Goal: Task Accomplishment & Management: Use online tool/utility

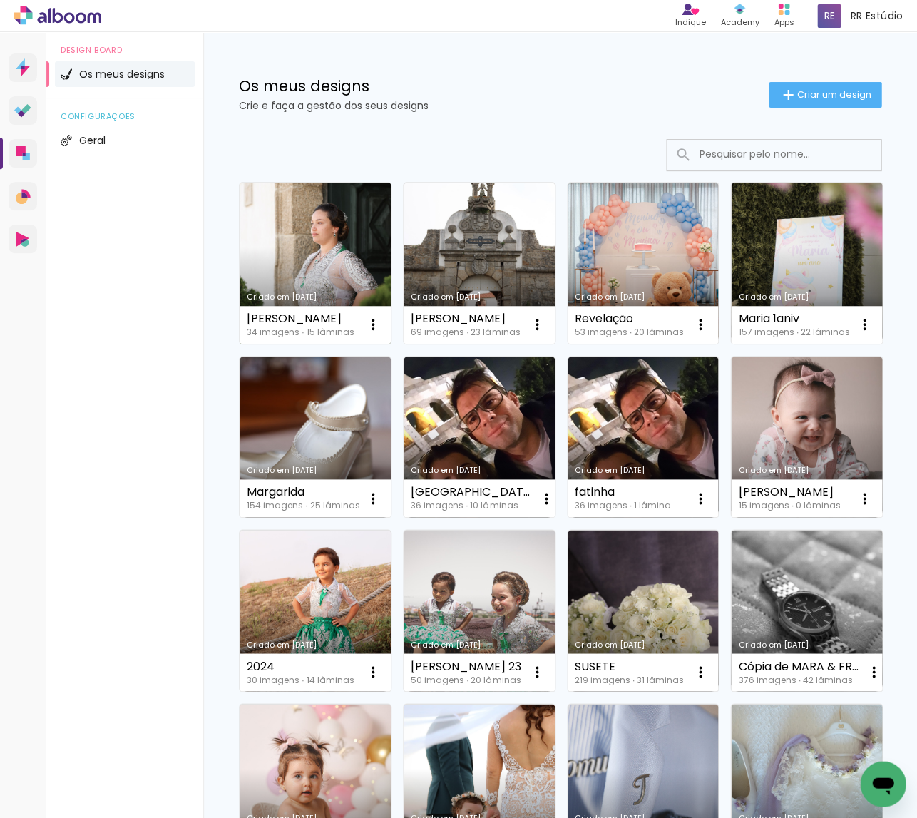
click at [304, 246] on link "Criado em [DATE]" at bounding box center [315, 263] width 151 height 161
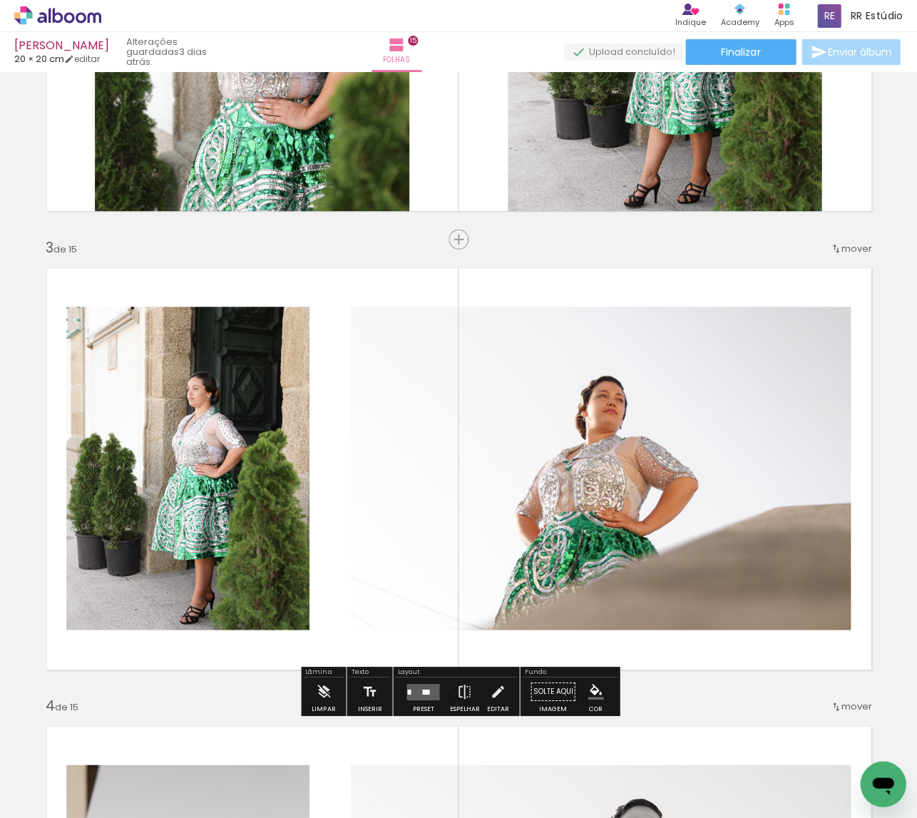
scroll to position [657, 0]
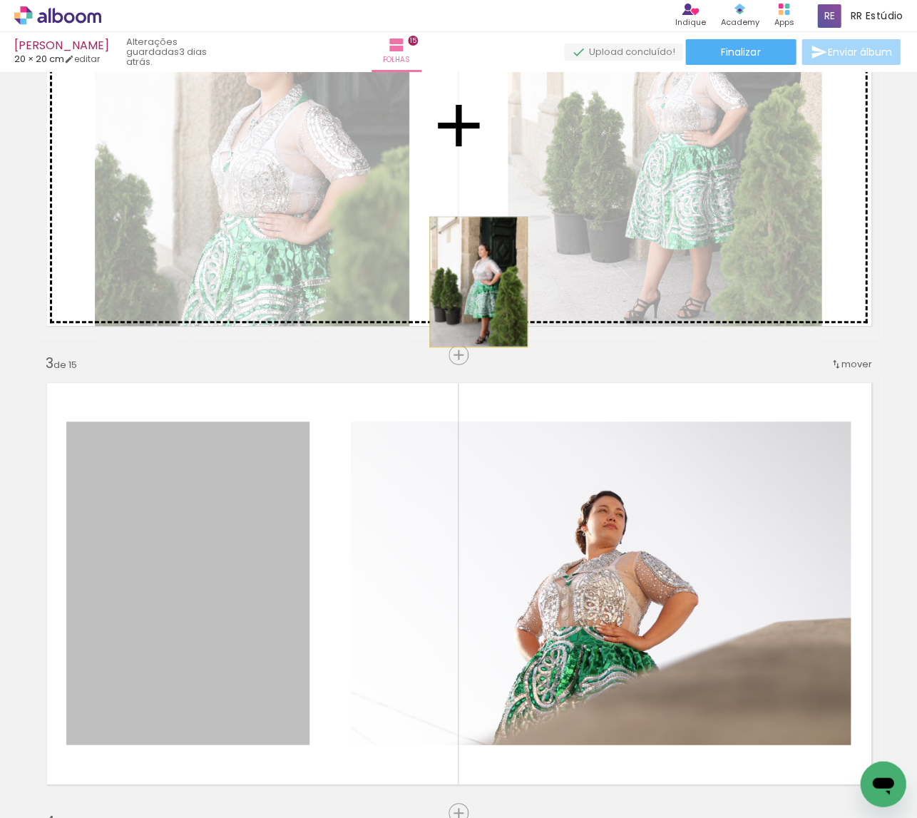
drag, startPoint x: 205, startPoint y: 508, endPoint x: 478, endPoint y: 282, distance: 354.5
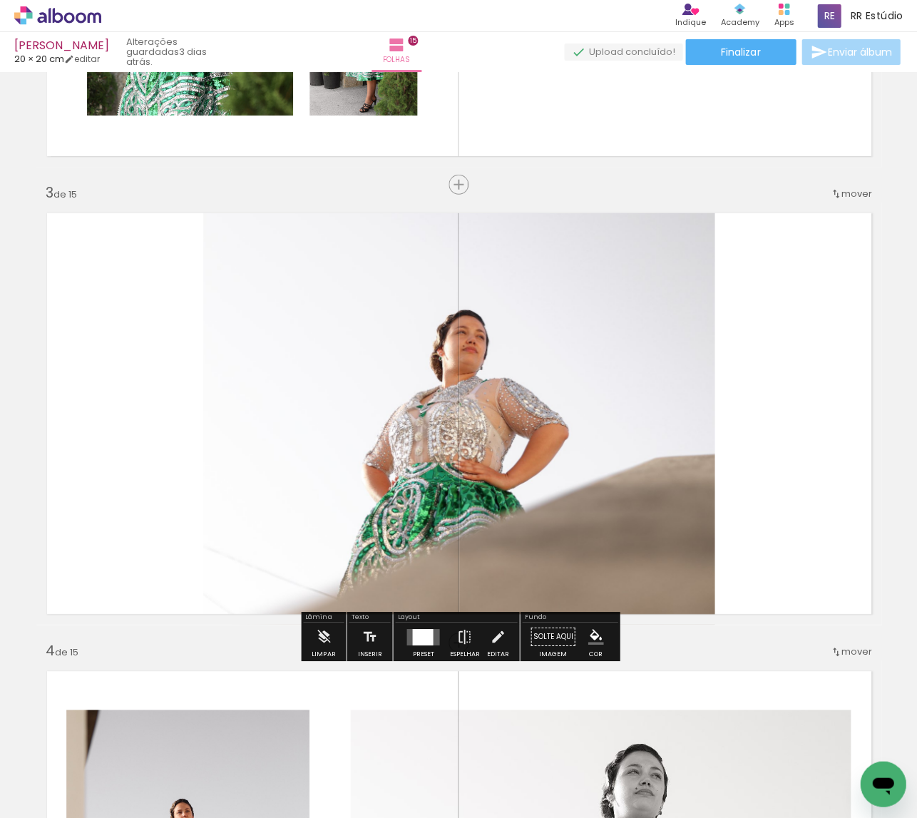
scroll to position [841, 0]
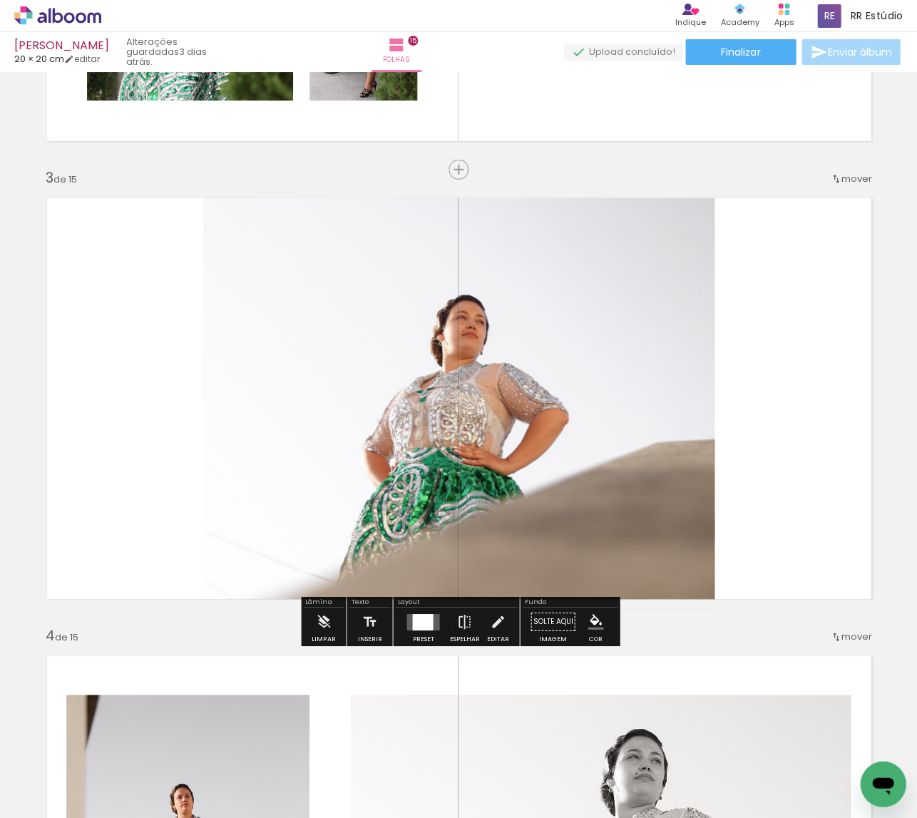
click at [434, 627] on quentale-layouter at bounding box center [422, 621] width 33 height 16
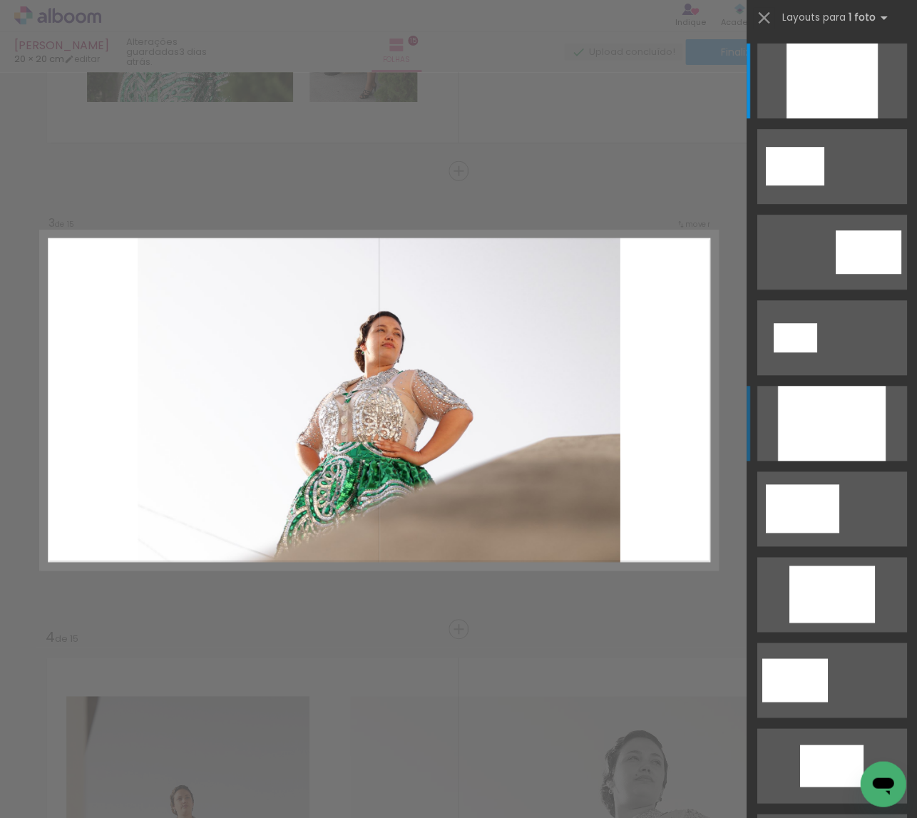
scroll to position [839, 0]
click at [851, 118] on div at bounding box center [831, 80] width 91 height 75
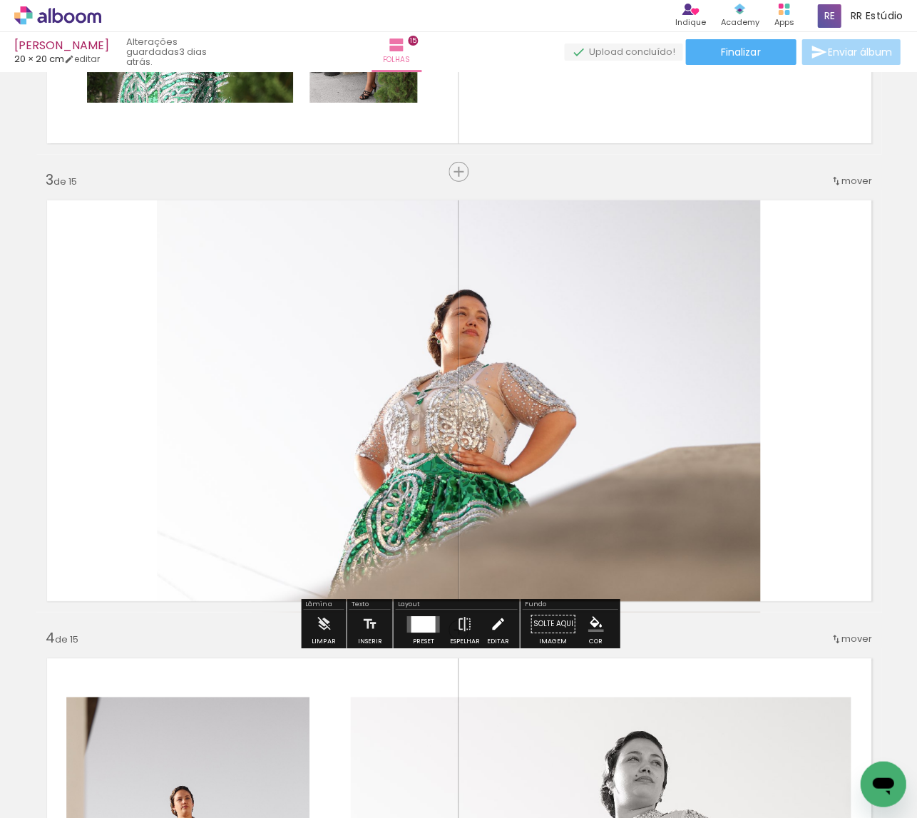
click at [483, 632] on paper-button "Editar" at bounding box center [497, 628] width 29 height 36
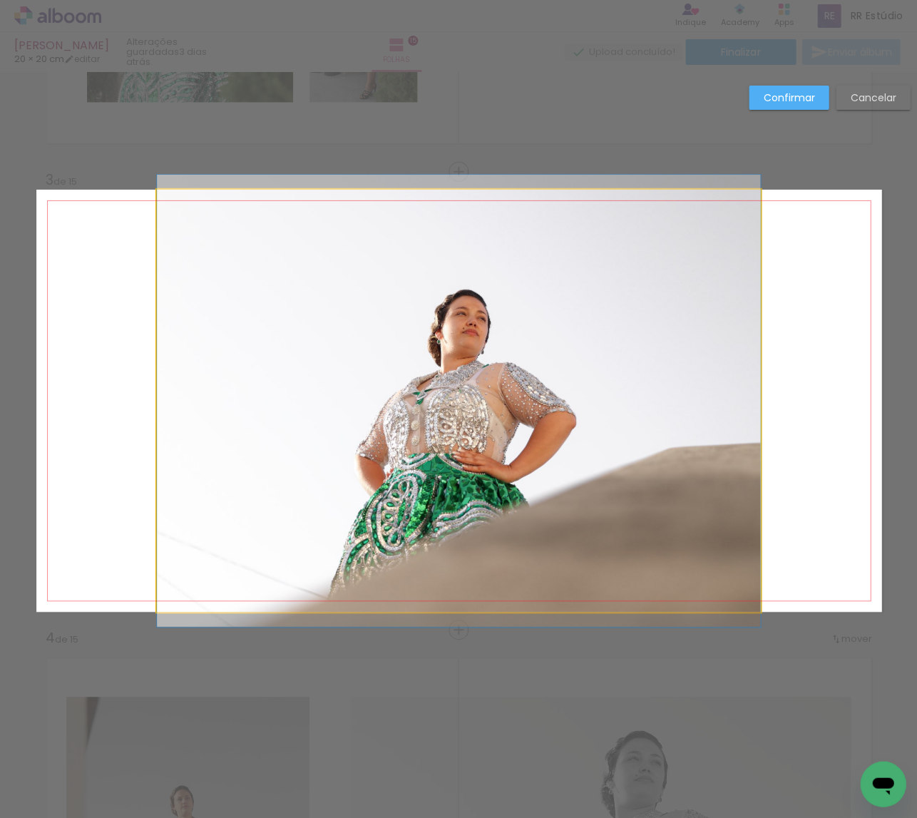
click at [518, 534] on quentale-photo at bounding box center [458, 401] width 603 height 422
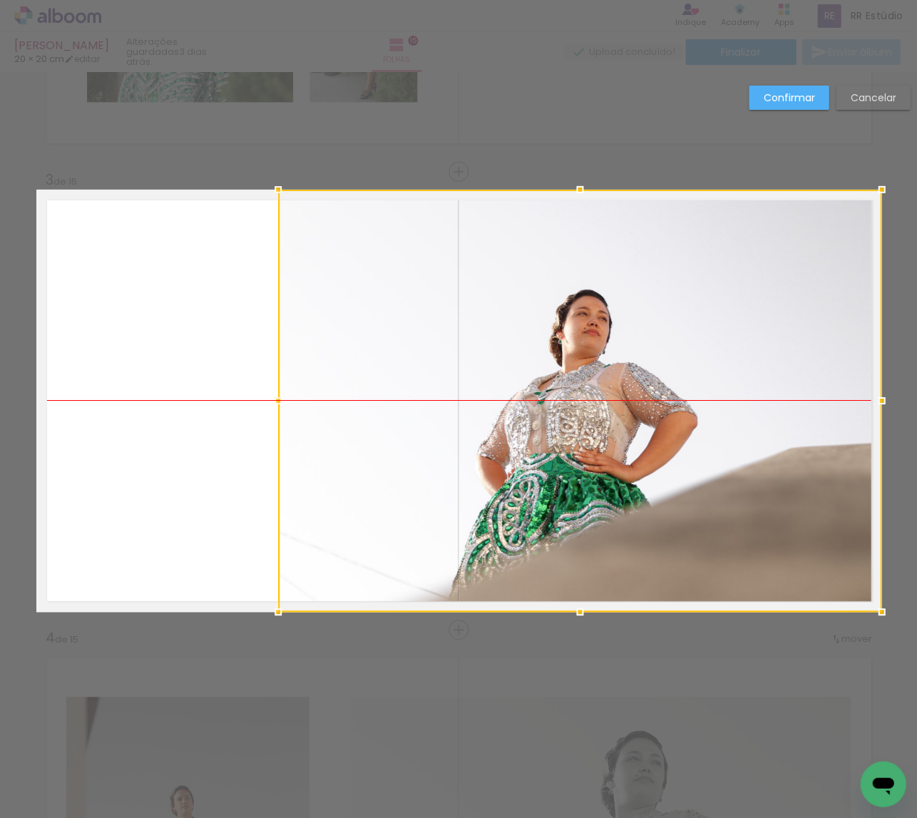
drag, startPoint x: 461, startPoint y: 503, endPoint x: 635, endPoint y: 441, distance: 185.2
click at [623, 503] on div at bounding box center [579, 401] width 603 height 422
click at [0, 0] on slot "Confirmar" at bounding box center [0, 0] width 0 height 0
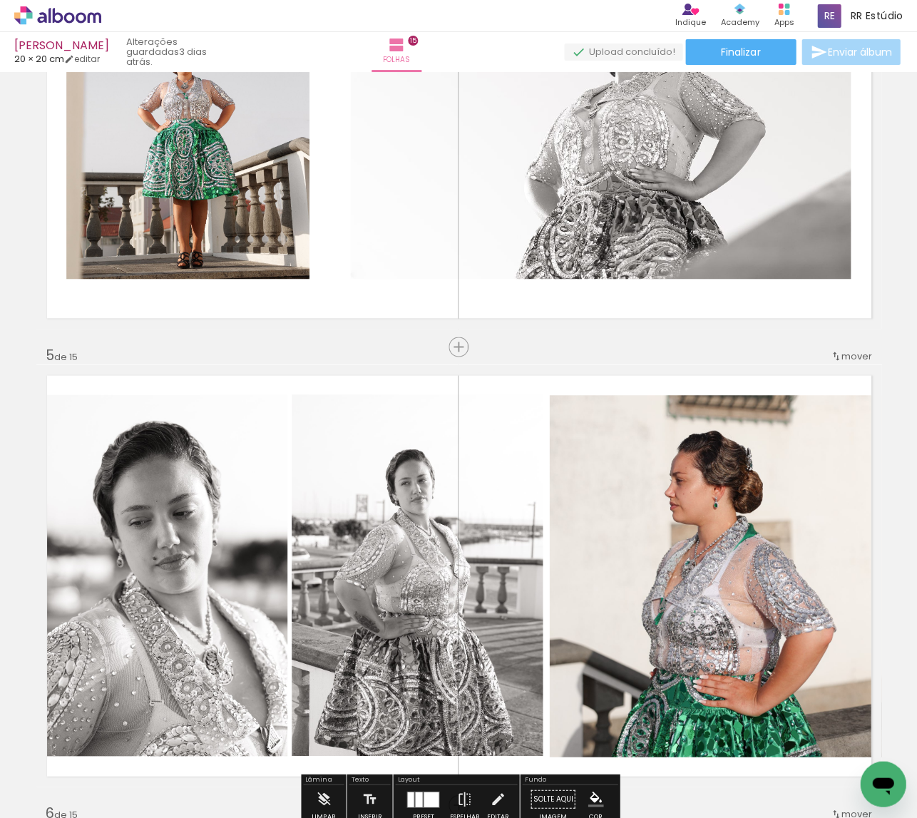
scroll to position [1568, 0]
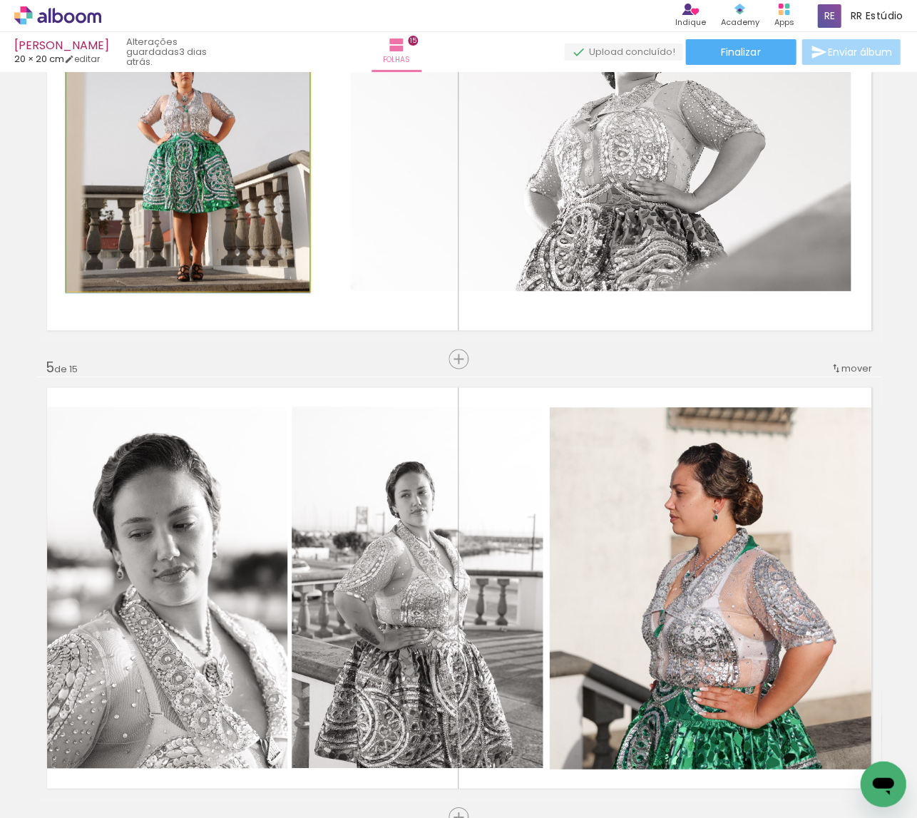
drag, startPoint x: 148, startPoint y: 210, endPoint x: 165, endPoint y: 295, distance: 87.3
click at [165, 295] on quentale-layouter at bounding box center [458, 130] width 845 height 422
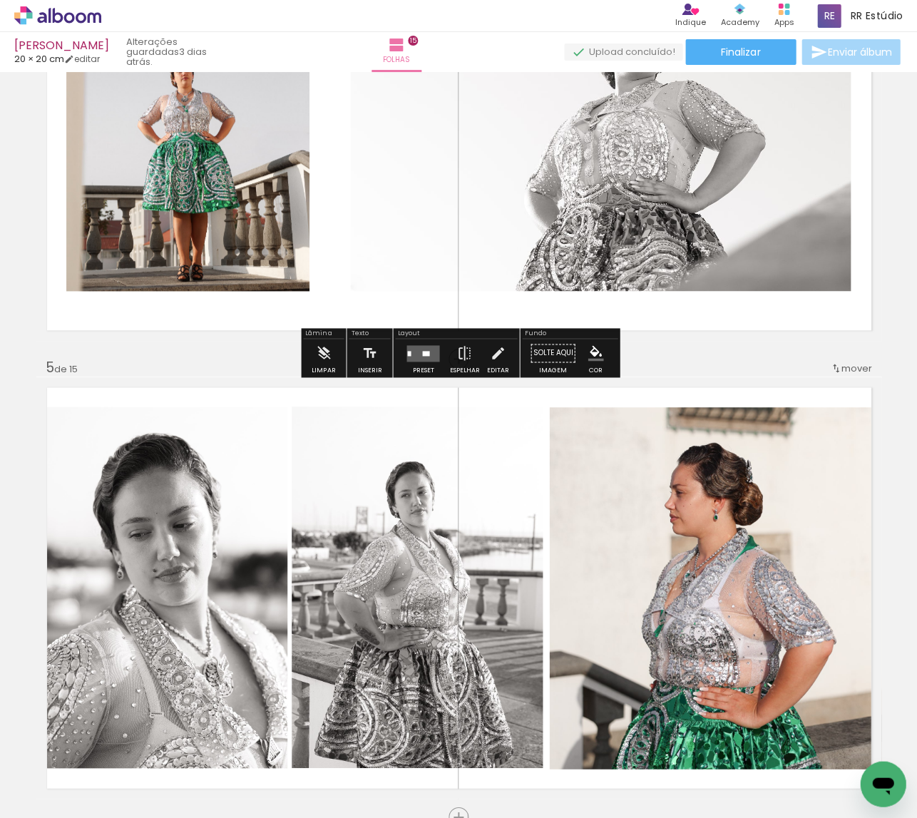
click at [195, 234] on div at bounding box center [187, 130] width 243 height 324
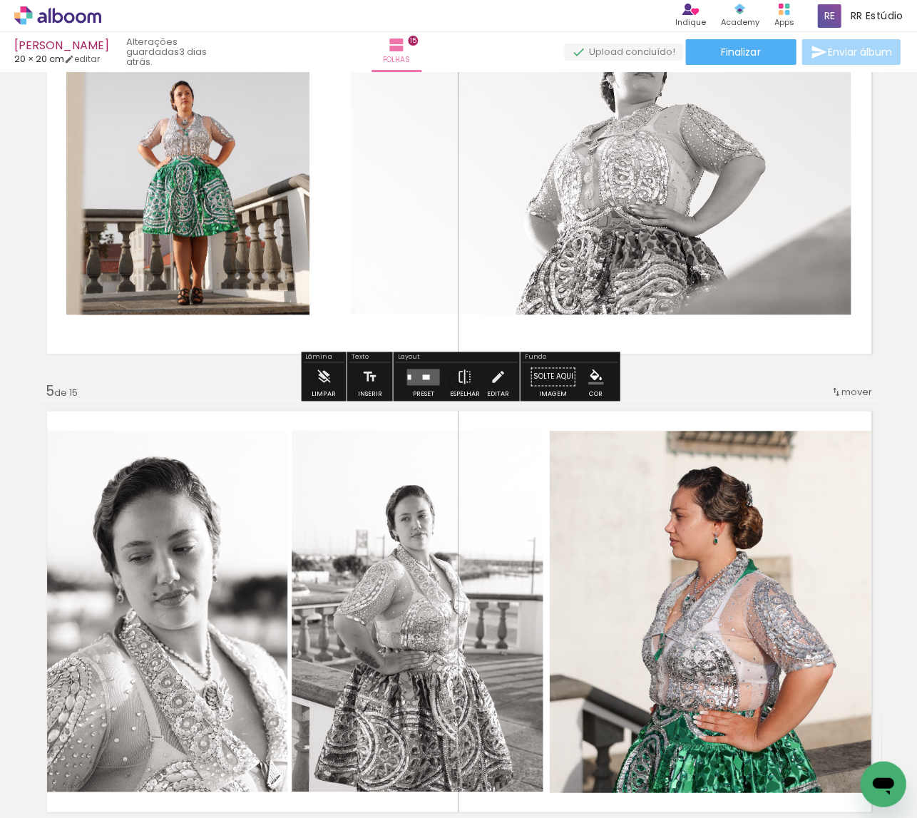
scroll to position [1544, 0]
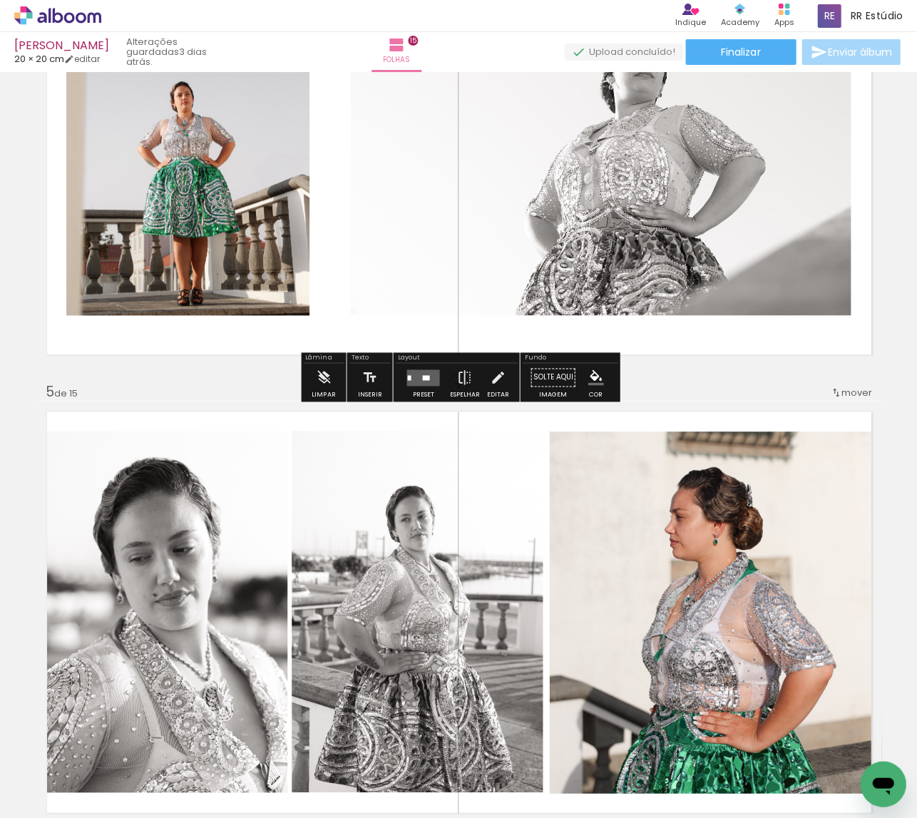
click at [209, 248] on quentale-photo at bounding box center [187, 153] width 243 height 323
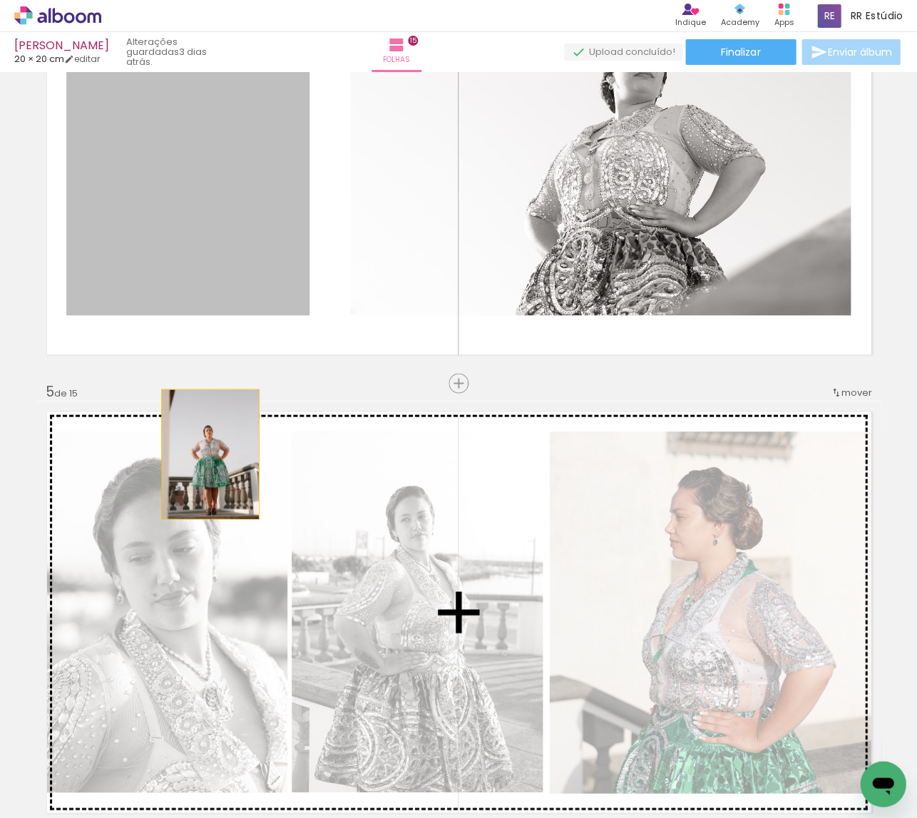
drag, startPoint x: 200, startPoint y: 237, endPoint x: 210, endPoint y: 454, distance: 217.0
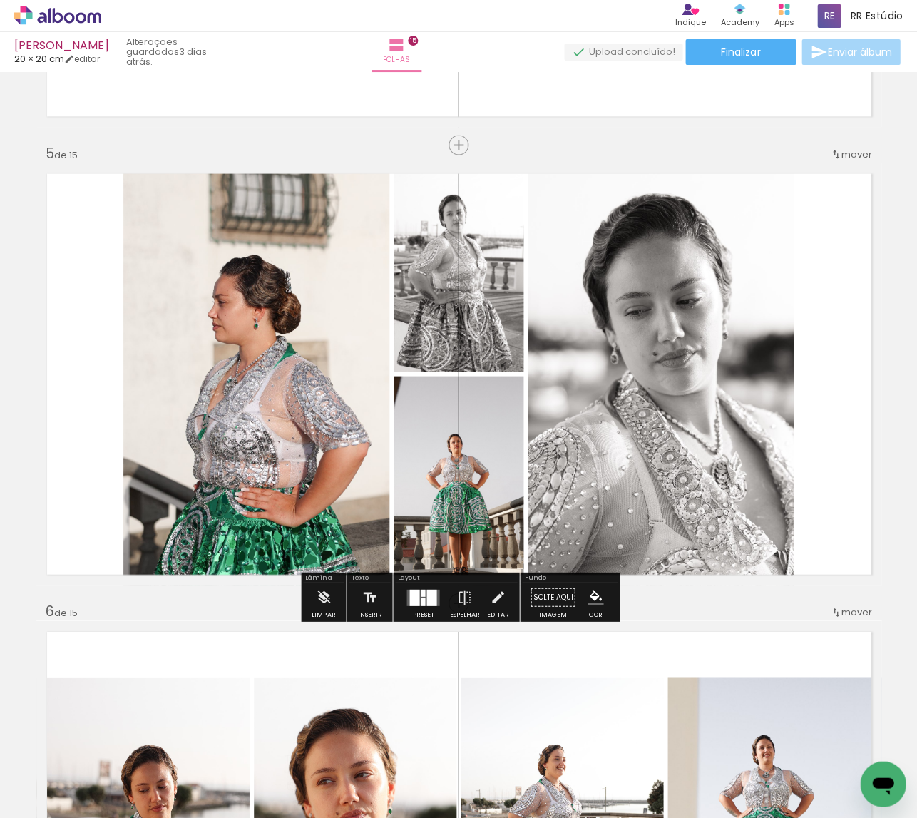
scroll to position [1786, 0]
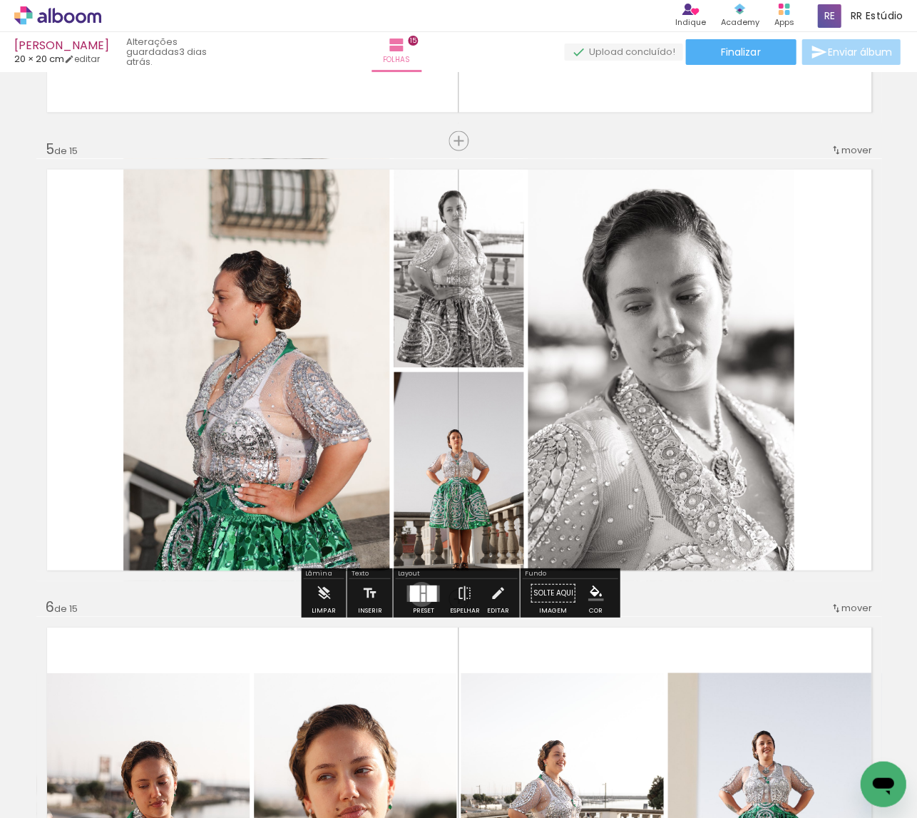
click at [421, 594] on div at bounding box center [423, 597] width 4 height 8
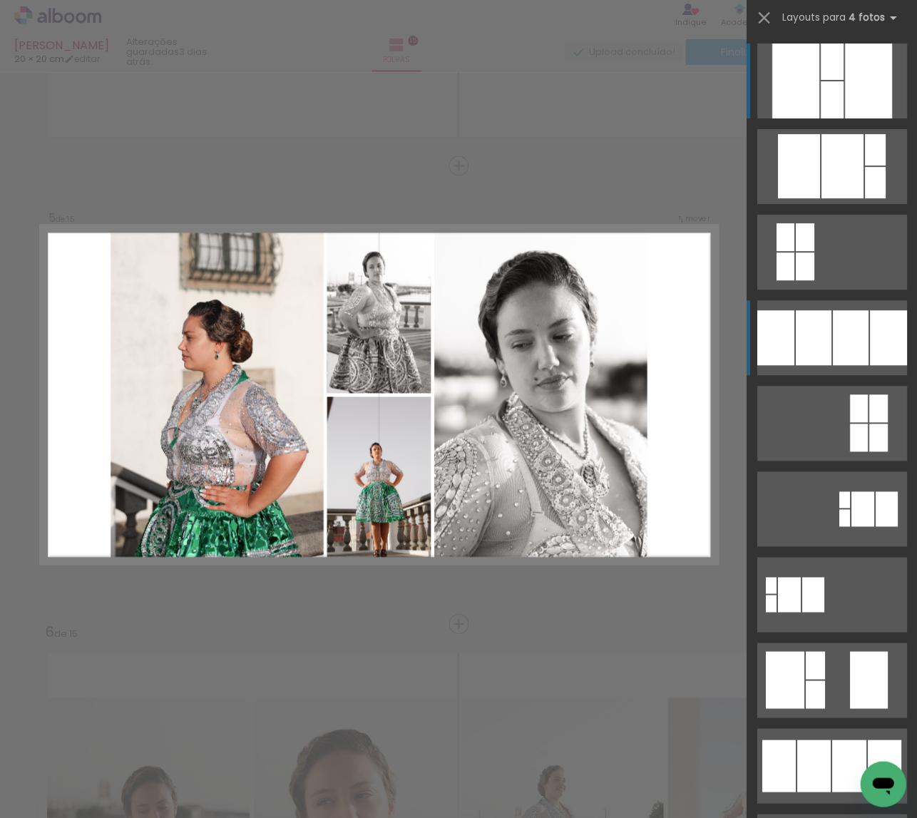
scroll to position [1756, 0]
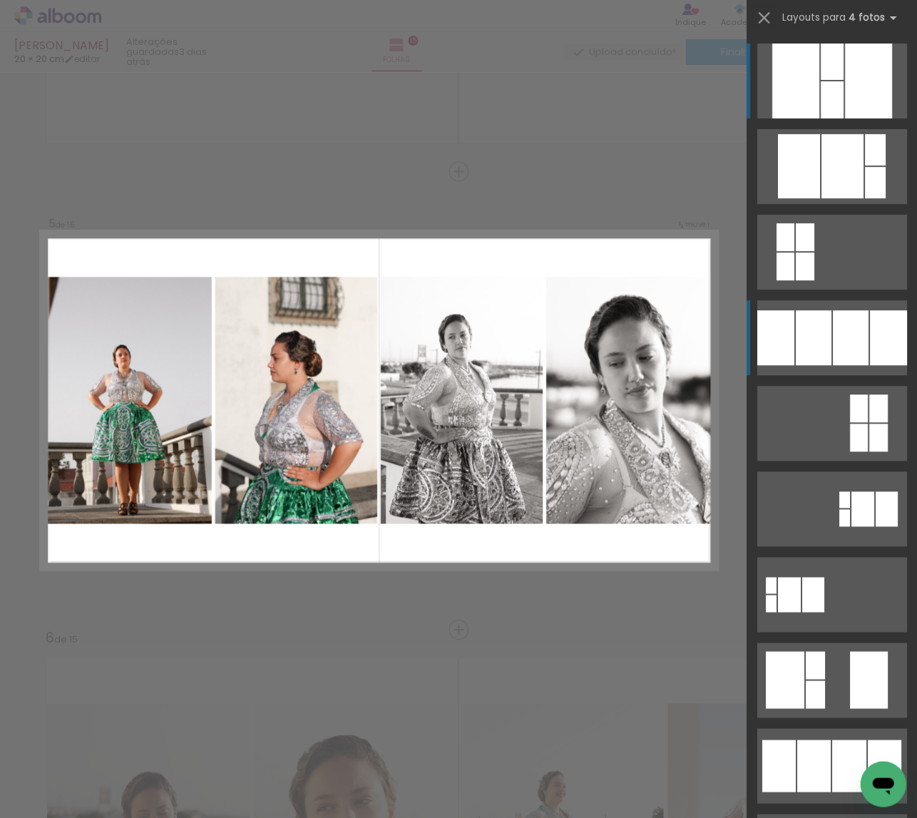
click at [820, 80] on div at bounding box center [831, 61] width 23 height 36
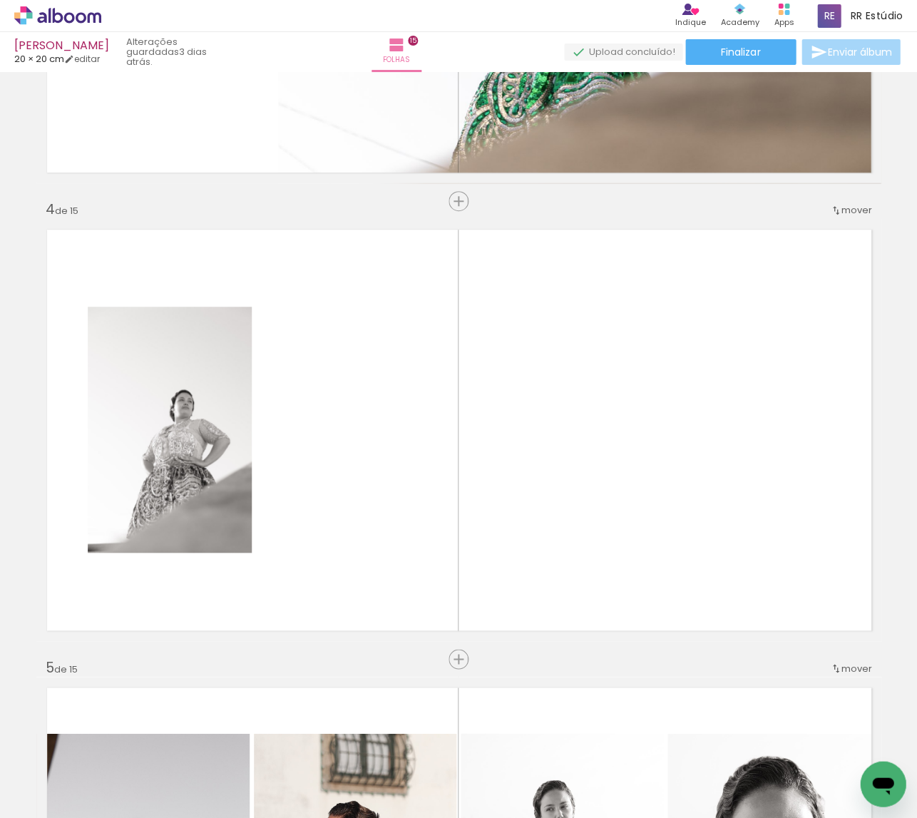
scroll to position [1245, 0]
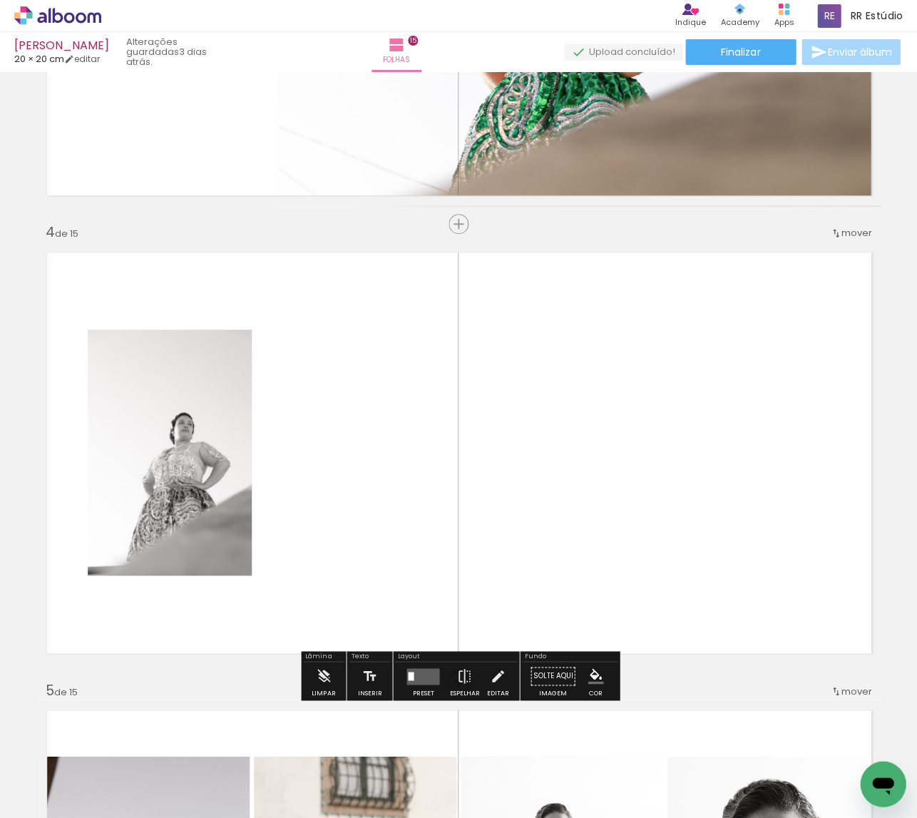
click at [841, 235] on span "mover" at bounding box center [856, 233] width 31 height 14
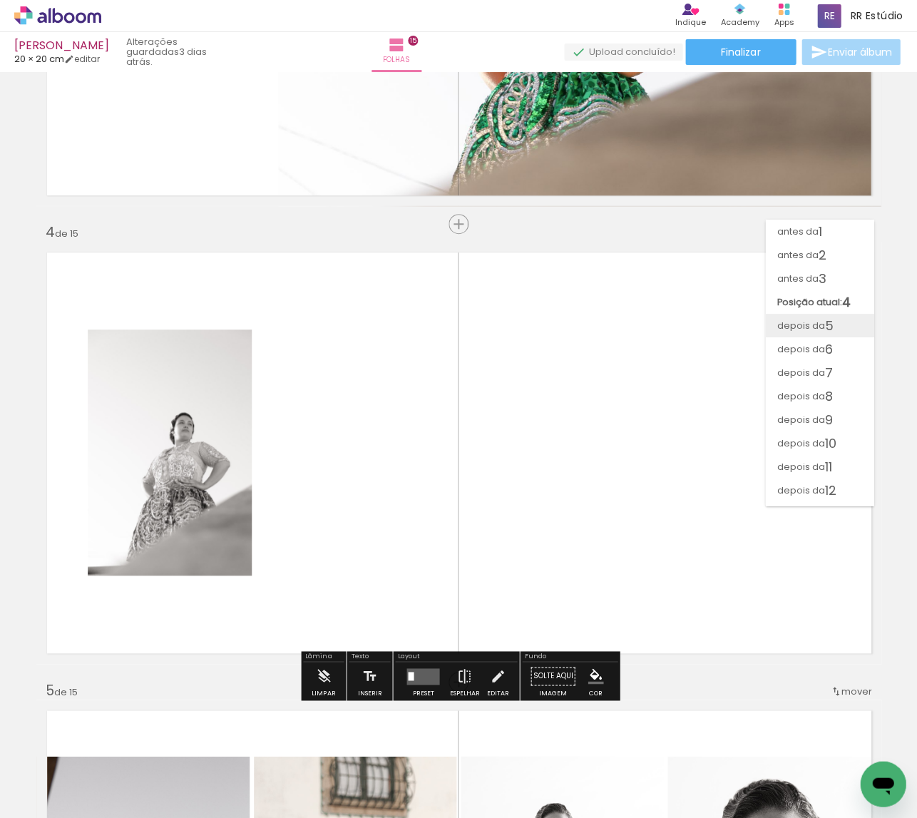
click at [818, 325] on span "depois da" at bounding box center [801, 326] width 48 height 24
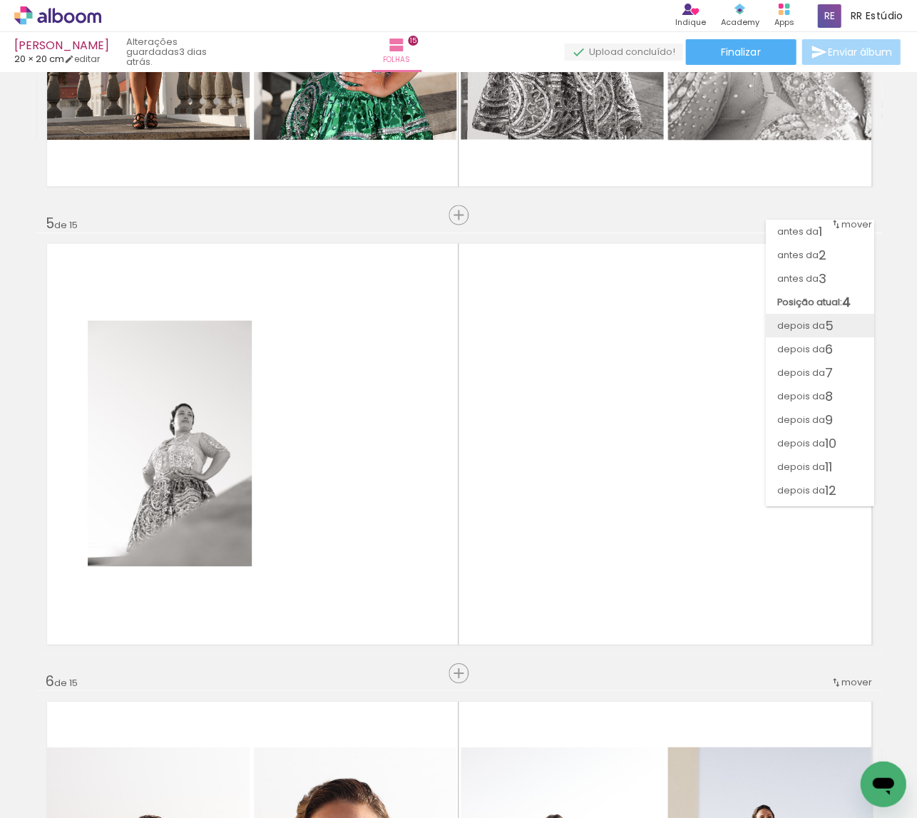
scroll to position [1756, 0]
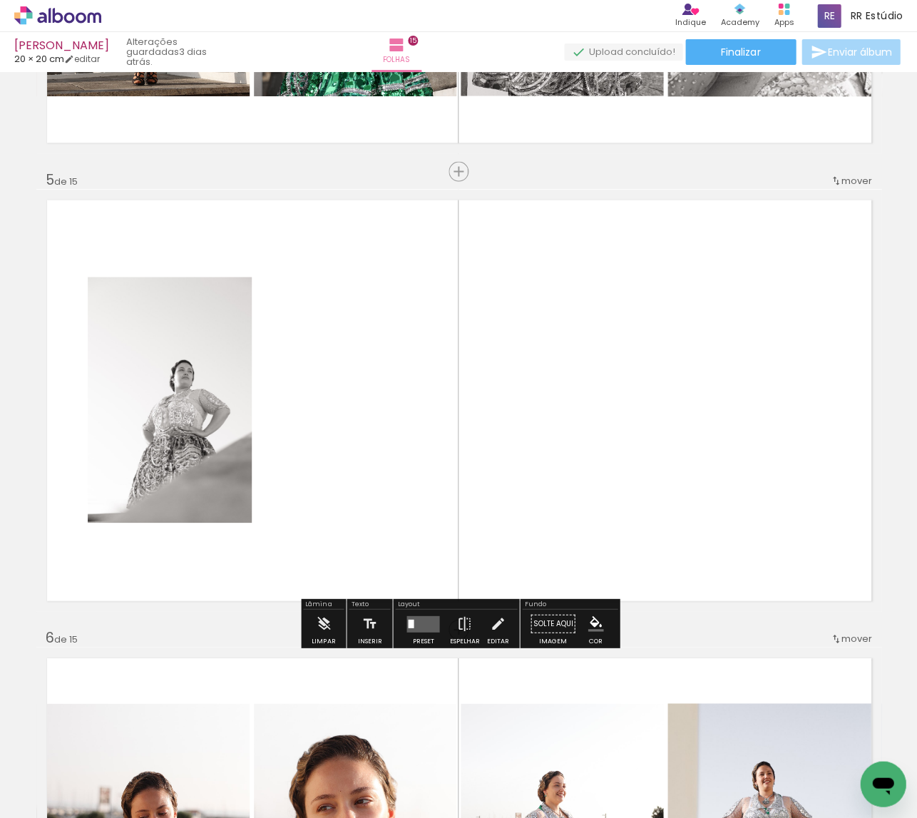
click at [178, 451] on quentale-photo at bounding box center [170, 400] width 164 height 246
click at [421, 627] on quentale-layouter at bounding box center [422, 623] width 33 height 16
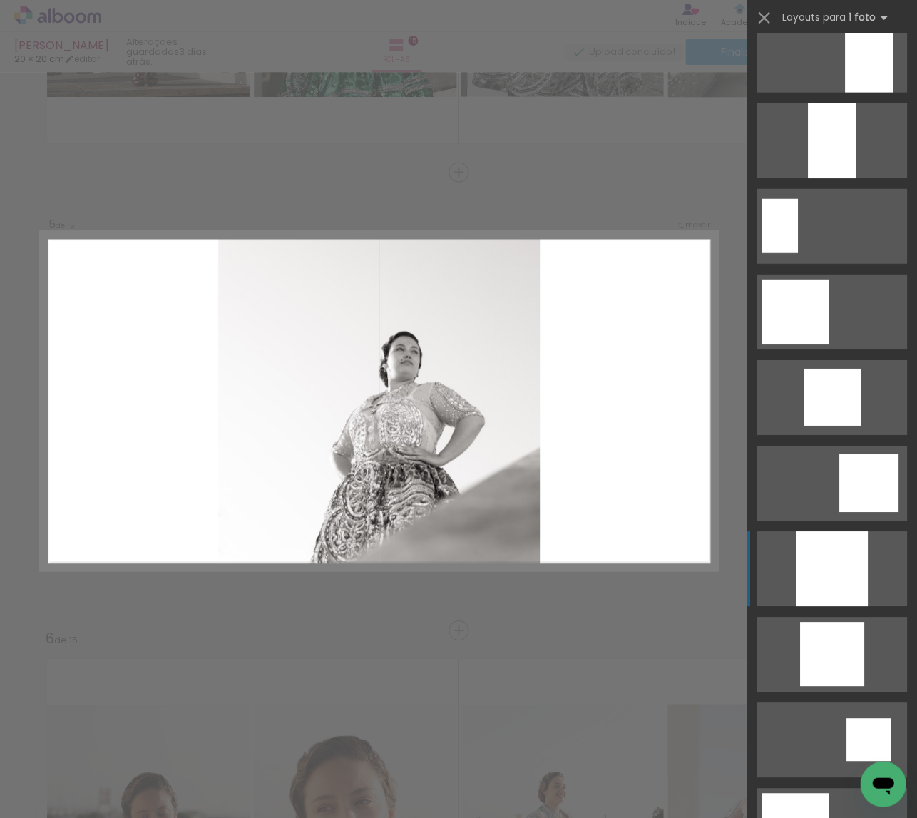
scroll to position [713, 0]
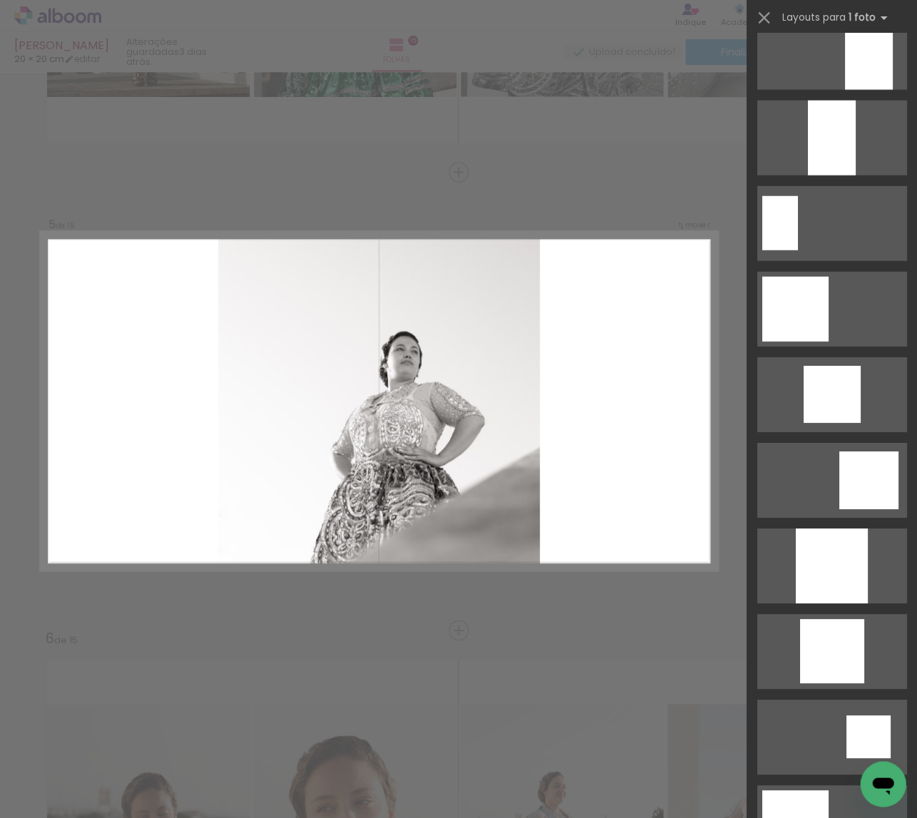
click at [830, 608] on div at bounding box center [831, 646] width 171 height 86
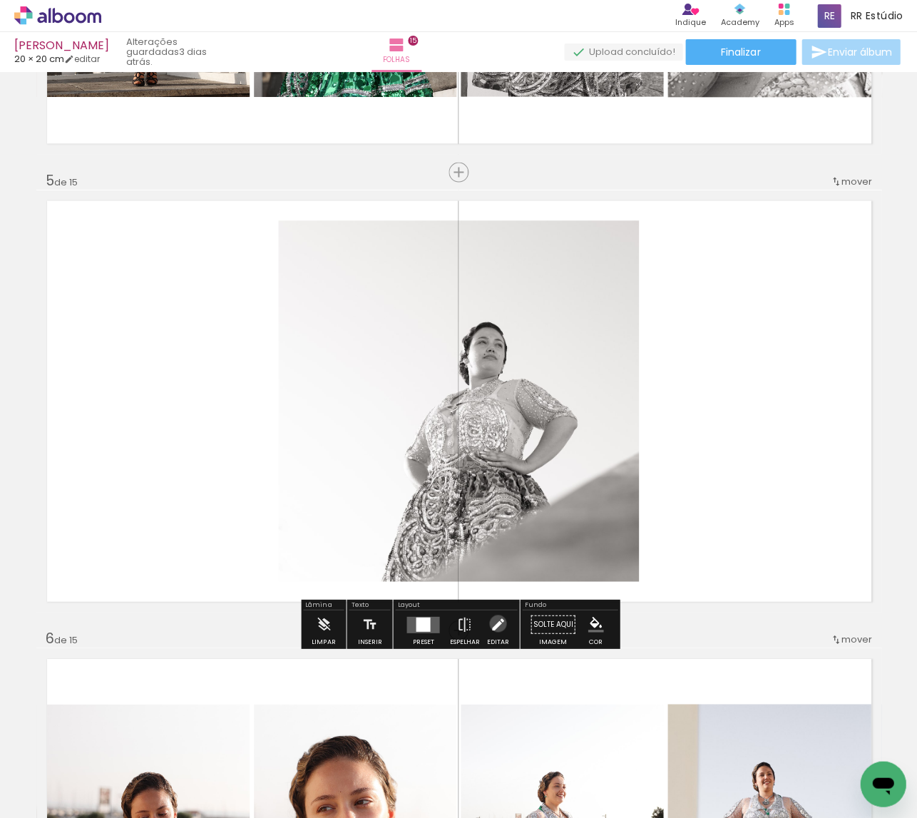
click at [494, 623] on iron-icon at bounding box center [498, 624] width 16 height 29
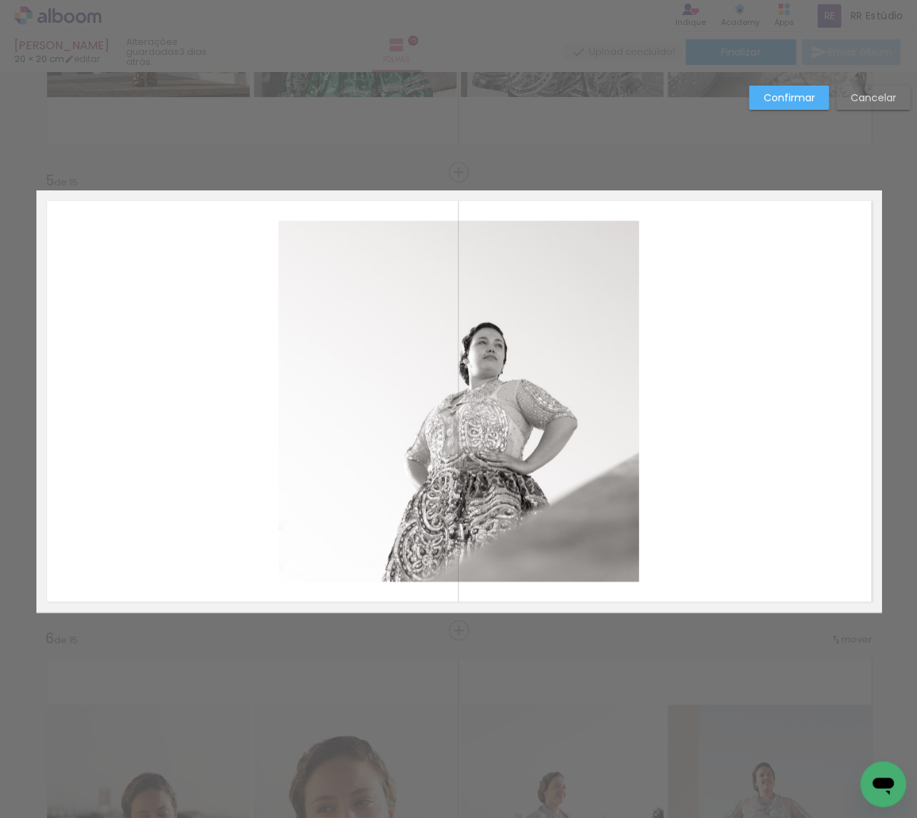
click at [454, 554] on quentale-photo at bounding box center [458, 400] width 361 height 361
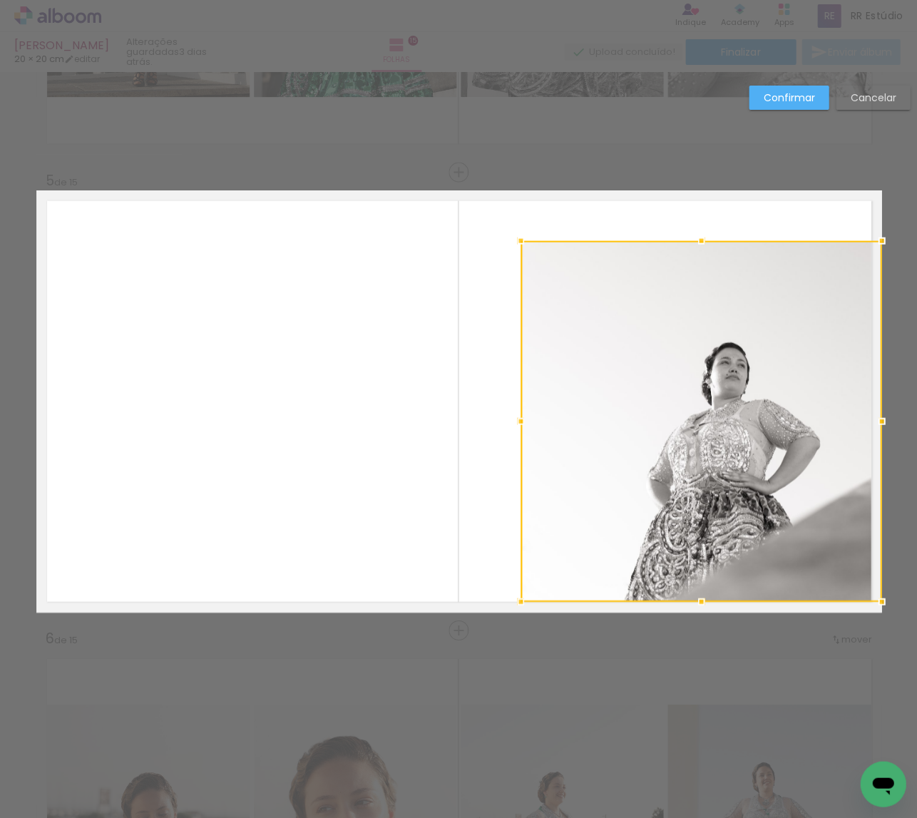
drag, startPoint x: 471, startPoint y: 482, endPoint x: 729, endPoint y: 503, distance: 258.2
click at [729, 503] on div at bounding box center [701, 420] width 361 height 361
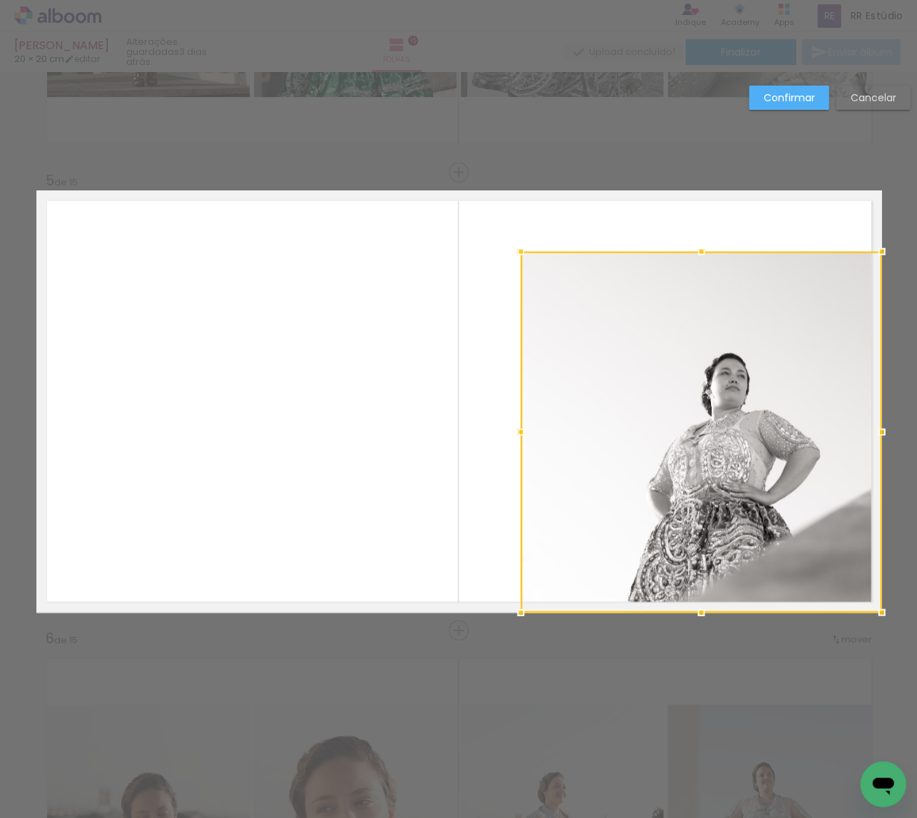
drag, startPoint x: 722, startPoint y: 511, endPoint x: 725, endPoint y: 523, distance: 13.1
click at [724, 522] on div at bounding box center [701, 431] width 361 height 361
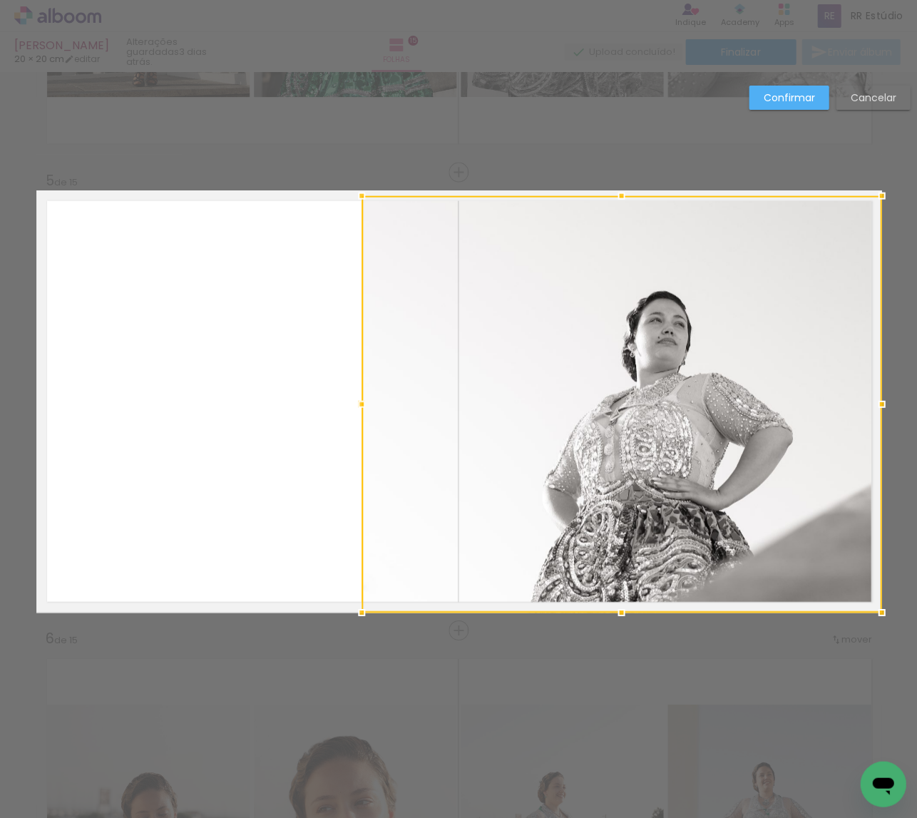
drag, startPoint x: 521, startPoint y: 248, endPoint x: 361, endPoint y: 168, distance: 179.5
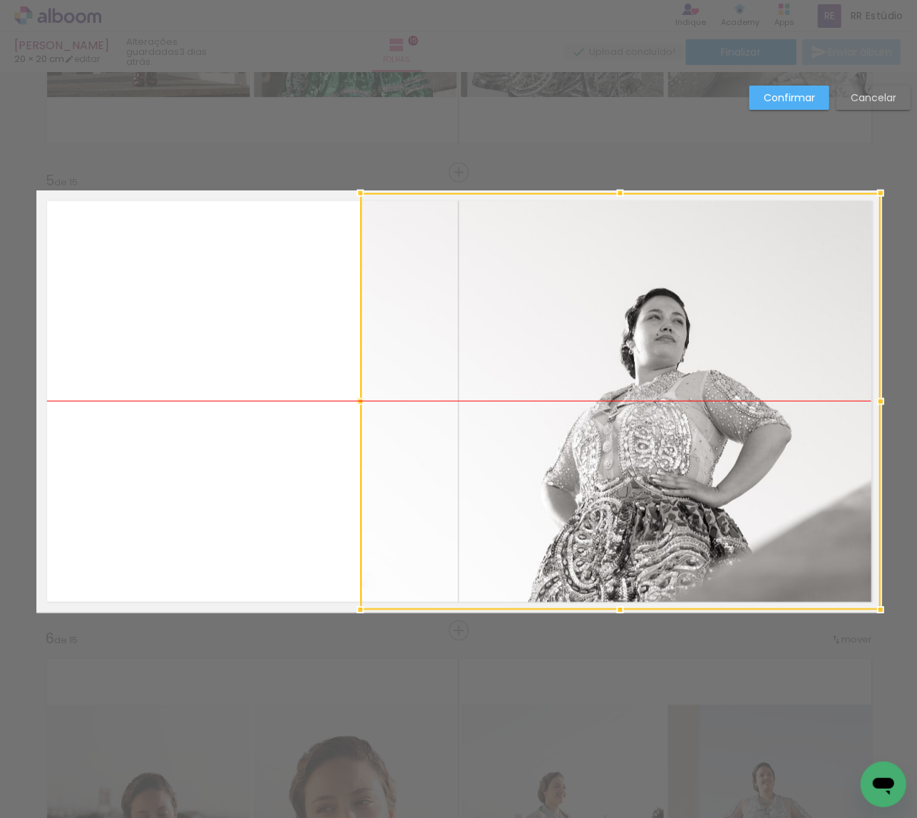
click at [649, 213] on div at bounding box center [620, 401] width 520 height 416
drag, startPoint x: 616, startPoint y: 190, endPoint x: 616, endPoint y: 168, distance: 22.1
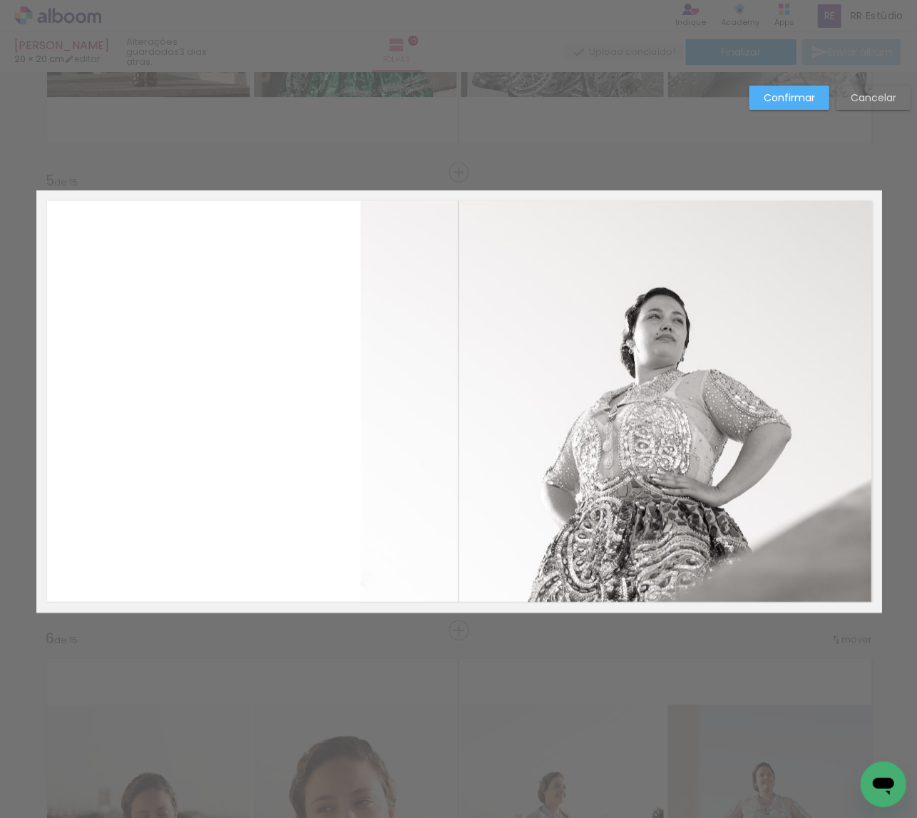
click at [630, 292] on quentale-photo at bounding box center [620, 400] width 520 height 417
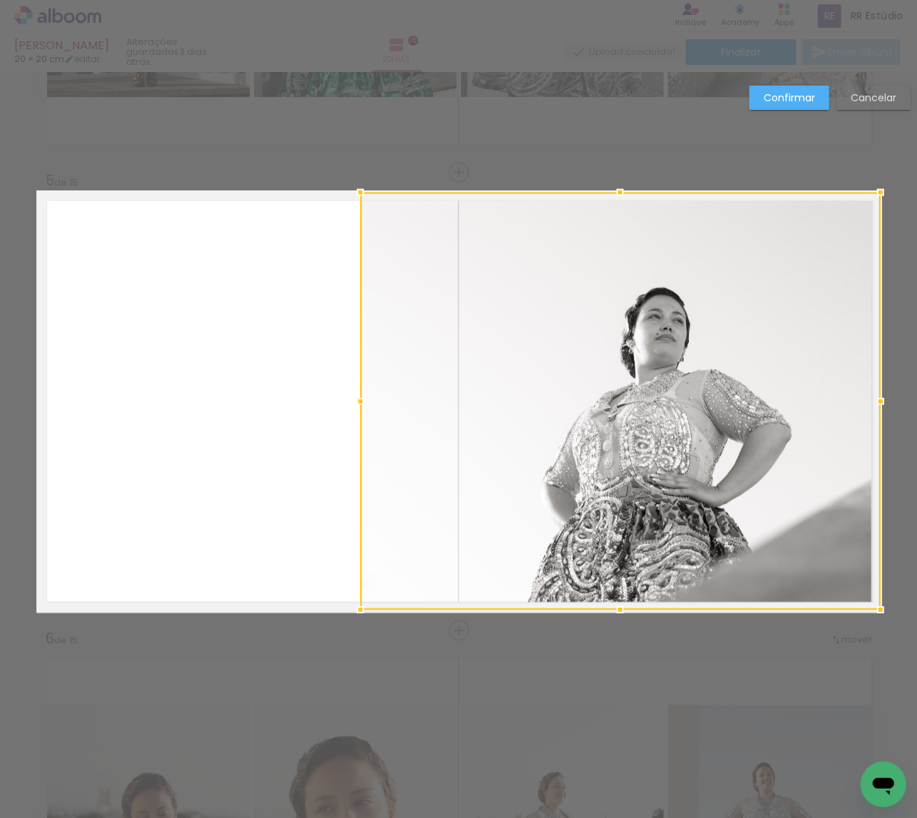
click at [632, 298] on div at bounding box center [620, 400] width 520 height 417
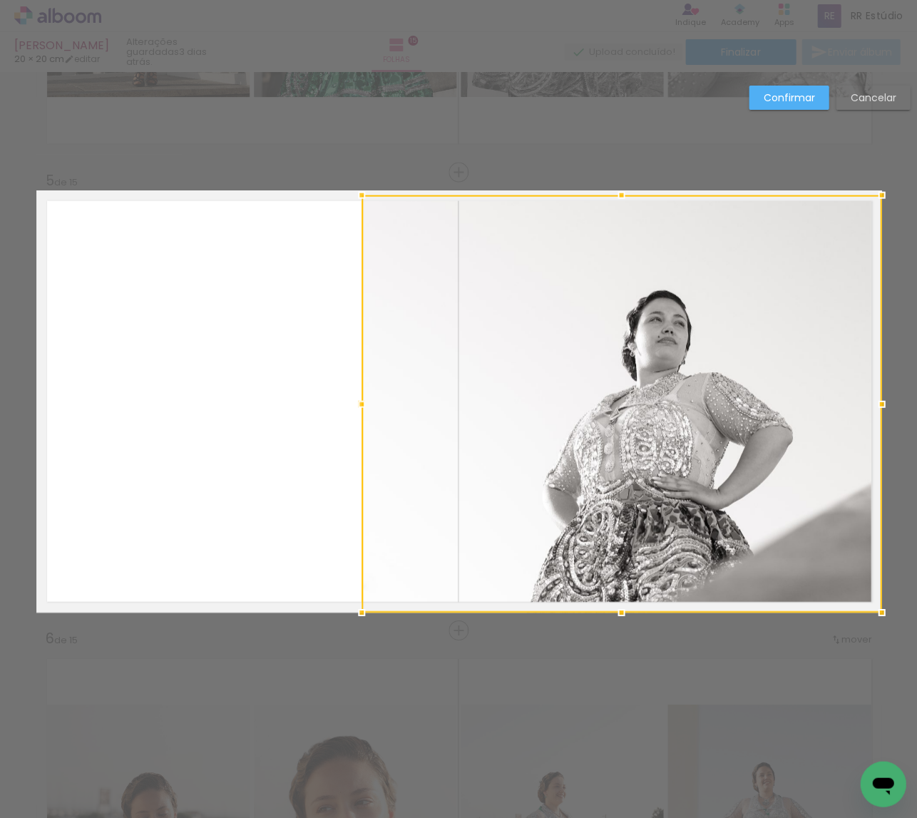
drag, startPoint x: 634, startPoint y: 301, endPoint x: 646, endPoint y: 329, distance: 31.0
click at [646, 329] on div at bounding box center [622, 403] width 520 height 417
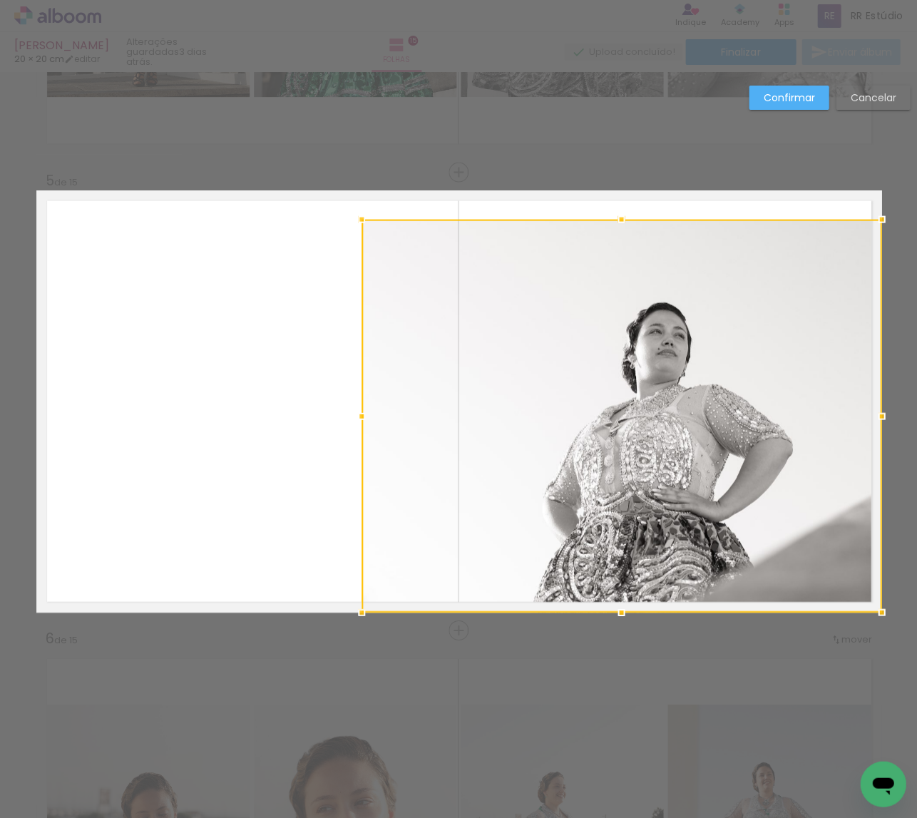
drag, startPoint x: 622, startPoint y: 193, endPoint x: 621, endPoint y: 150, distance: 42.8
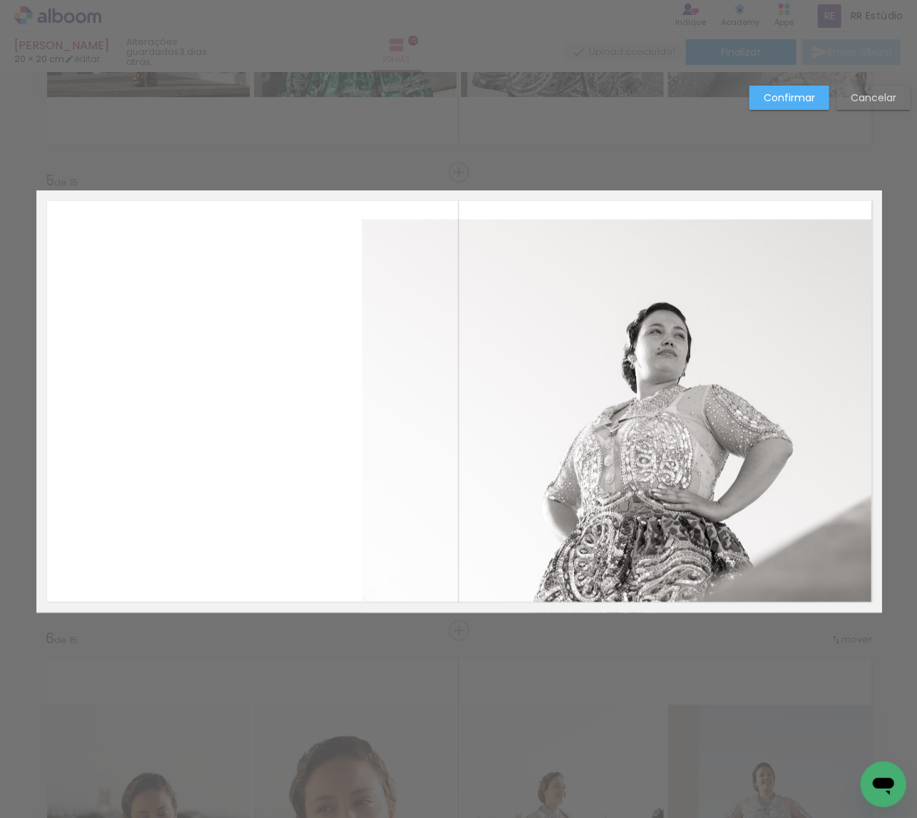
click at [633, 273] on quentale-photo at bounding box center [622, 415] width 520 height 393
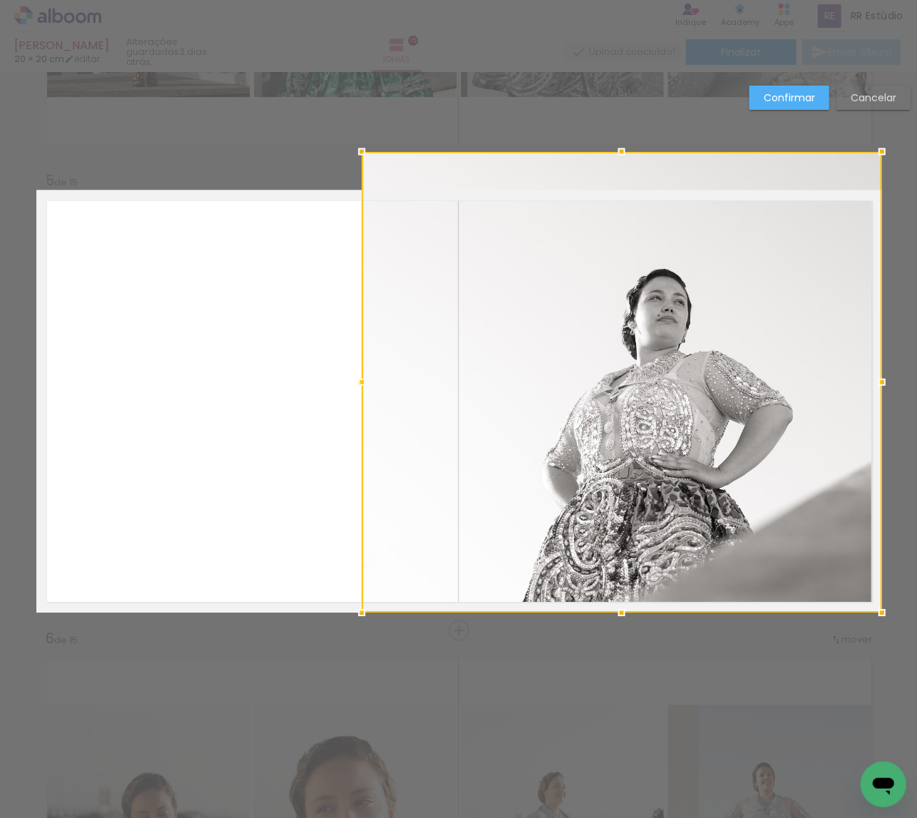
drag, startPoint x: 622, startPoint y: 217, endPoint x: 623, endPoint y: 136, distance: 80.6
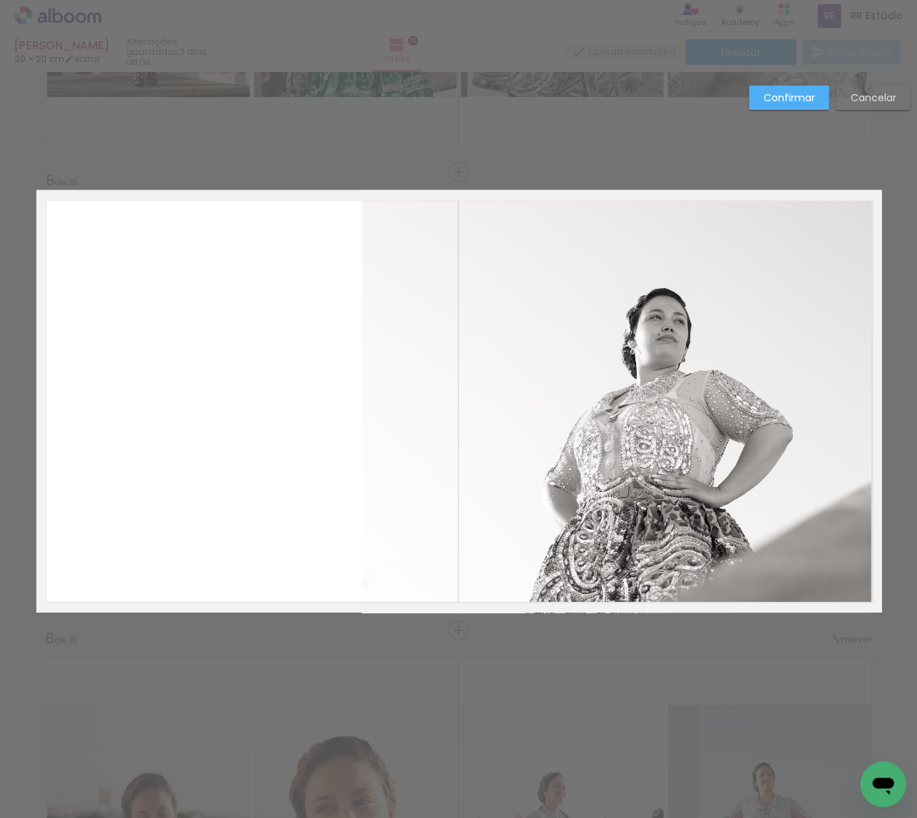
click at [627, 322] on quentale-photo at bounding box center [622, 401] width 520 height 423
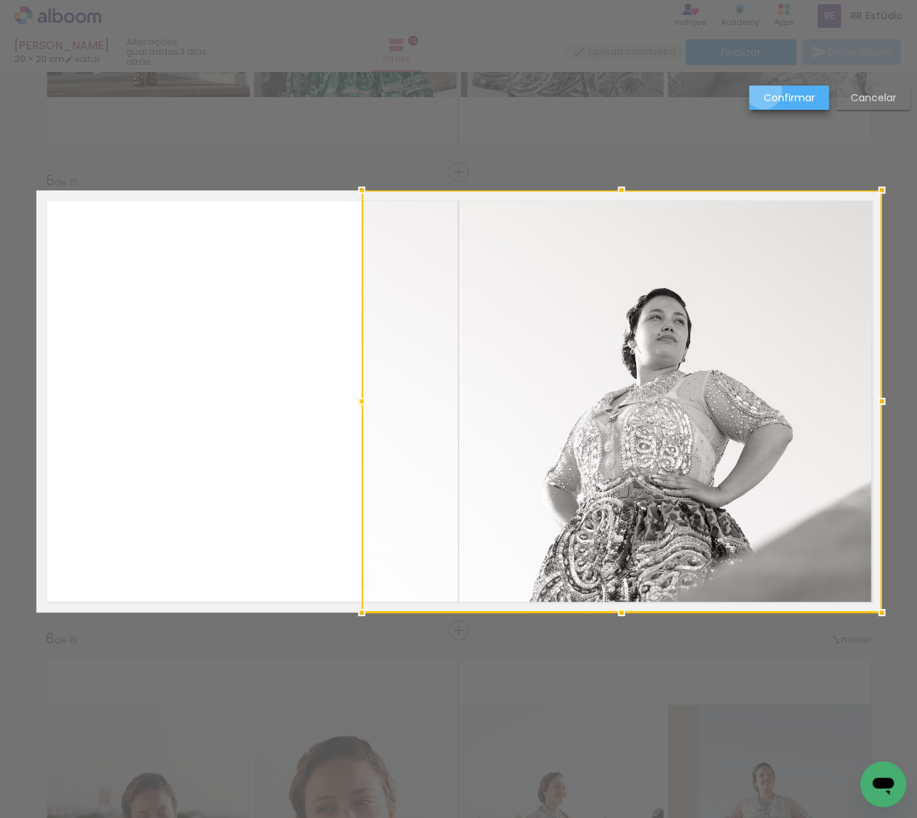
click at [0, 0] on slot "Confirmar" at bounding box center [0, 0] width 0 height 0
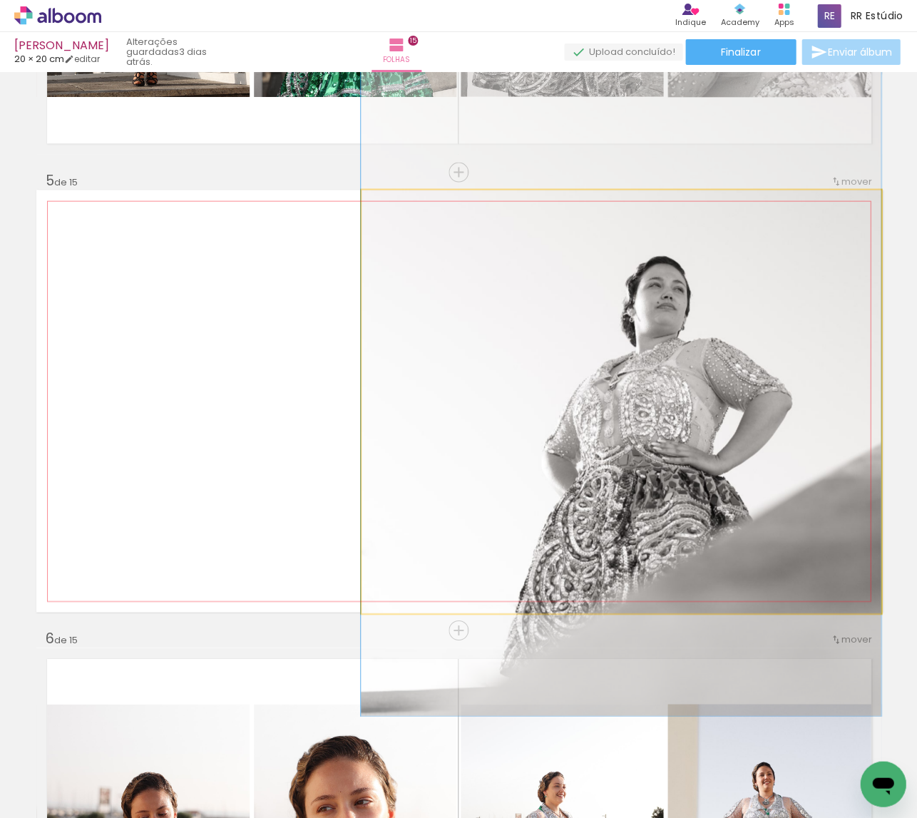
drag, startPoint x: 719, startPoint y: 330, endPoint x: 719, endPoint y: 303, distance: 27.1
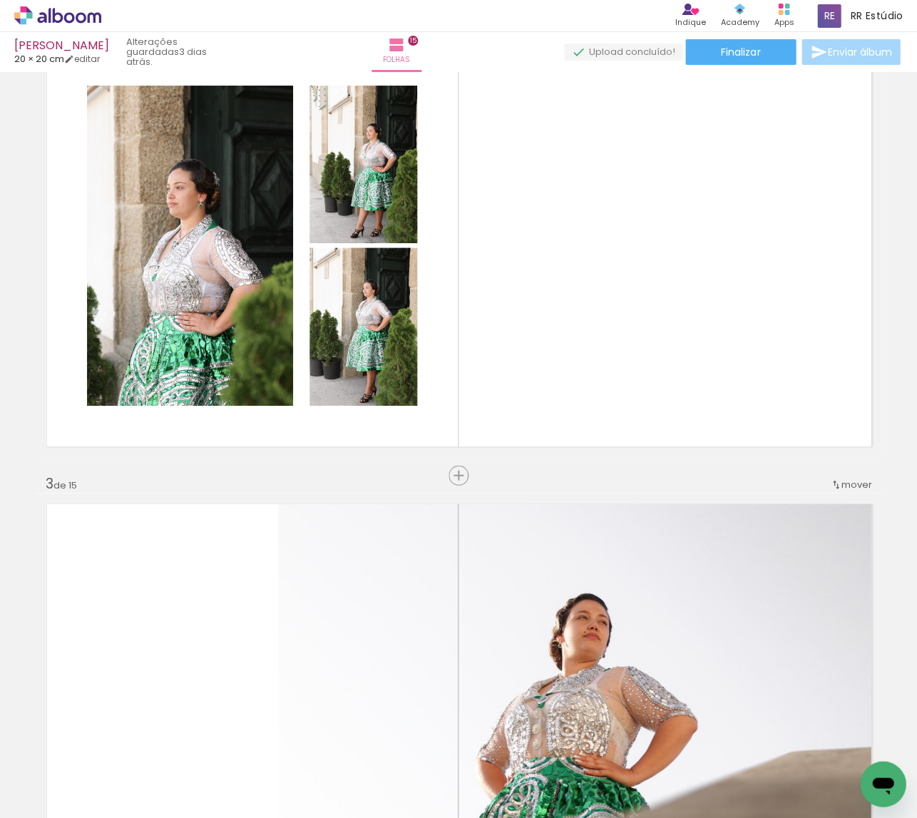
scroll to position [466, 0]
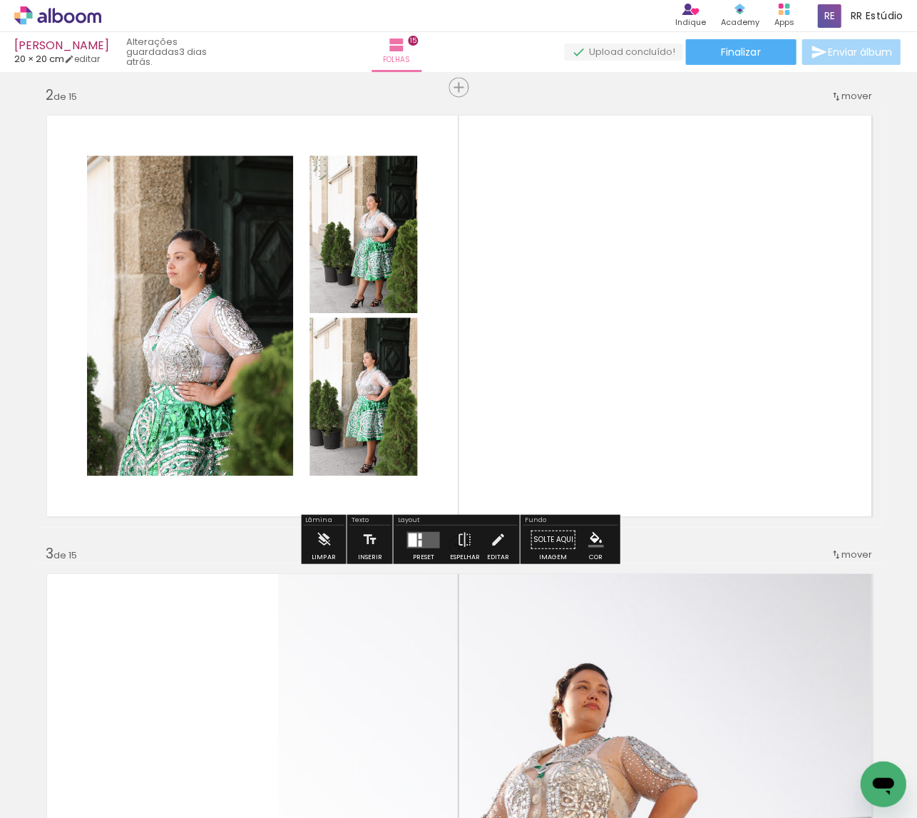
click at [421, 539] on quentale-layouter at bounding box center [422, 539] width 33 height 16
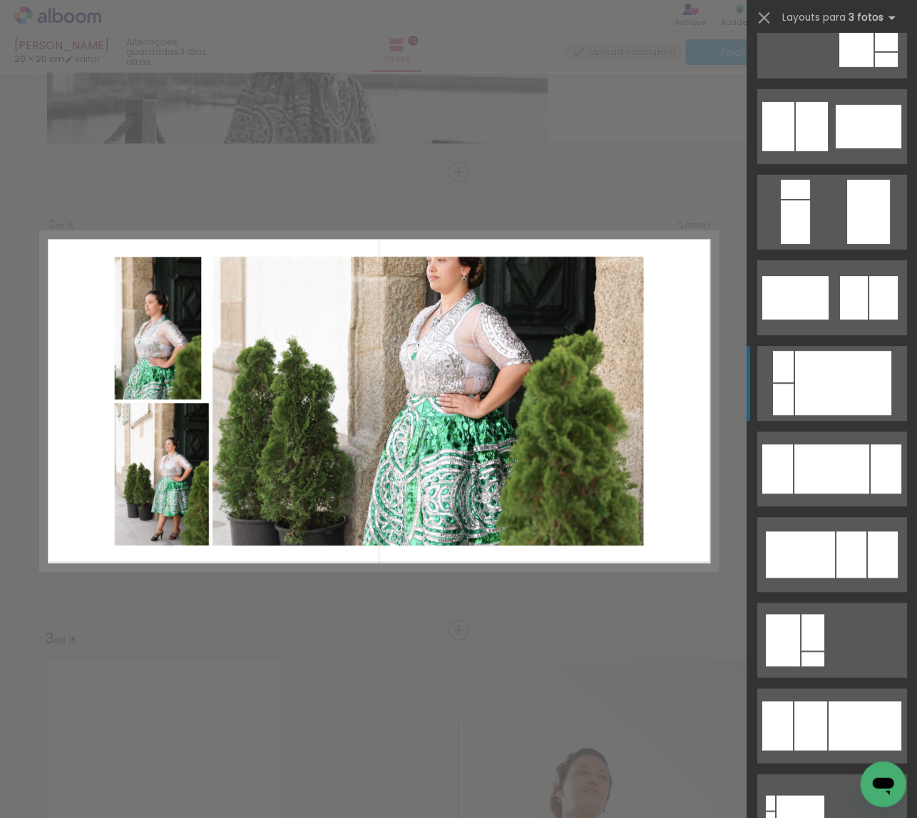
scroll to position [3378, 0]
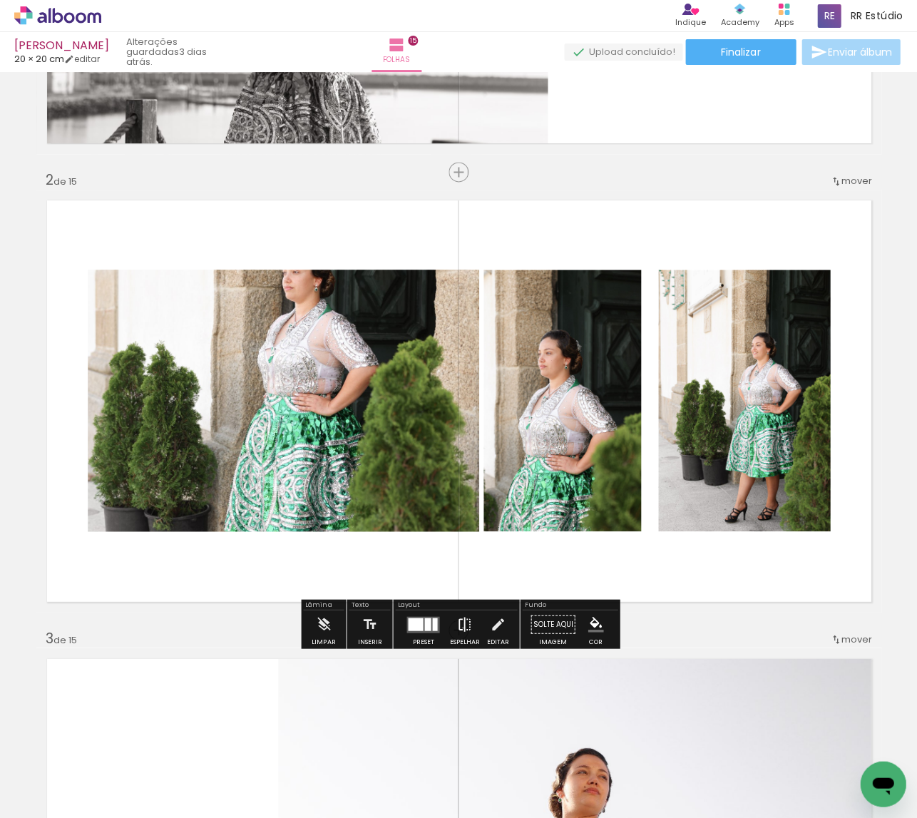
click at [459, 627] on iron-icon at bounding box center [464, 624] width 16 height 29
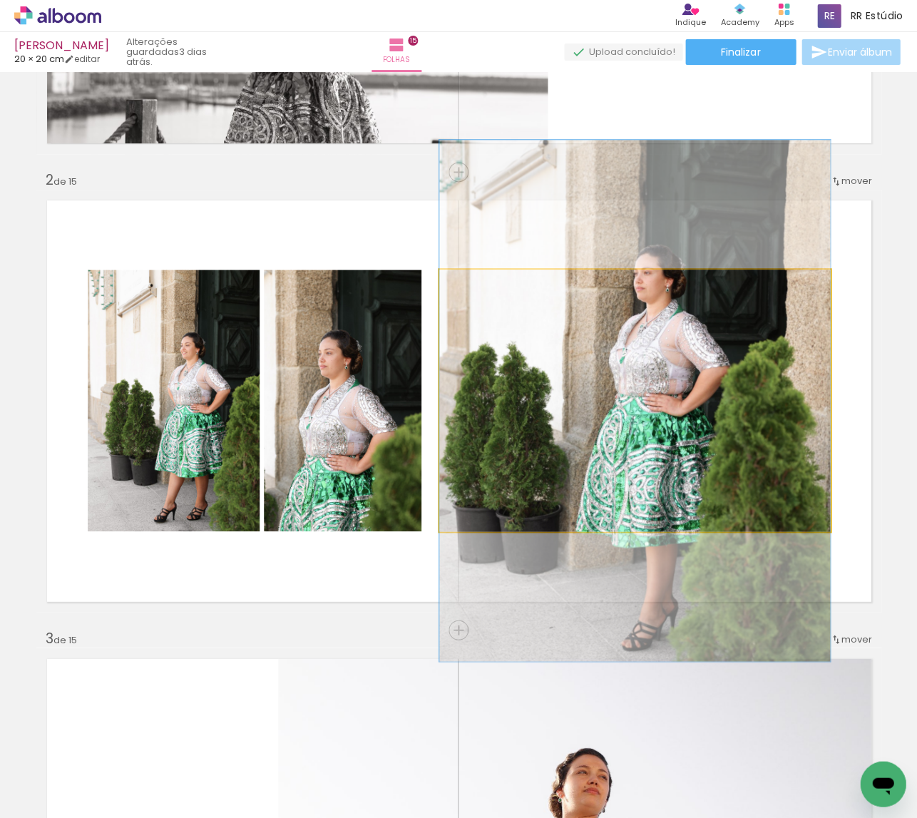
click at [539, 450] on quentale-photo at bounding box center [634, 401] width 391 height 262
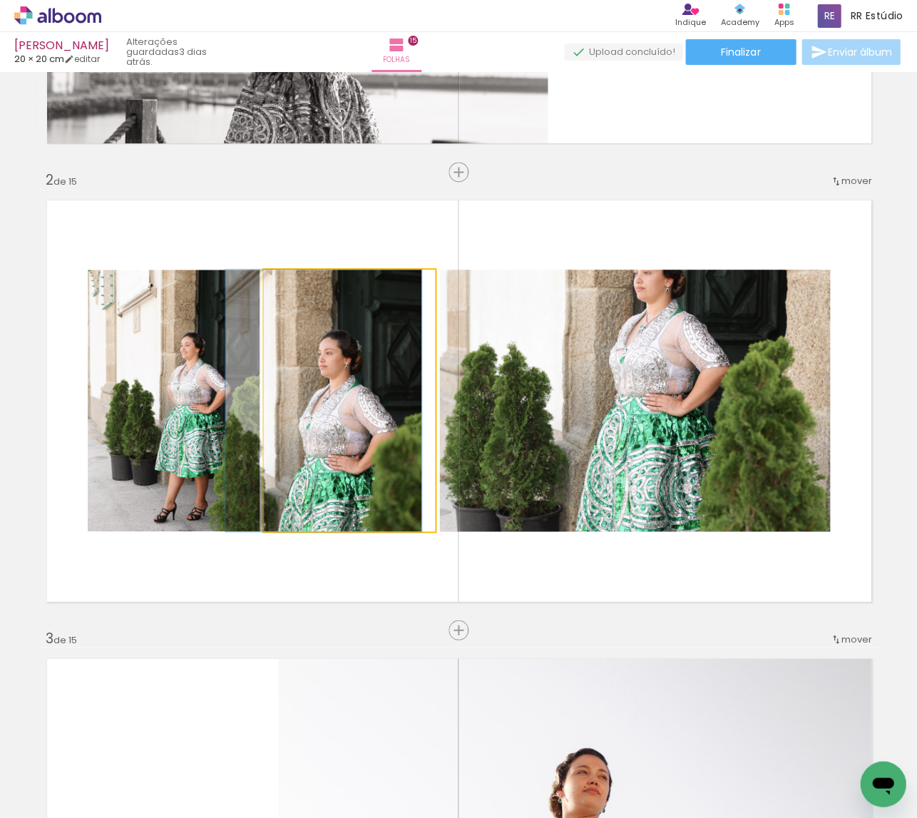
drag, startPoint x: 358, startPoint y: 446, endPoint x: 323, endPoint y: 449, distance: 35.1
click at [358, 446] on div at bounding box center [323, 401] width 196 height 262
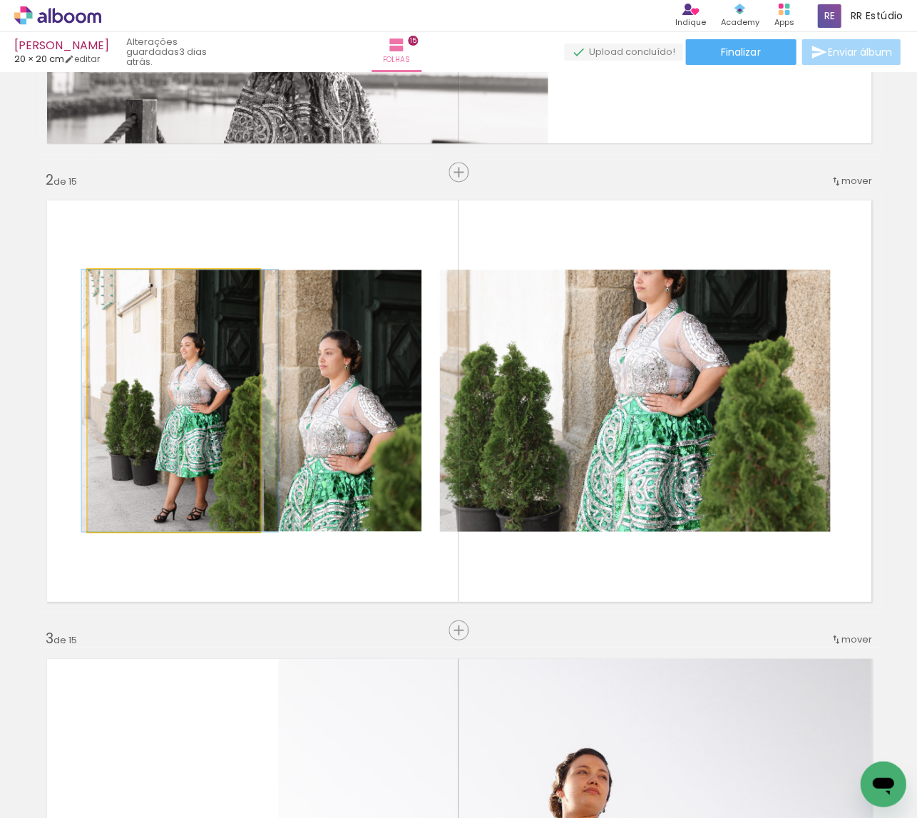
drag, startPoint x: 215, startPoint y: 443, endPoint x: 393, endPoint y: 432, distance: 178.6
click at [215, 443] on div at bounding box center [179, 401] width 196 height 262
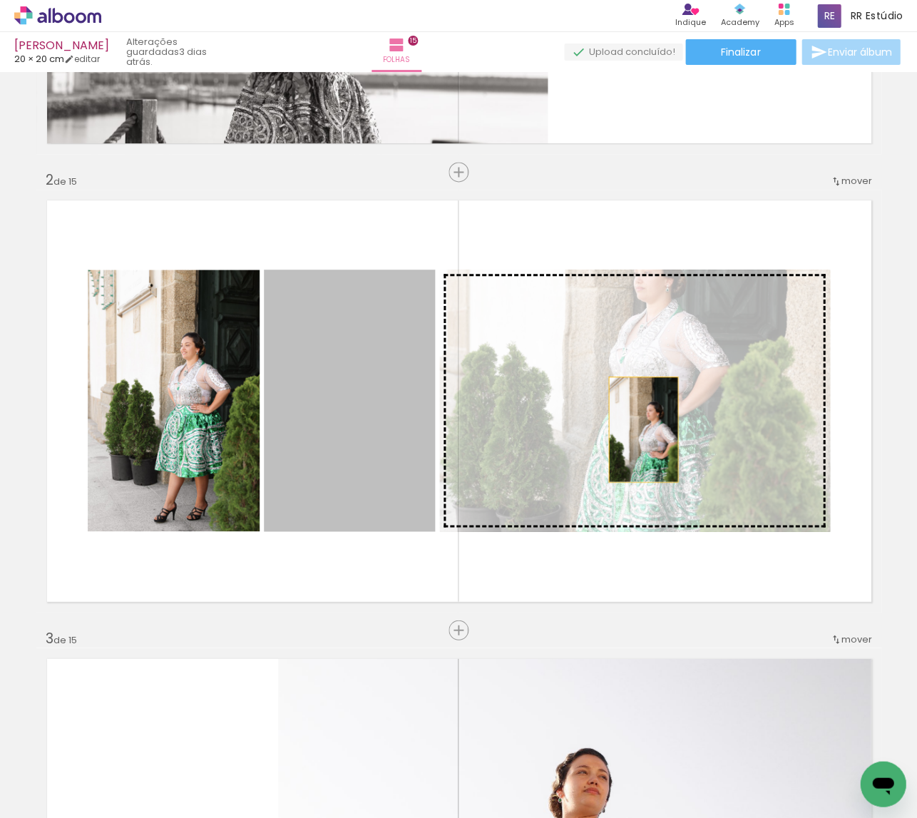
drag, startPoint x: 395, startPoint y: 431, endPoint x: 642, endPoint y: 429, distance: 247.4
click at [0, 0] on slot at bounding box center [0, 0] width 0 height 0
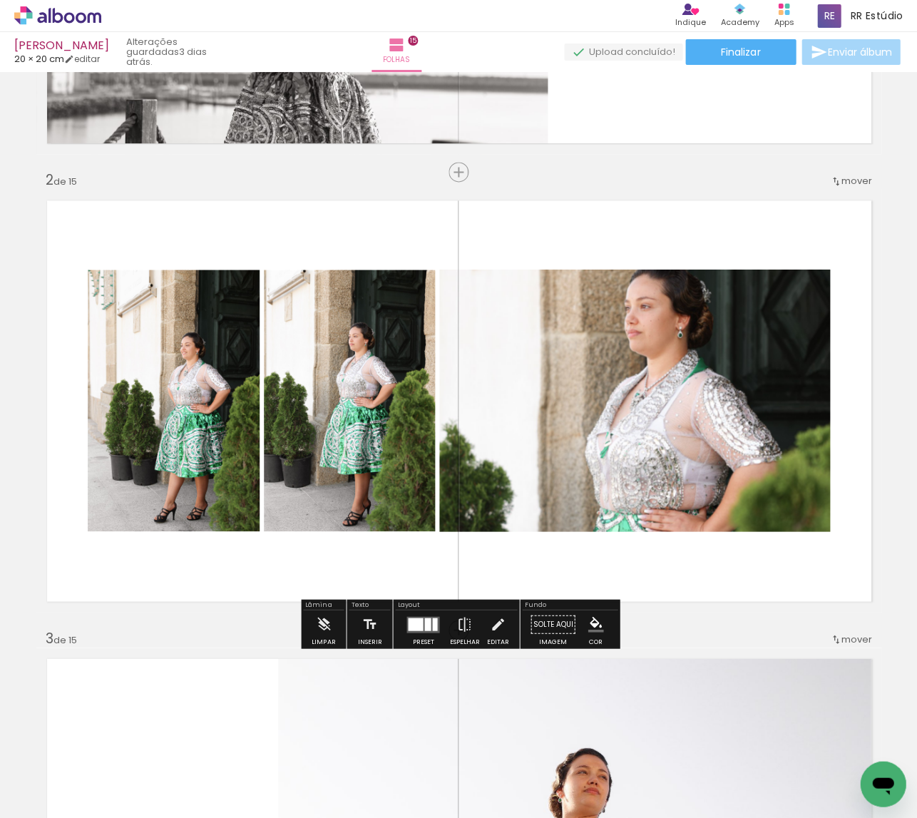
click at [696, 430] on quentale-photo at bounding box center [634, 401] width 391 height 262
click at [425, 613] on div at bounding box center [423, 624] width 39 height 29
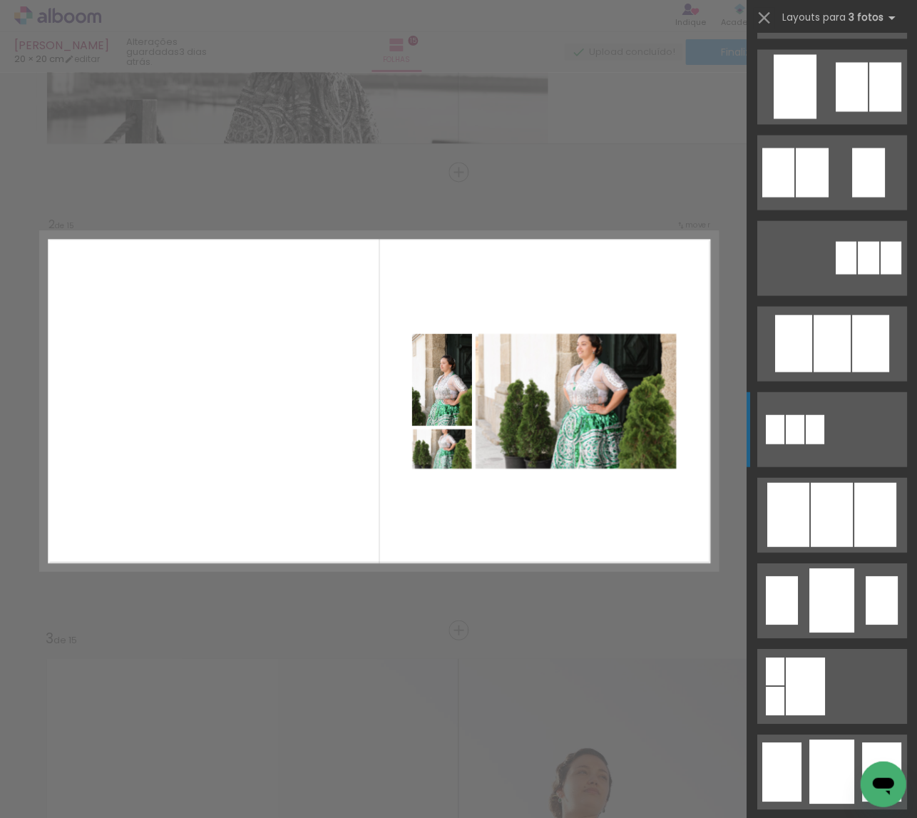
scroll to position [522, 0]
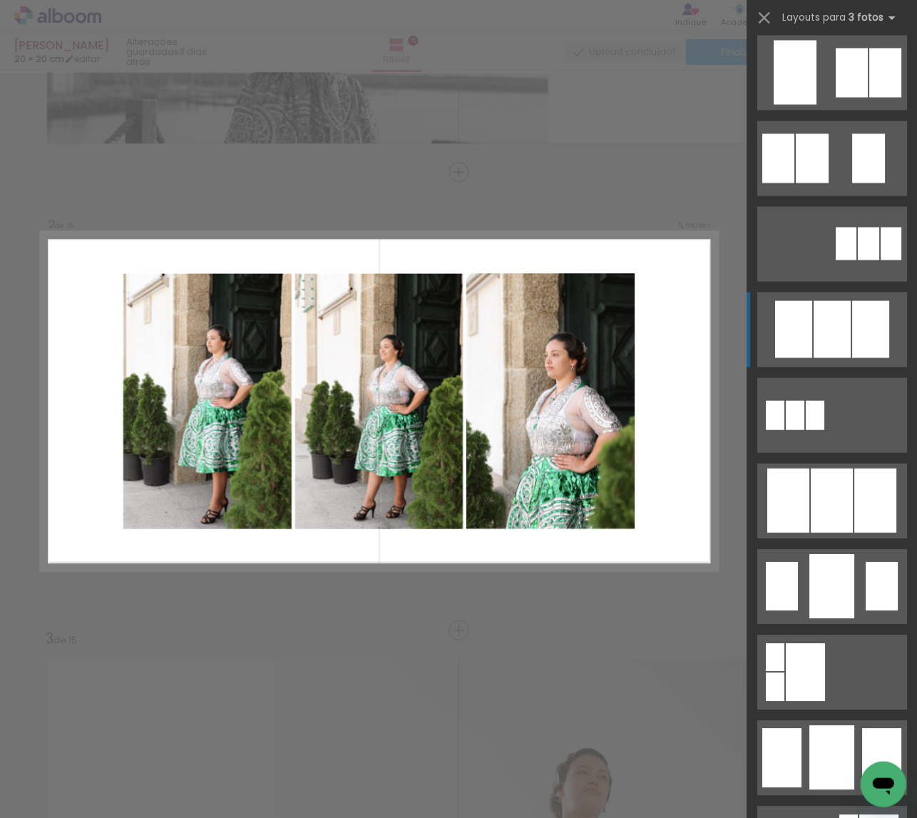
click at [831, 304] on div at bounding box center [831, 328] width 37 height 57
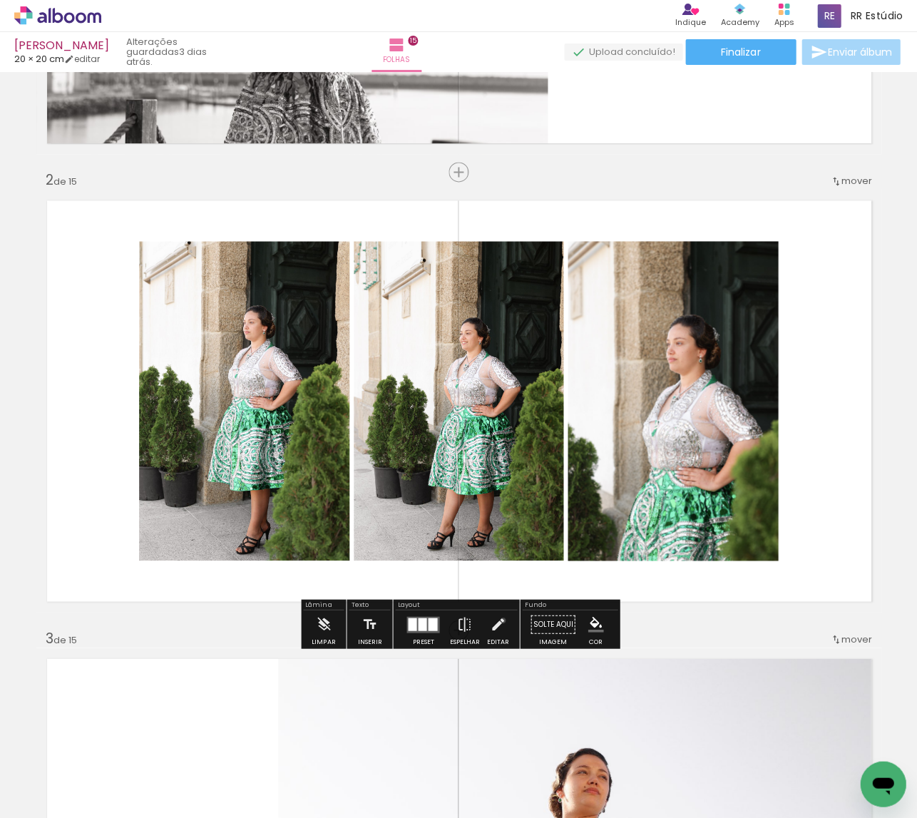
drag, startPoint x: 499, startPoint y: 620, endPoint x: 494, endPoint y: 614, distance: 7.6
click at [499, 620] on iron-icon at bounding box center [498, 624] width 16 height 29
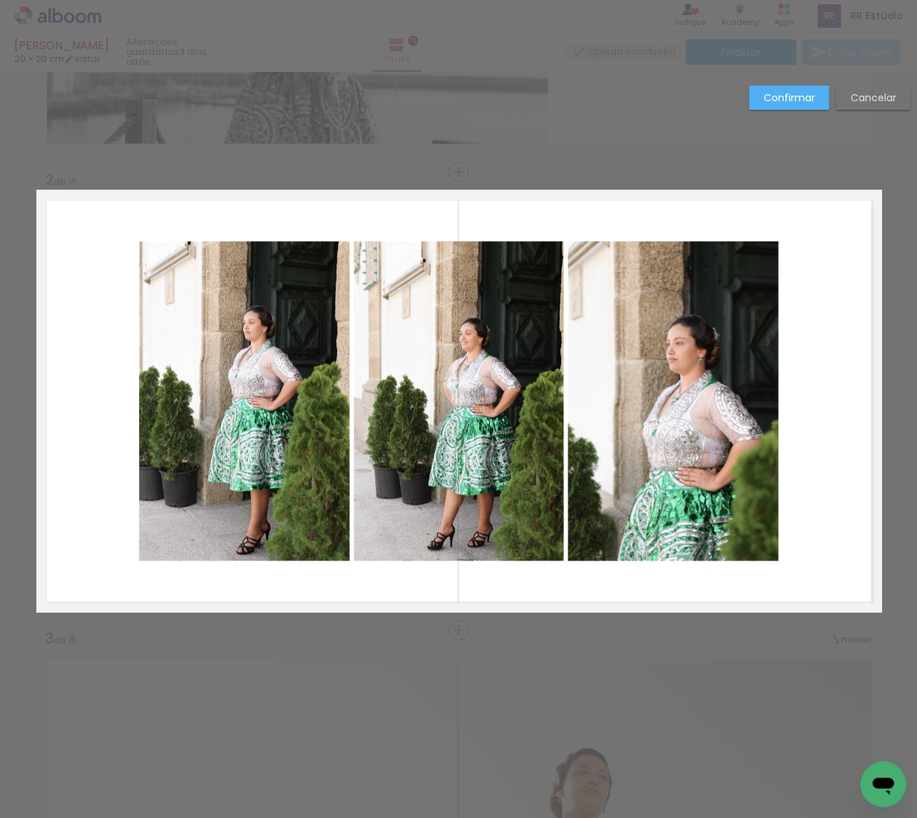
drag, startPoint x: 281, startPoint y: 452, endPoint x: 293, endPoint y: 451, distance: 12.1
click at [281, 452] on quentale-photo at bounding box center [244, 400] width 210 height 319
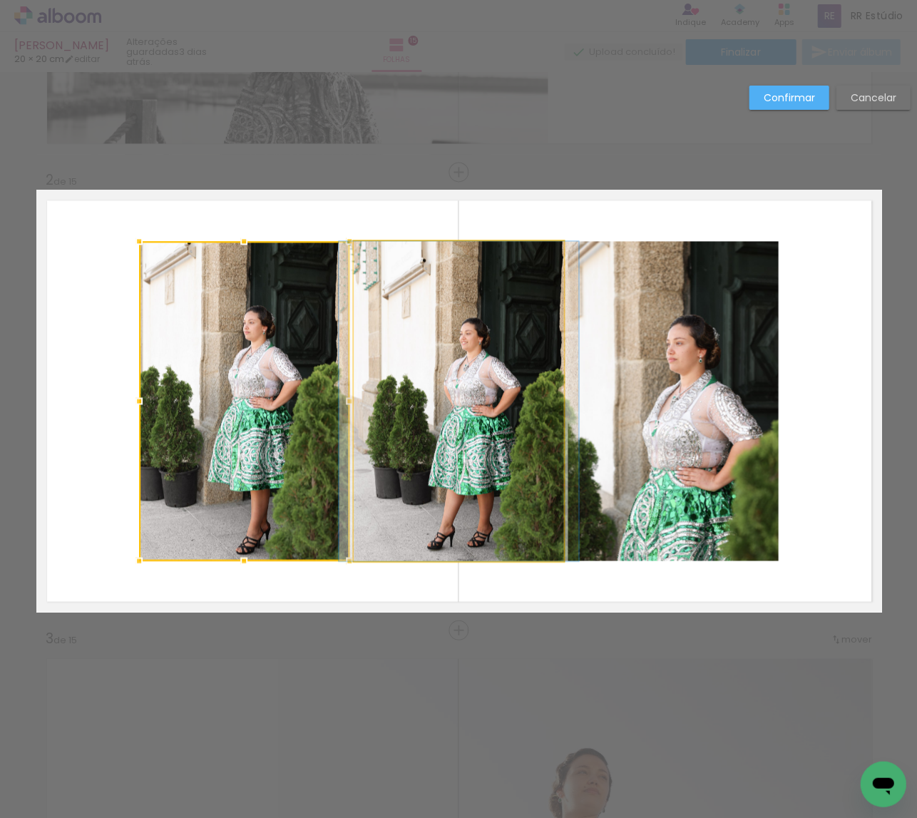
click at [473, 443] on quentale-photo at bounding box center [459, 400] width 210 height 319
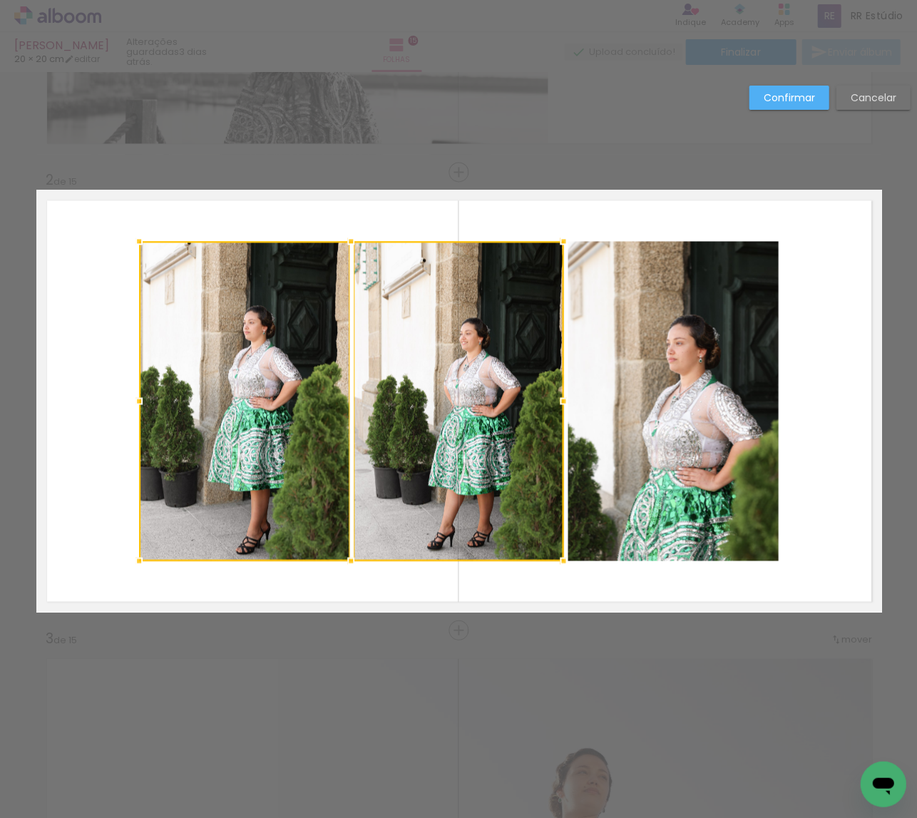
click at [635, 424] on quentale-photo at bounding box center [673, 400] width 210 height 319
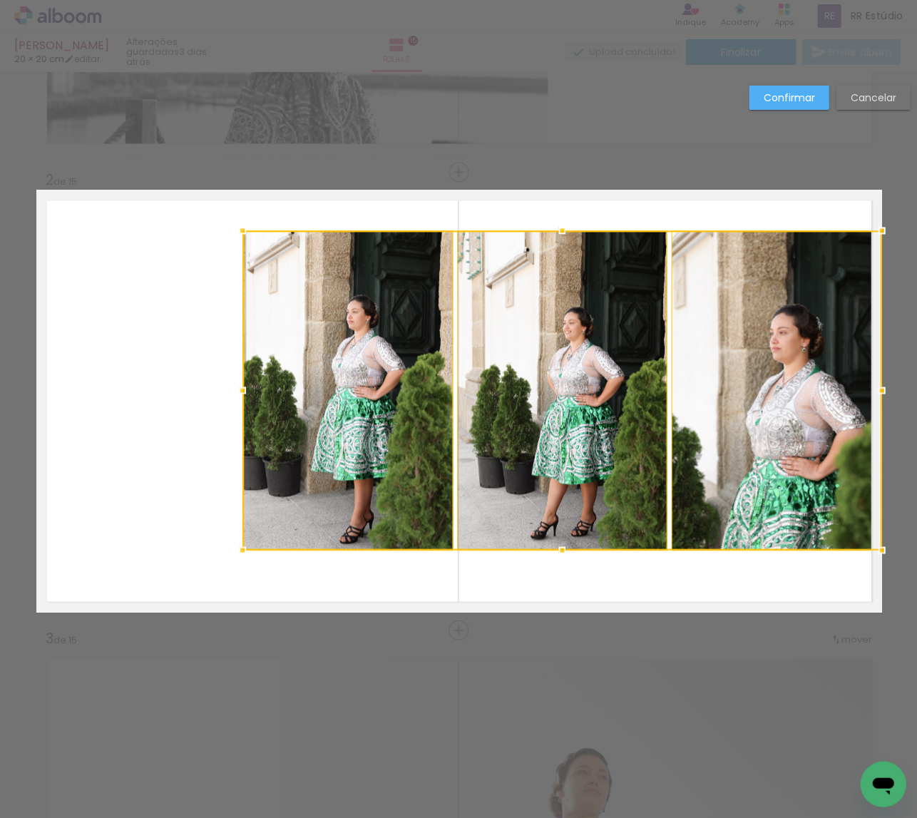
drag, startPoint x: 677, startPoint y: 421, endPoint x: 784, endPoint y: 411, distance: 108.2
click at [784, 411] on div at bounding box center [561, 389] width 639 height 319
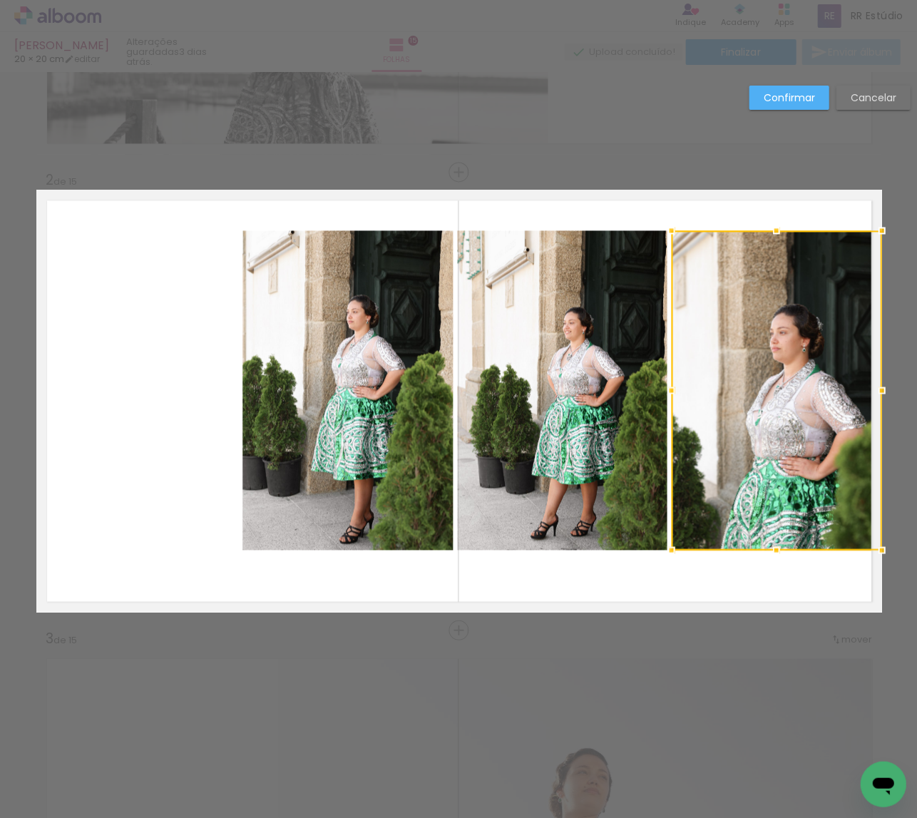
click at [341, 446] on quentale-photo at bounding box center [347, 389] width 210 height 319
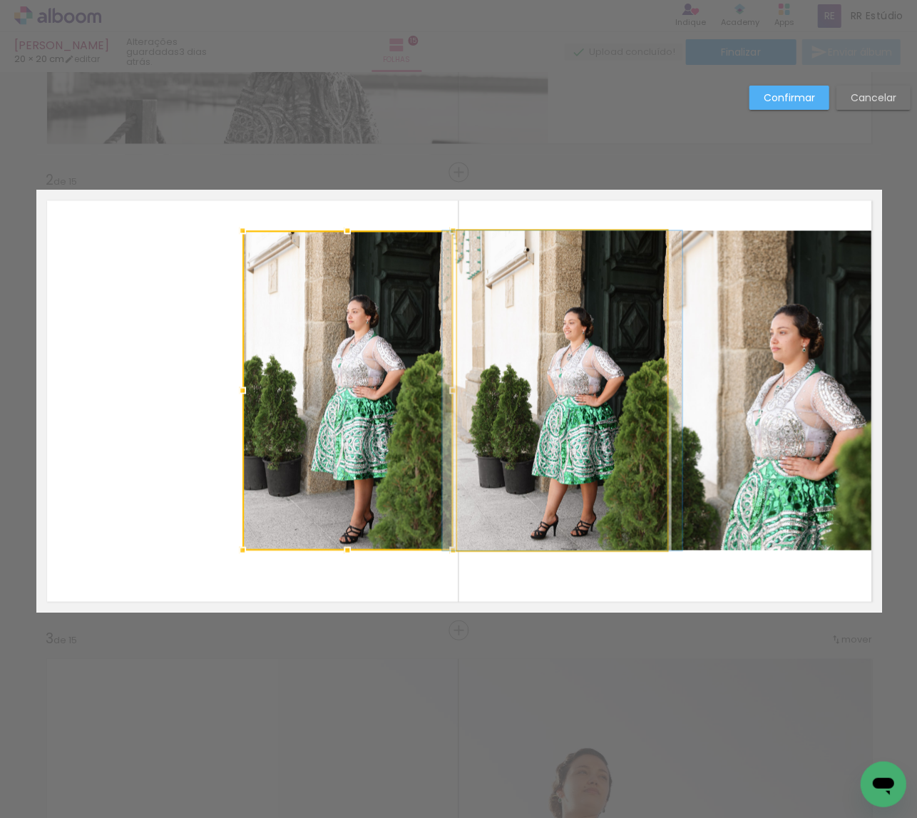
click at [511, 436] on quentale-photo at bounding box center [562, 389] width 210 height 319
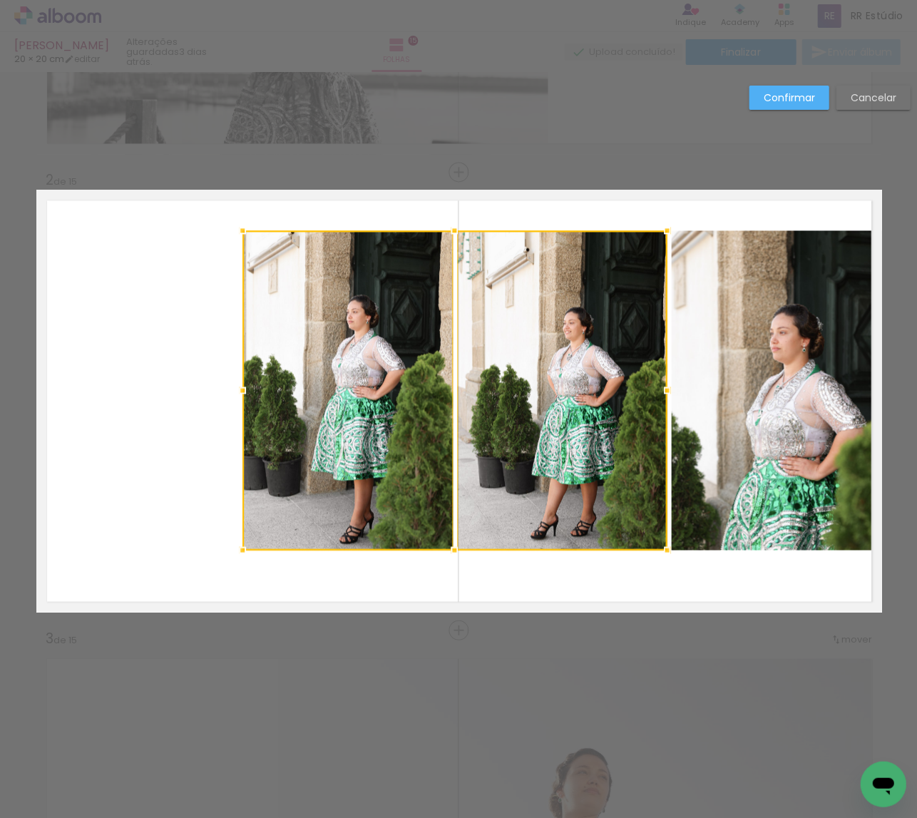
click at [705, 423] on quentale-photo at bounding box center [776, 389] width 210 height 319
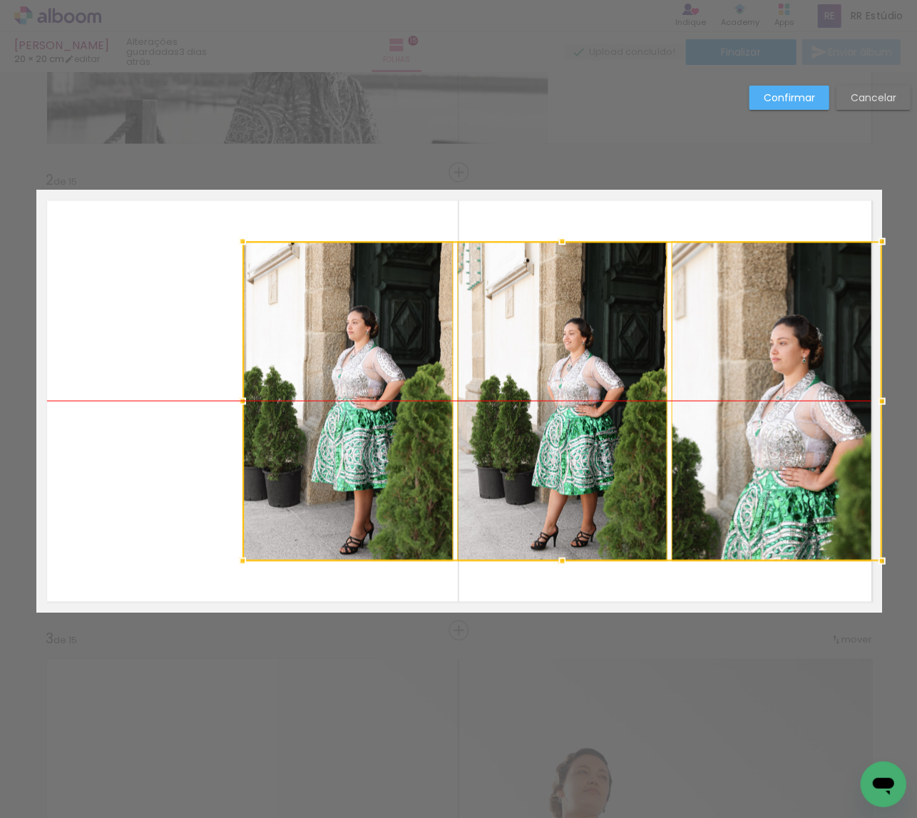
drag, startPoint x: 575, startPoint y: 413, endPoint x: 575, endPoint y: 423, distance: 10.0
click at [575, 423] on div at bounding box center [561, 400] width 639 height 319
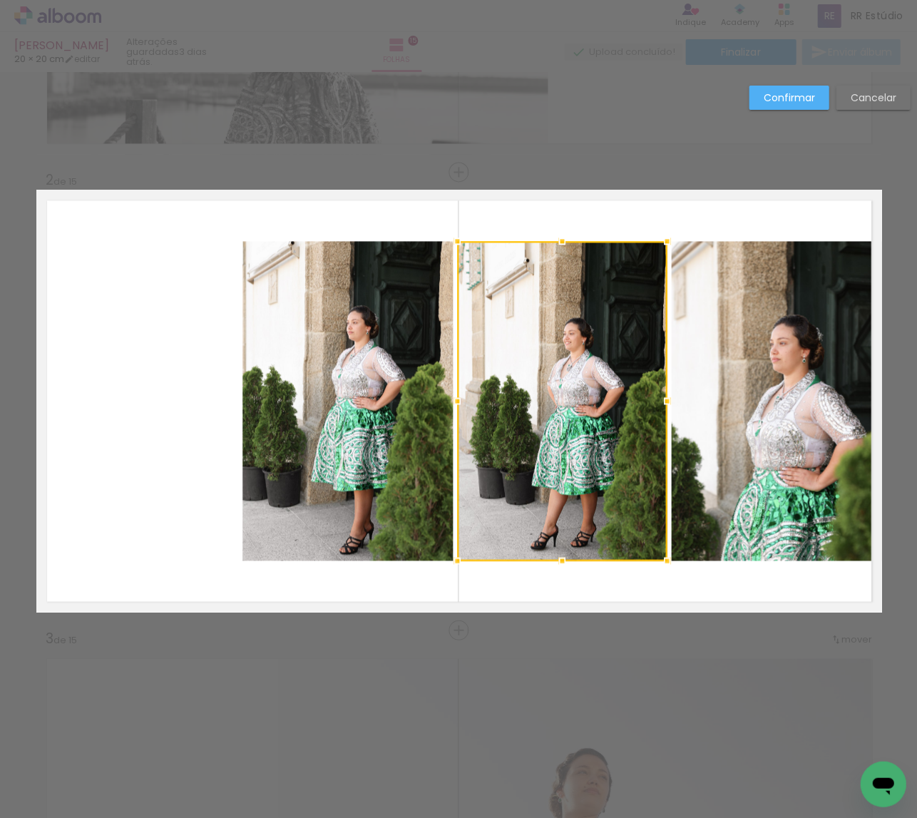
click at [0, 0] on slot "Confirmar" at bounding box center [0, 0] width 0 height 0
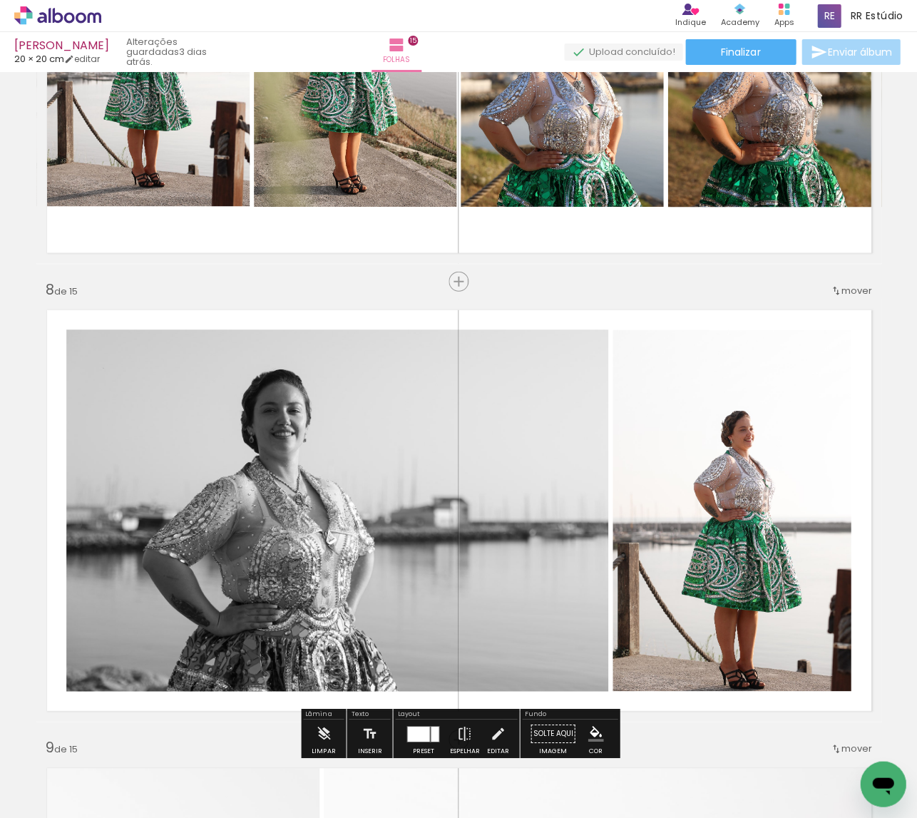
scroll to position [3018, 0]
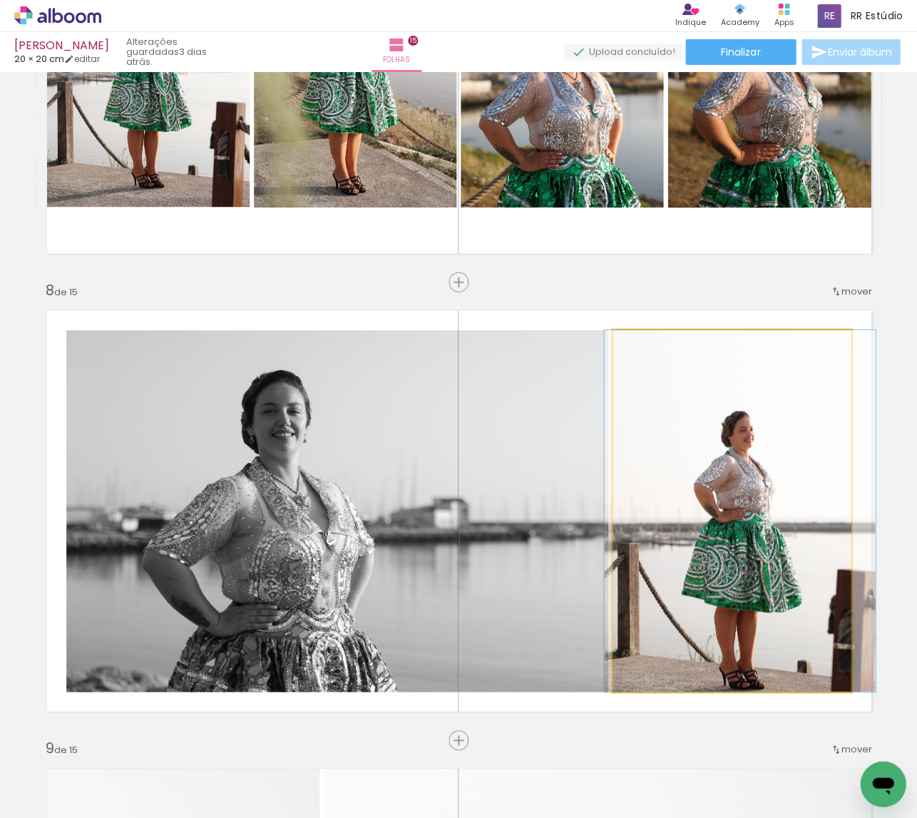
drag, startPoint x: 753, startPoint y: 418, endPoint x: 757, endPoint y: 444, distance: 26.6
click at [753, 418] on div at bounding box center [739, 511] width 271 height 362
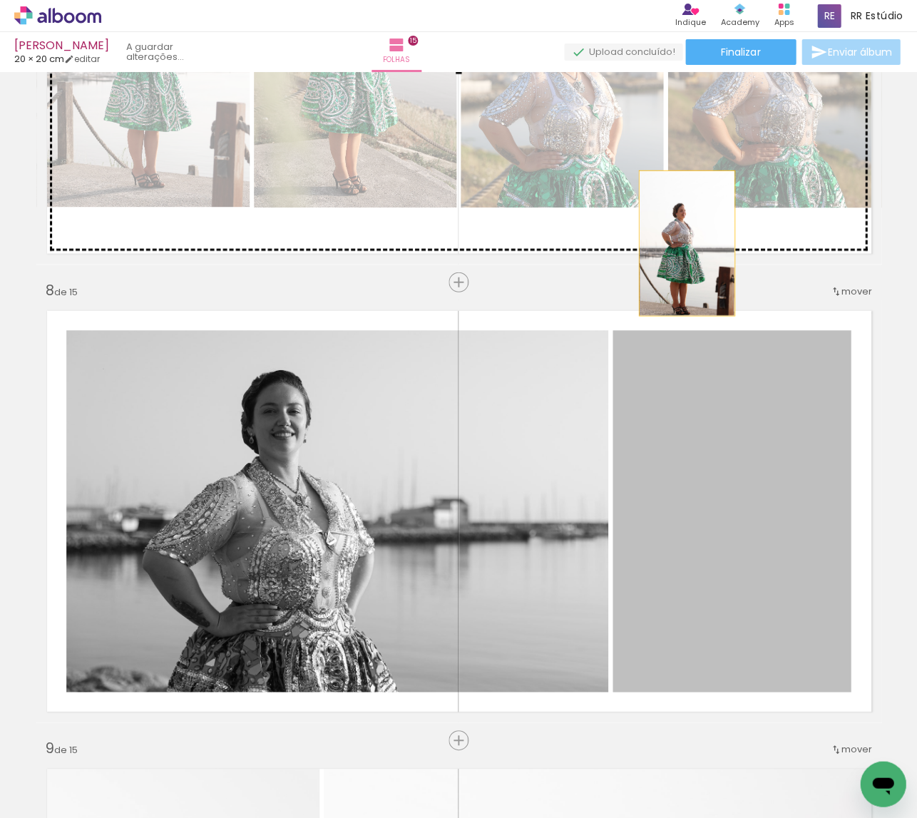
drag, startPoint x: 749, startPoint y: 454, endPoint x: 686, endPoint y: 244, distance: 219.0
click at [686, 244] on div "Inserir folha 1 de 15 Inserir folha 2 de 15 Inserir folha 3 de 15 Inserir folha…" at bounding box center [458, 721] width 917 height 7325
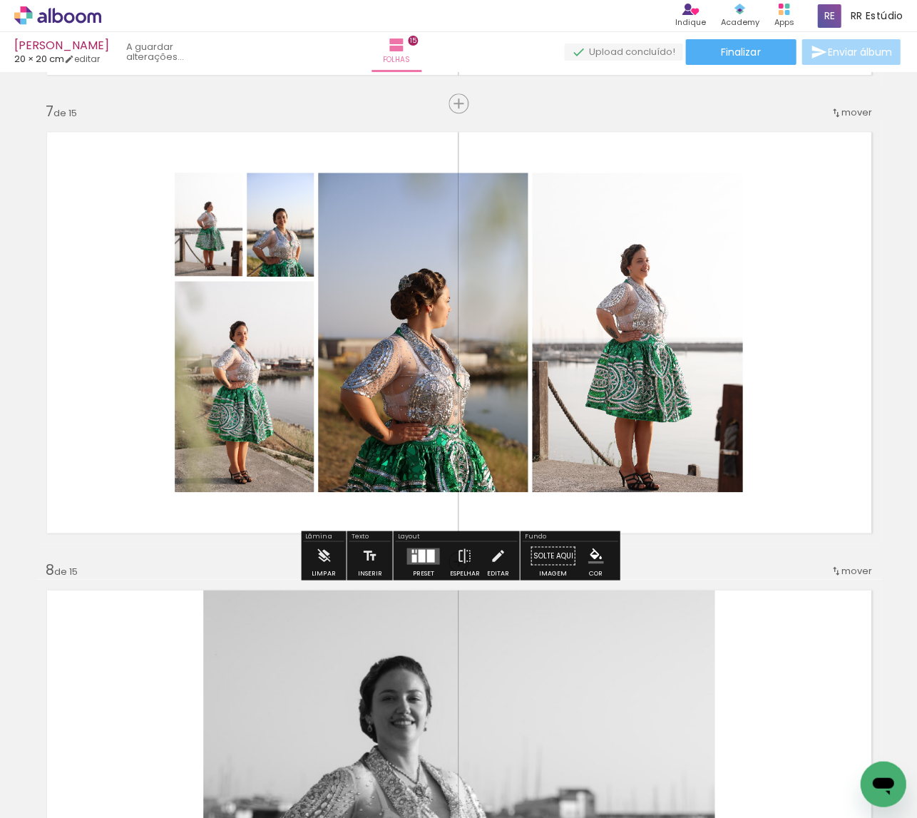
scroll to position [2715, 0]
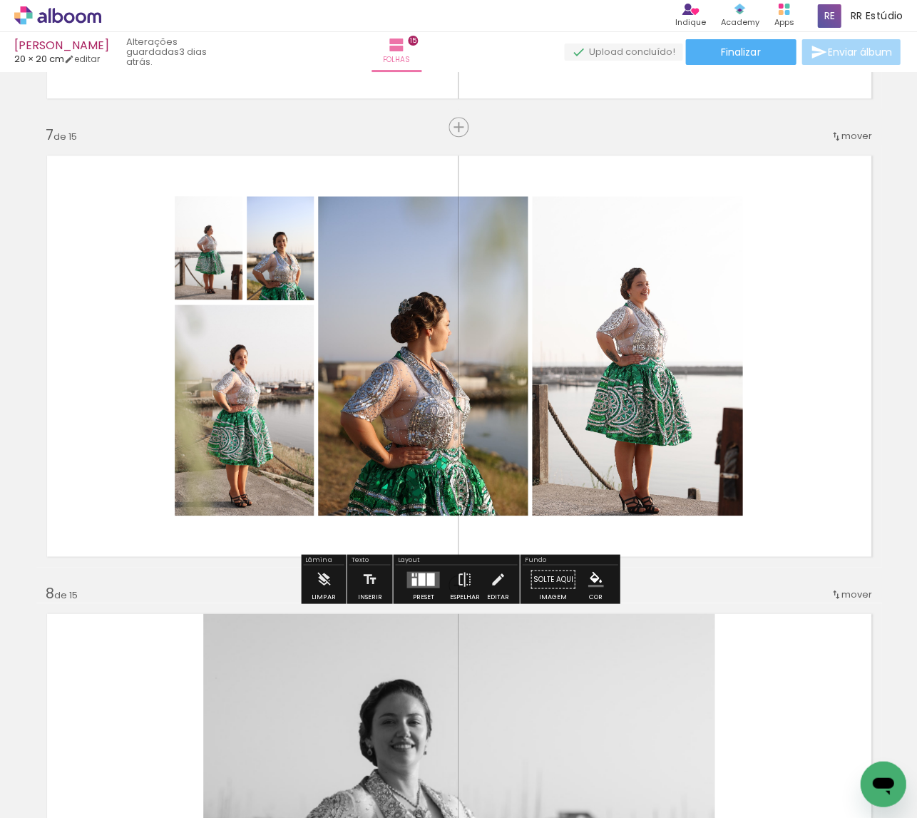
click at [419, 579] on div at bounding box center [421, 578] width 7 height 13
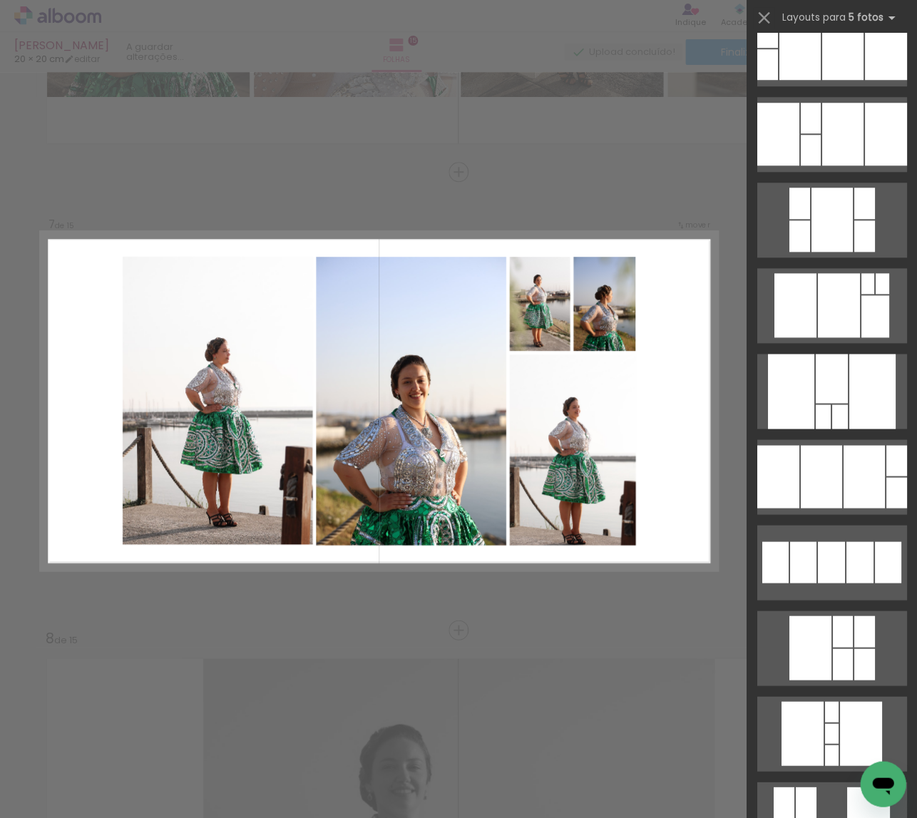
scroll to position [204, 0]
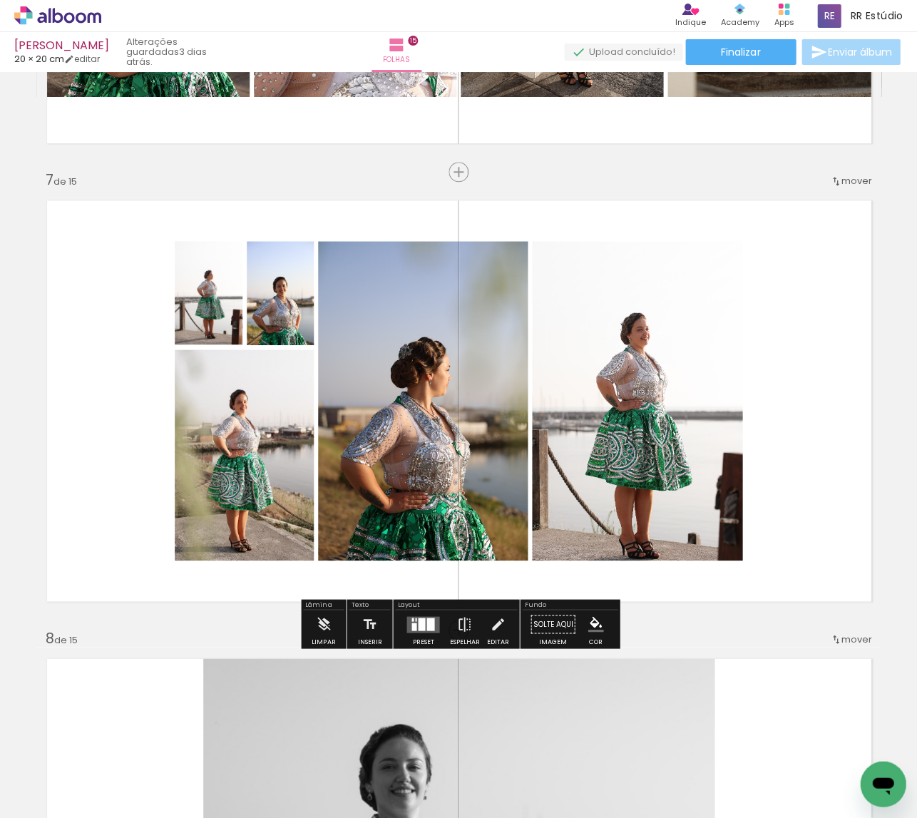
click at [737, 612] on quentale-layouter at bounding box center [458, 401] width 845 height 422
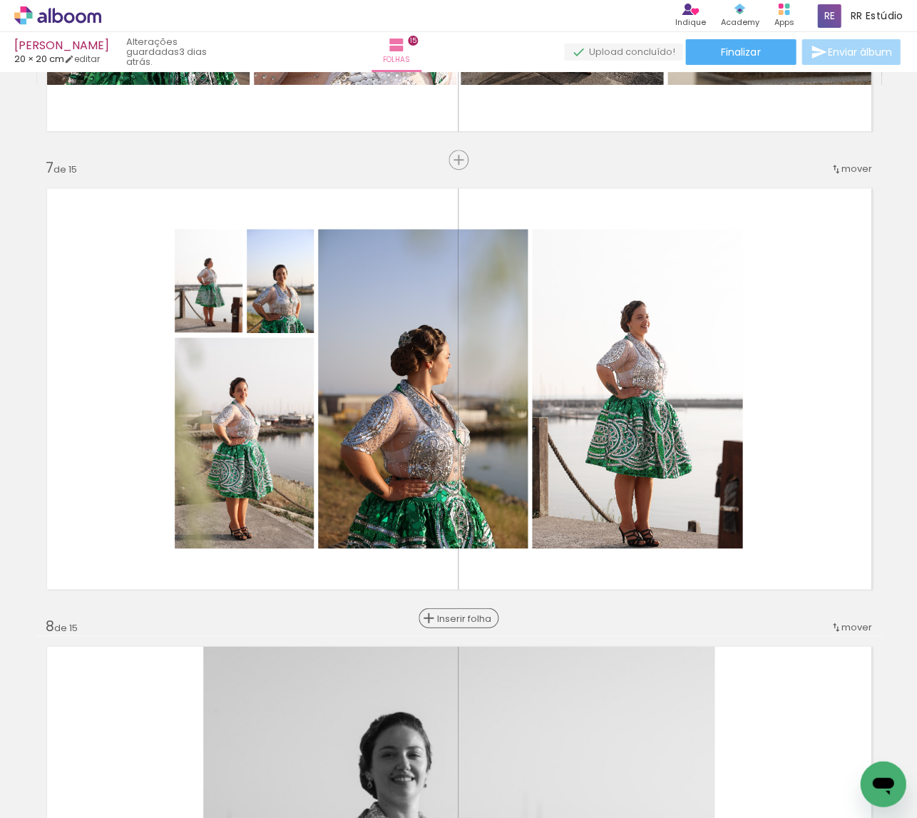
click at [461, 618] on div "Inserir folha" at bounding box center [458, 617] width 77 height 17
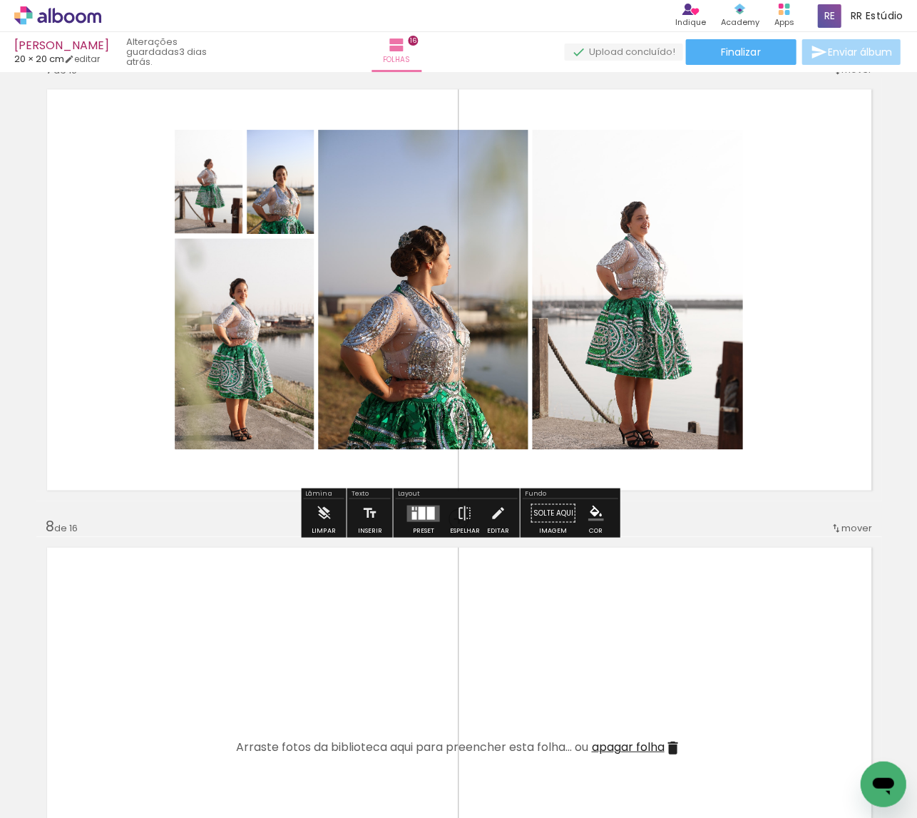
scroll to position [2797, 0]
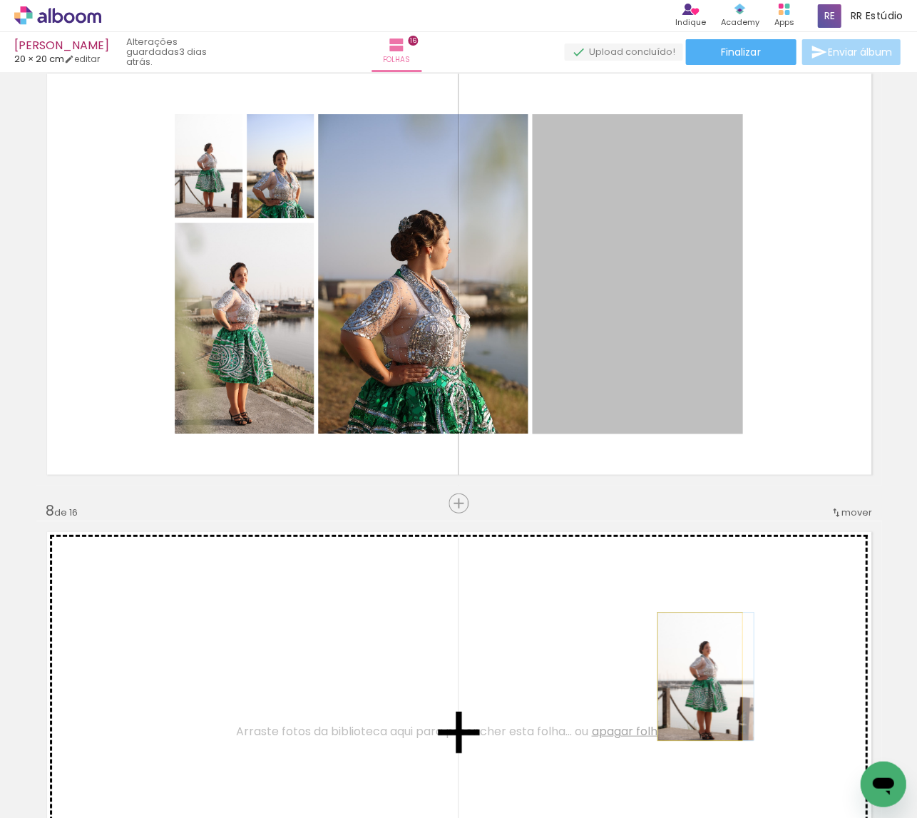
drag, startPoint x: 639, startPoint y: 294, endPoint x: 697, endPoint y: 675, distance: 384.5
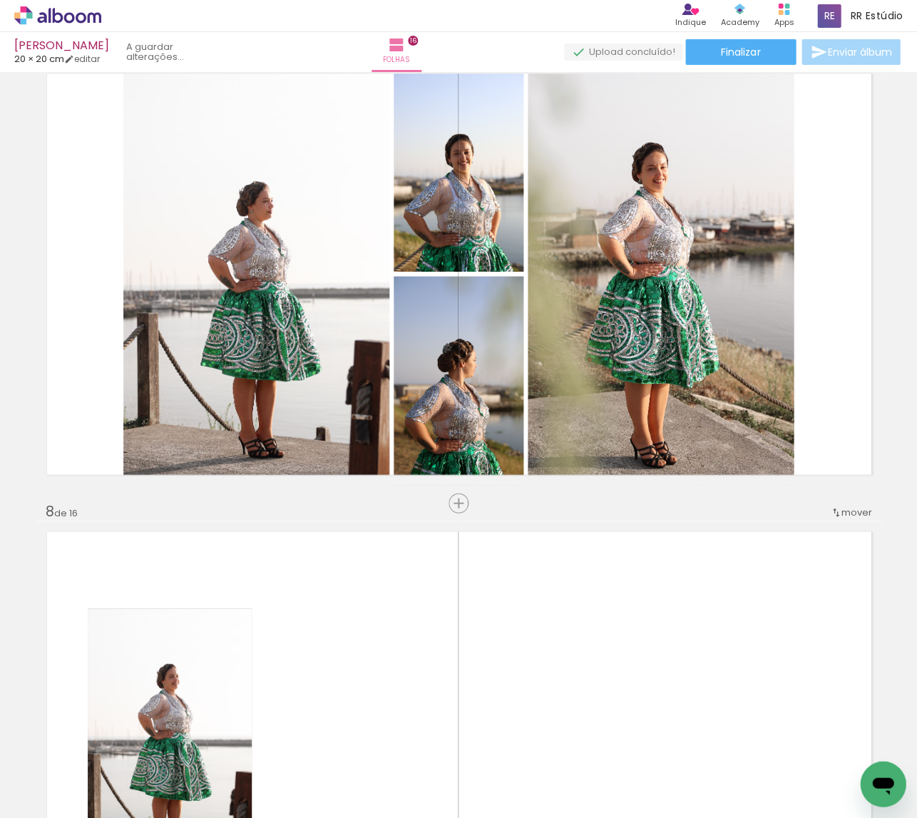
scroll to position [2795, 0]
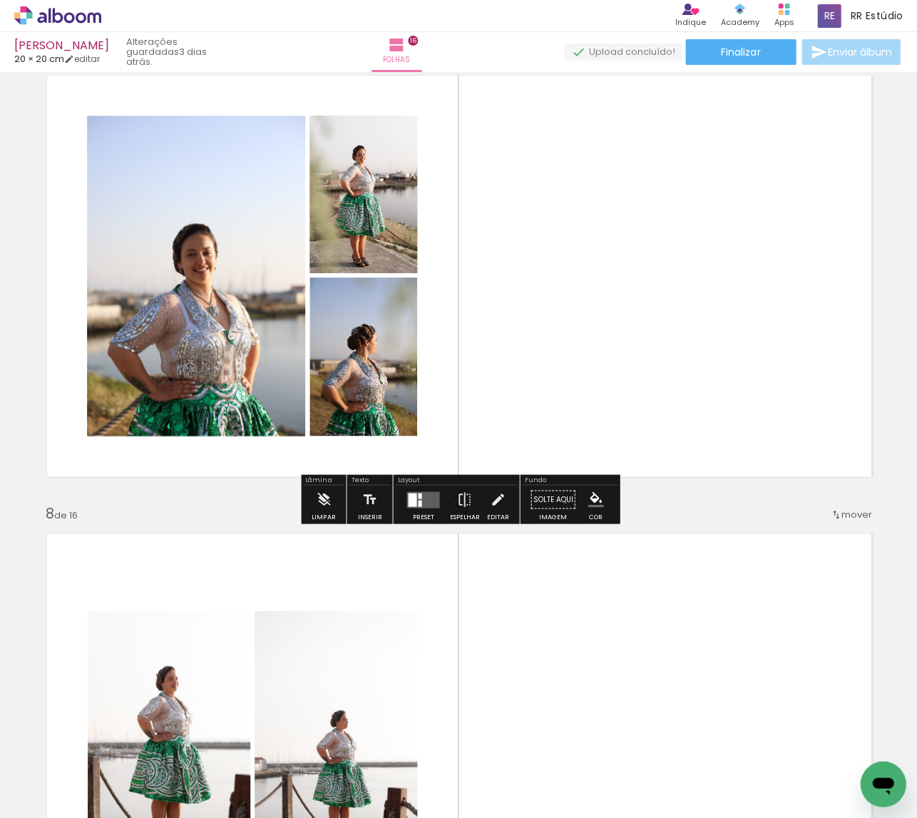
click at [428, 494] on quentale-layouter at bounding box center [422, 499] width 33 height 16
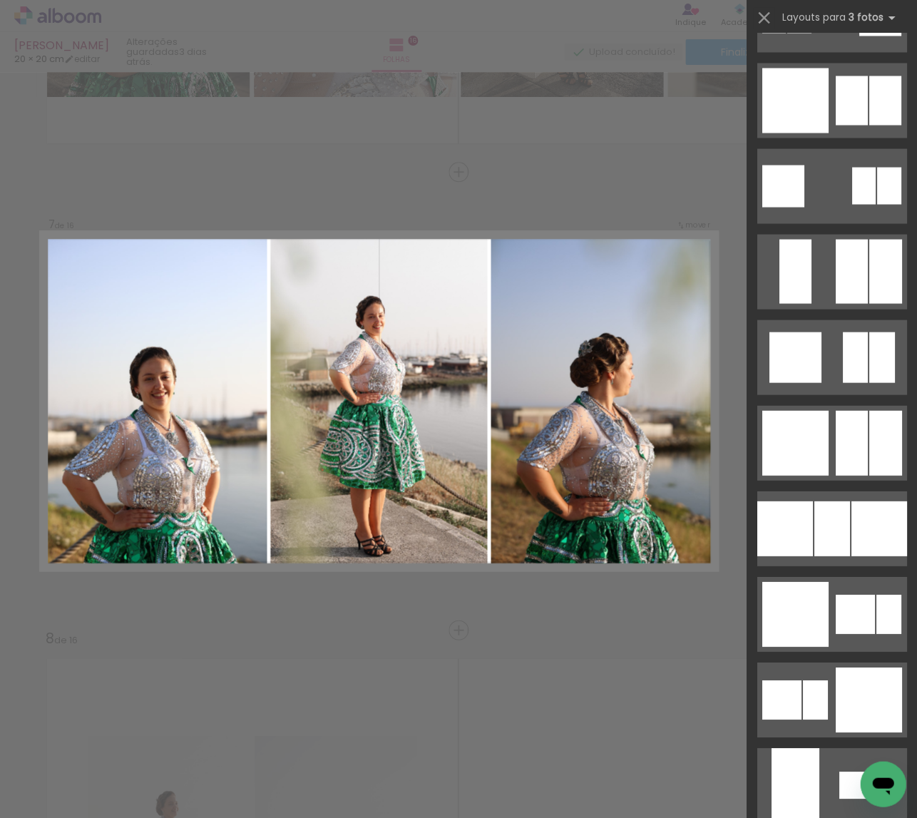
scroll to position [1694, 0]
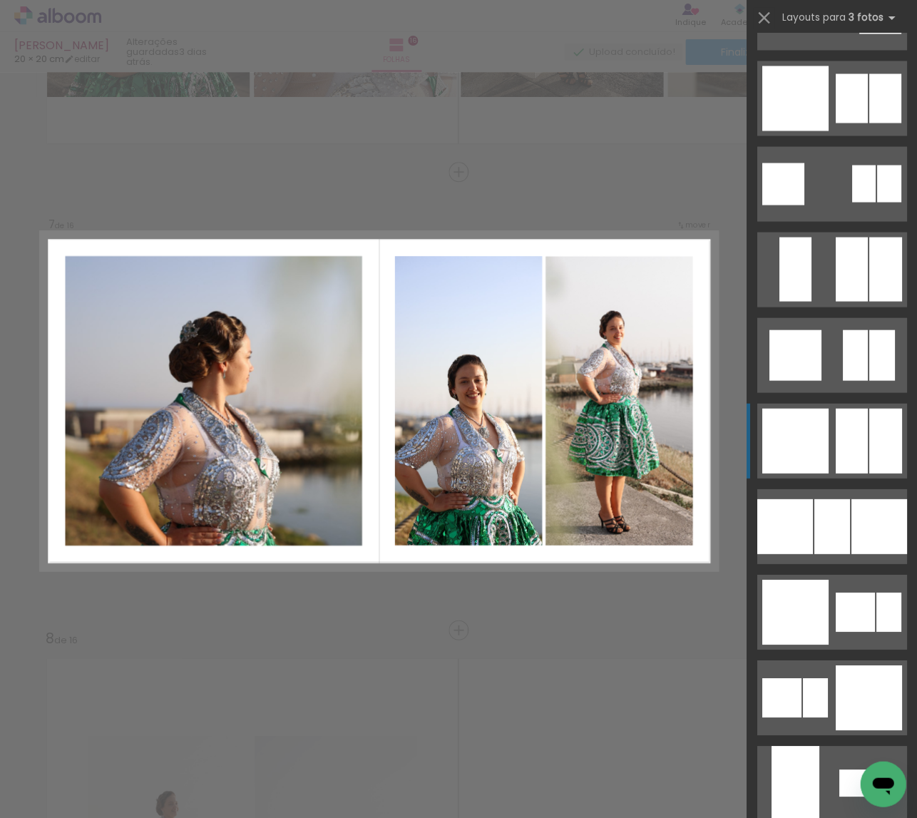
click at [846, 769] on div at bounding box center [859, 782] width 41 height 27
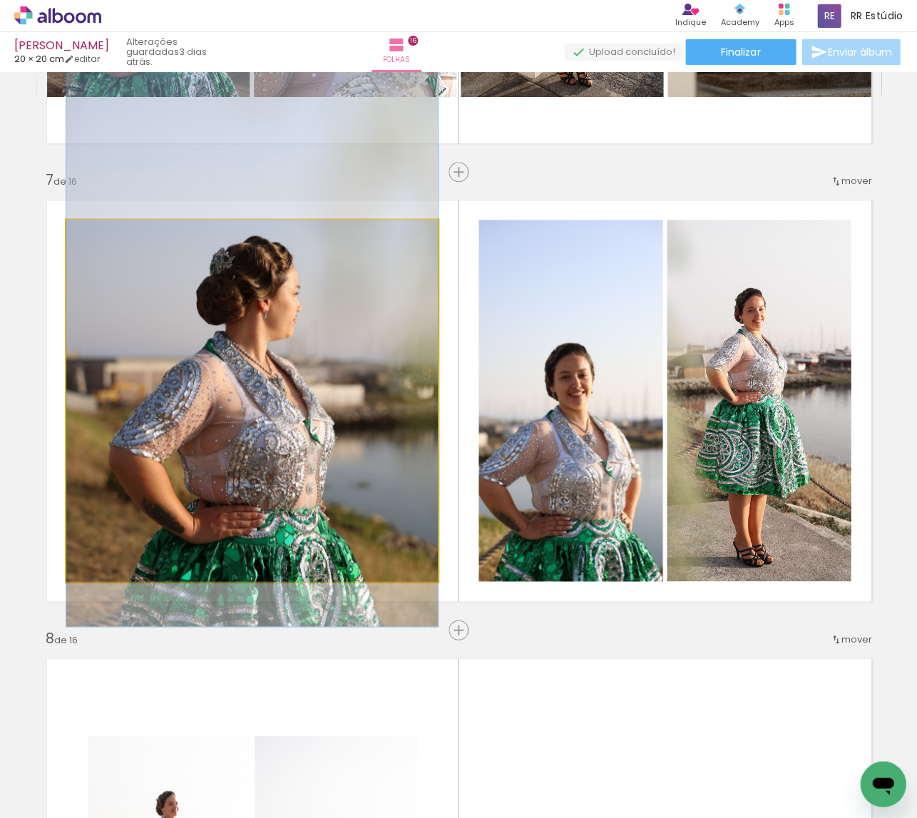
drag, startPoint x: 345, startPoint y: 463, endPoint x: 347, endPoint y: 410, distance: 52.8
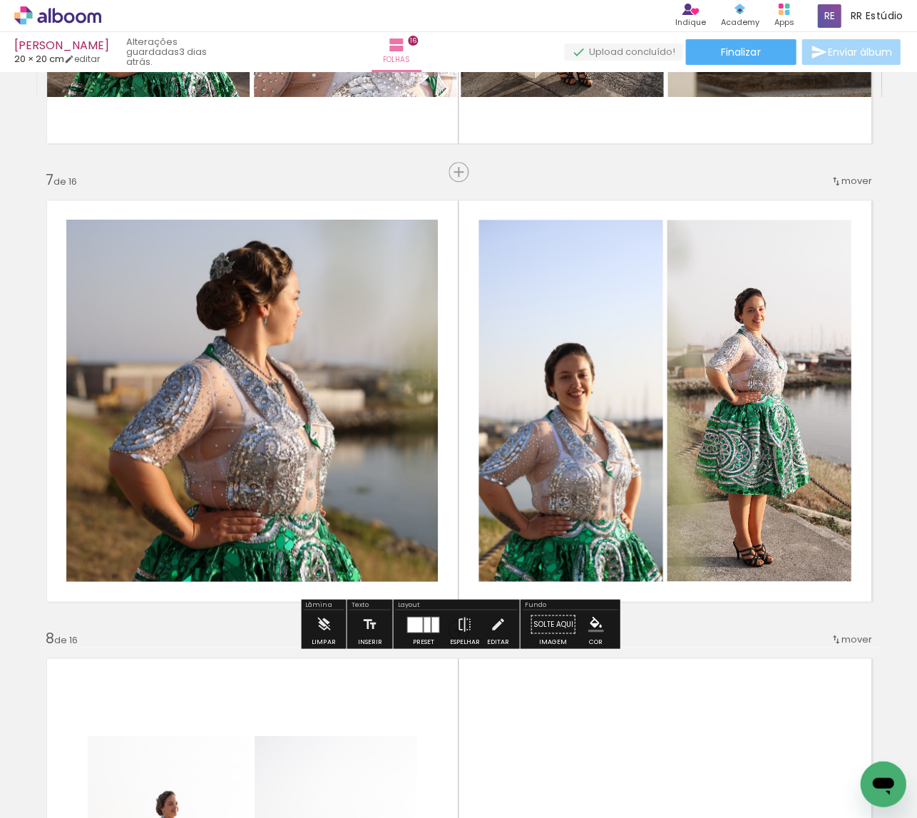
click at [532, 460] on div at bounding box center [570, 401] width 241 height 362
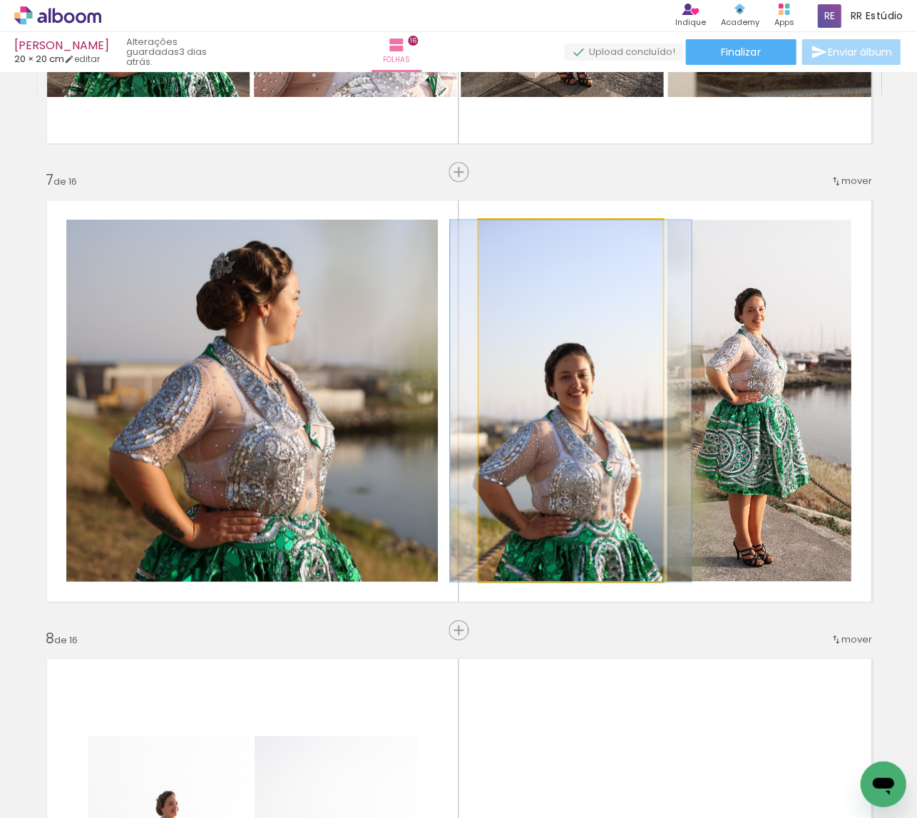
click at [536, 459] on div at bounding box center [570, 401] width 241 height 362
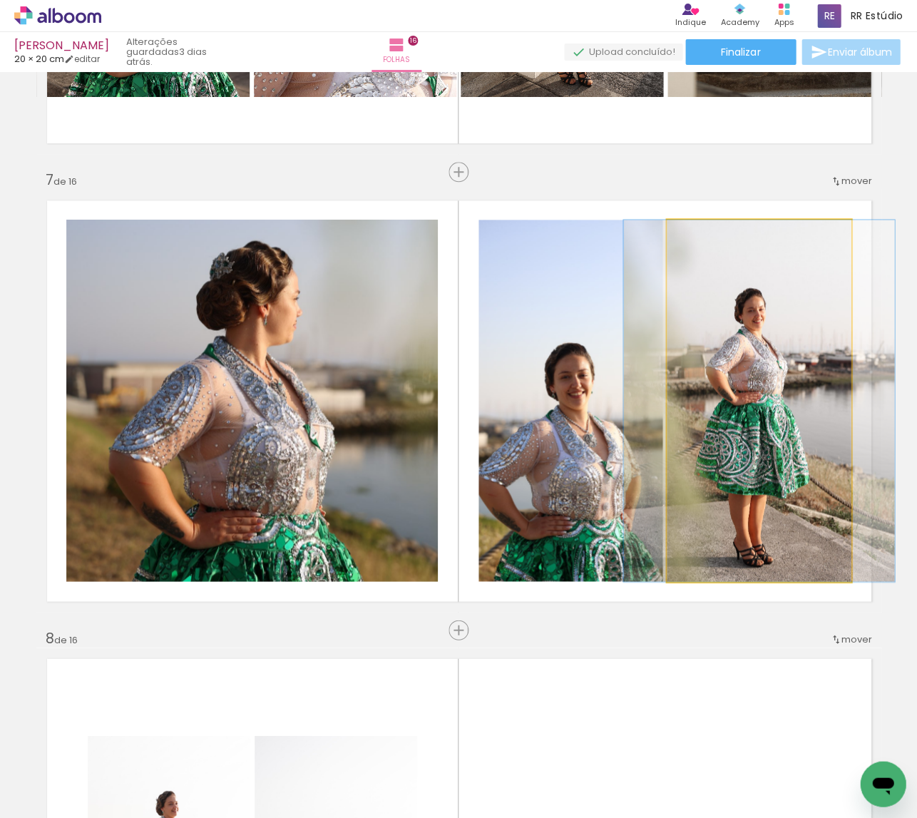
click at [722, 466] on quentale-photo at bounding box center [759, 401] width 184 height 362
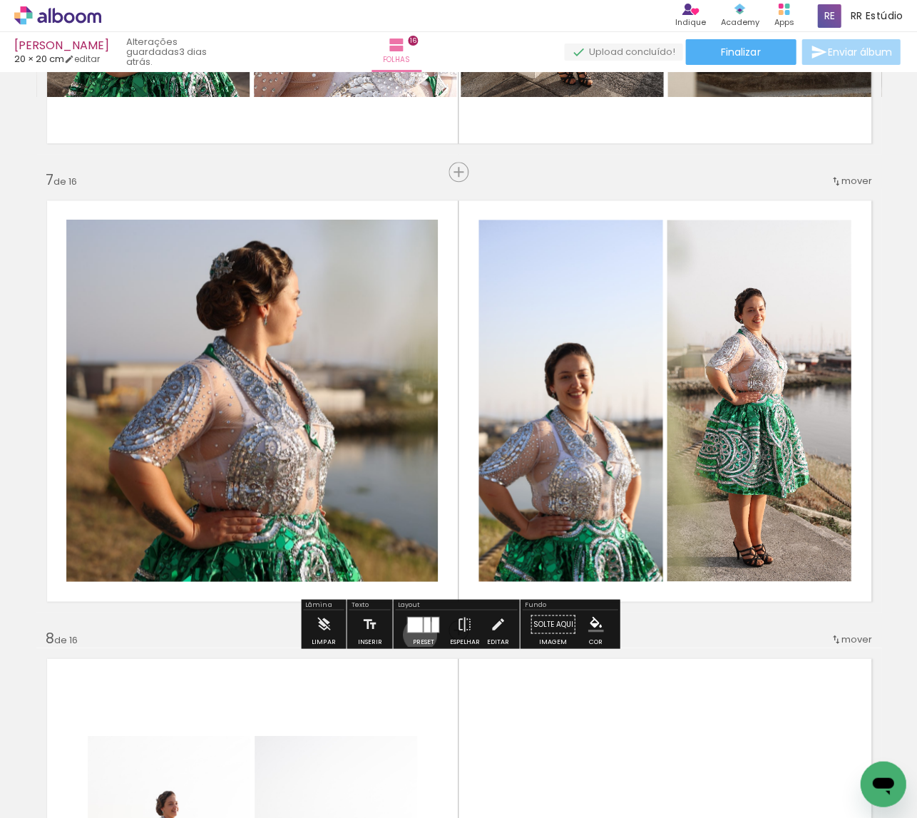
click at [416, 635] on div at bounding box center [423, 624] width 39 height 29
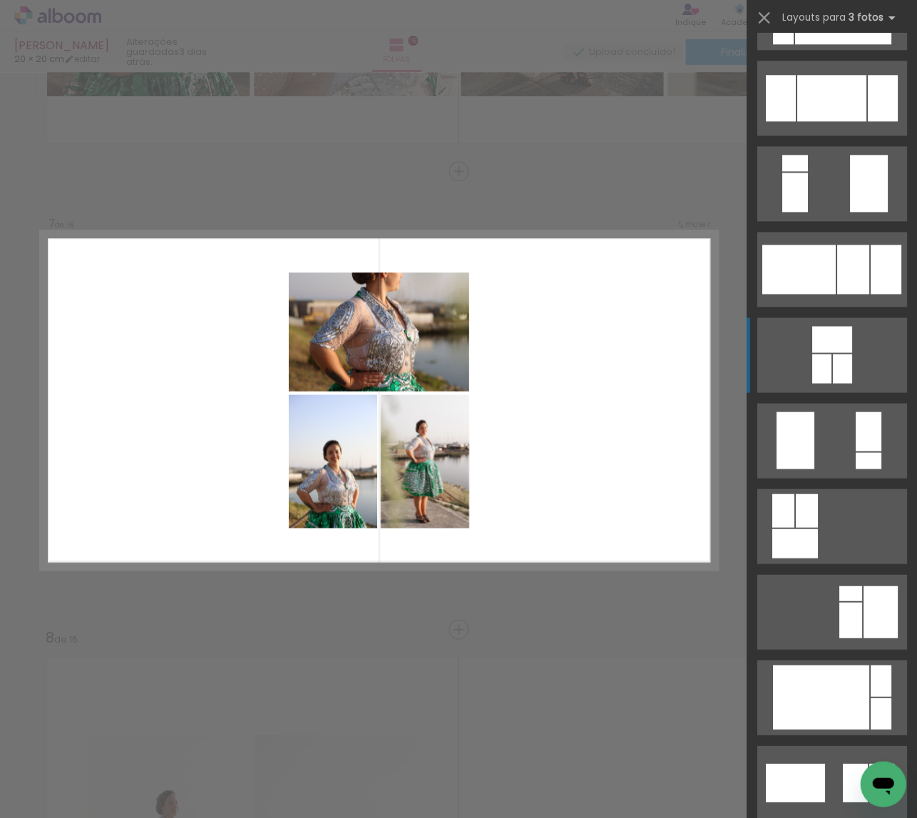
scroll to position [4208, 0]
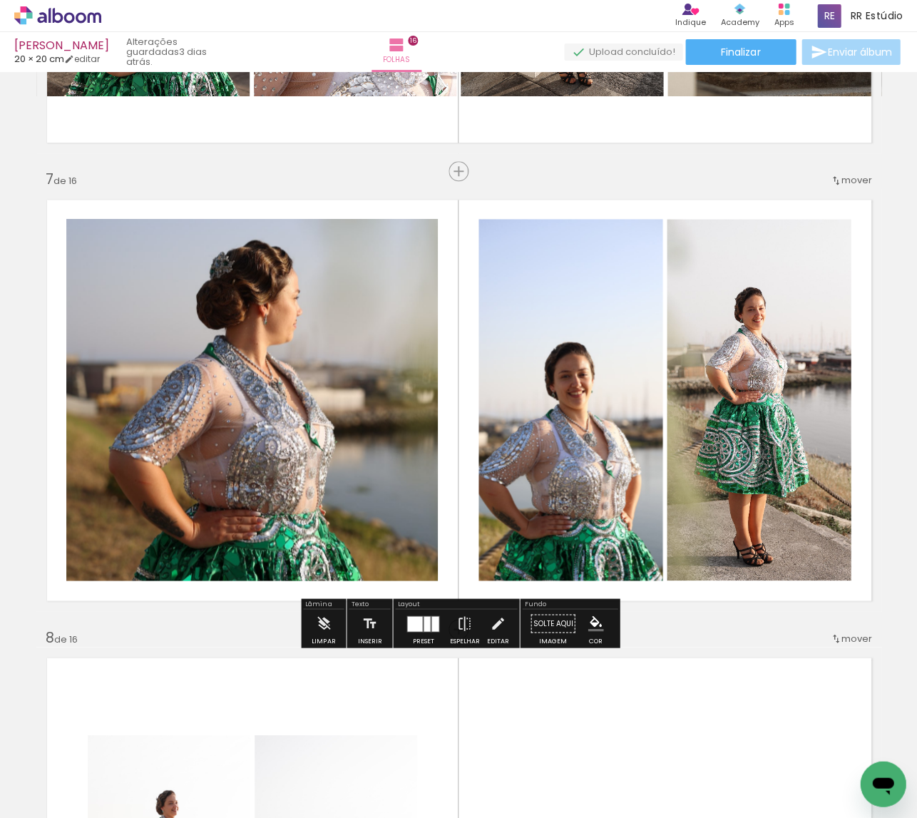
click at [424, 619] on div at bounding box center [427, 622] width 6 height 15
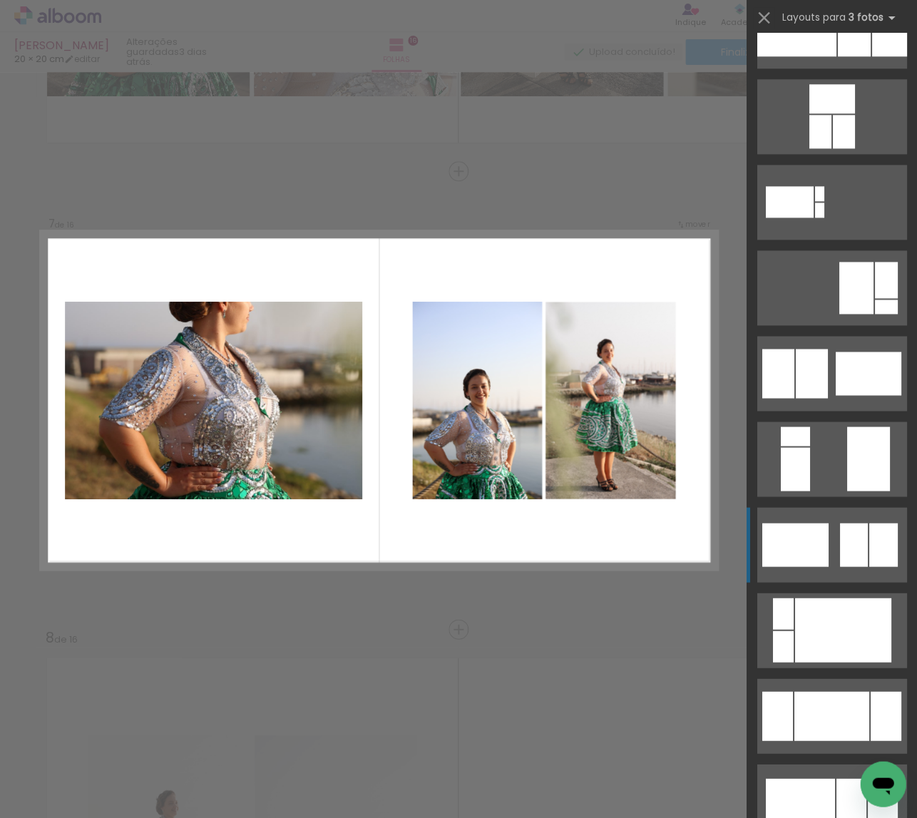
scroll to position [2618, 0]
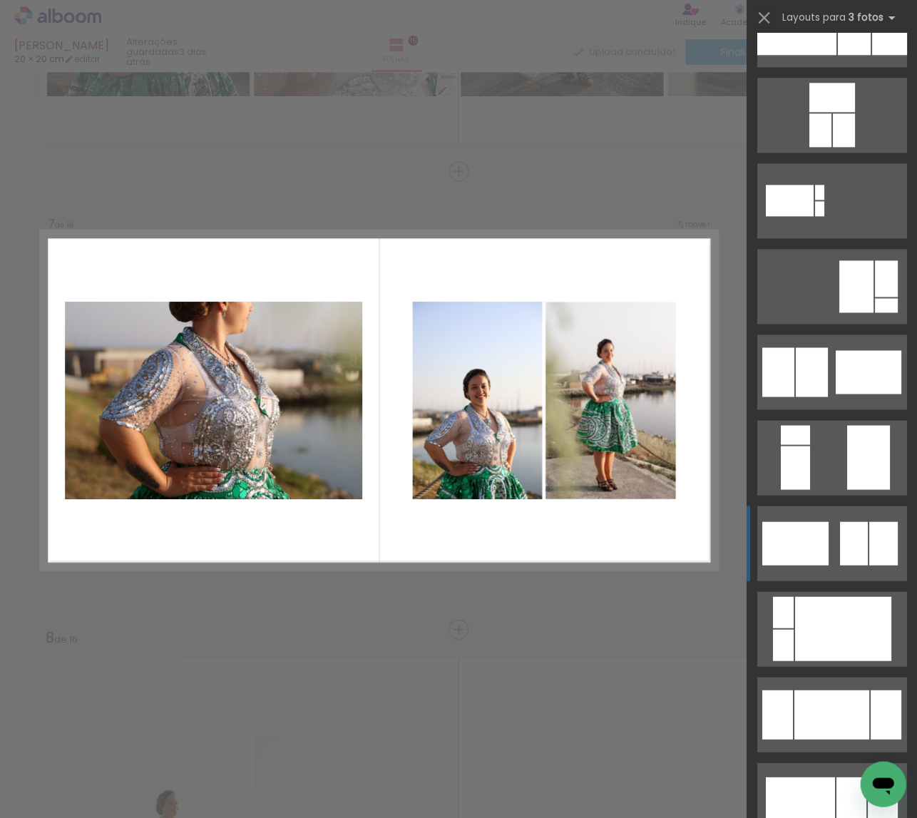
click at [861, 690] on div at bounding box center [831, 714] width 75 height 49
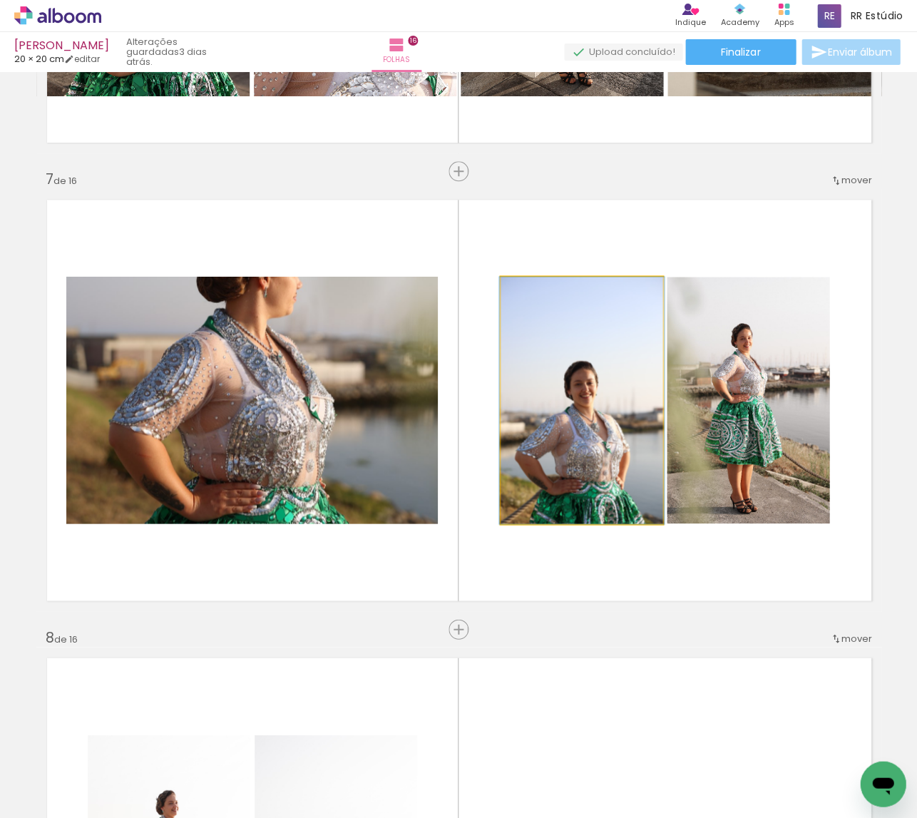
drag, startPoint x: 556, startPoint y: 439, endPoint x: 556, endPoint y: 401, distance: 37.8
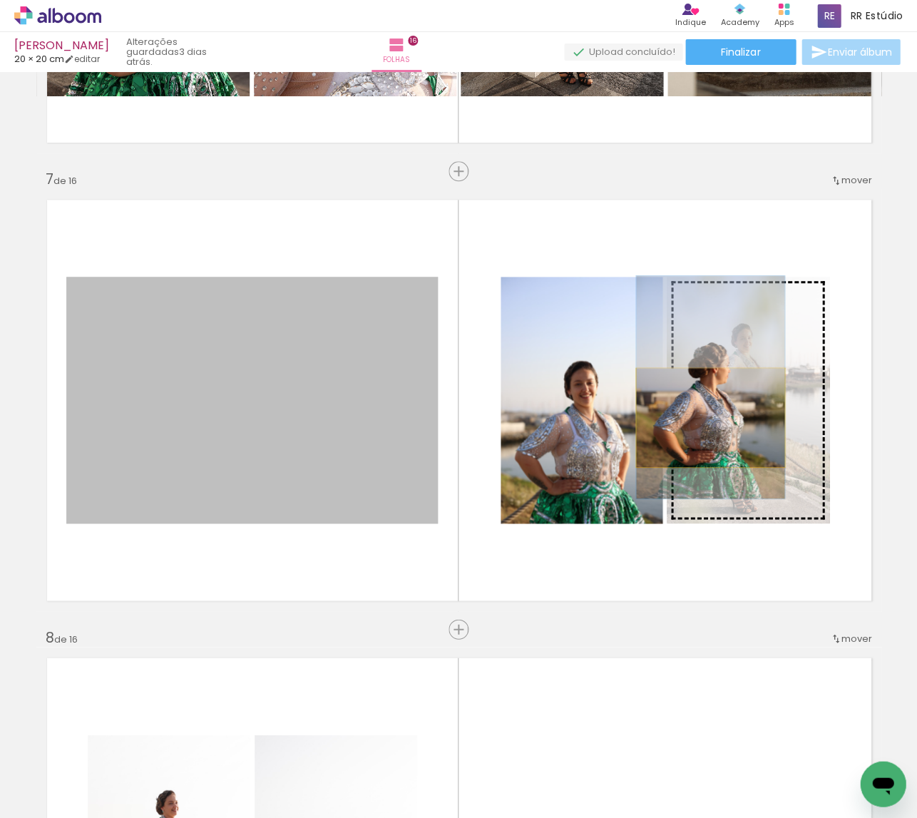
drag, startPoint x: 329, startPoint y: 414, endPoint x: 709, endPoint y: 418, distance: 380.8
click at [0, 0] on slot at bounding box center [0, 0] width 0 height 0
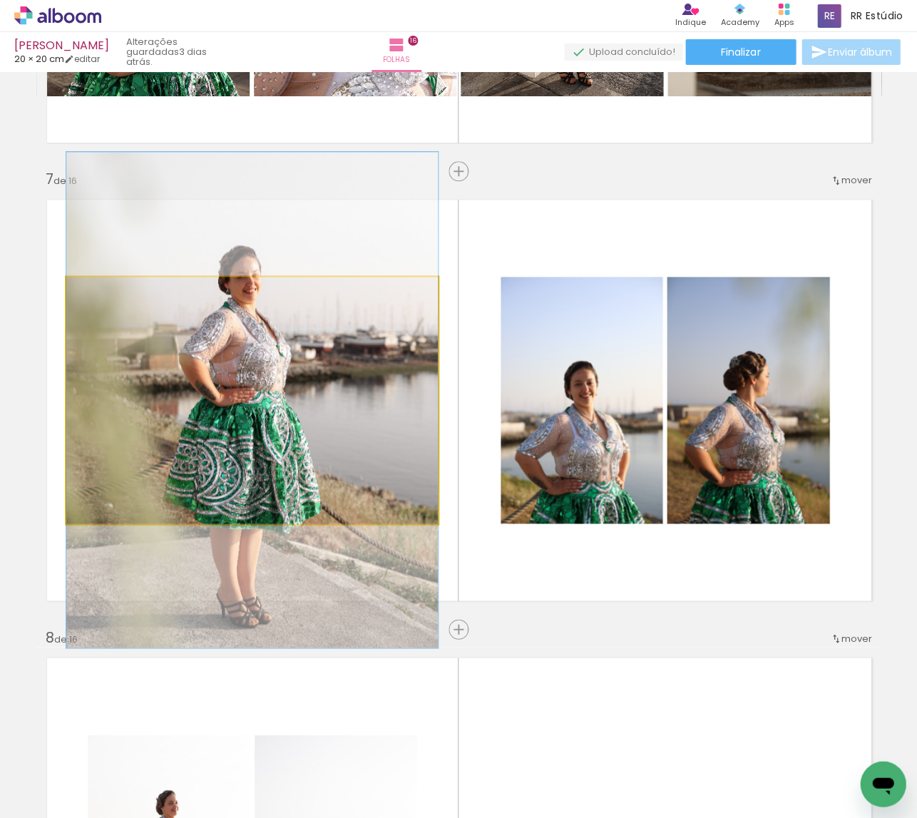
click at [232, 420] on quentale-photo at bounding box center [252, 400] width 372 height 247
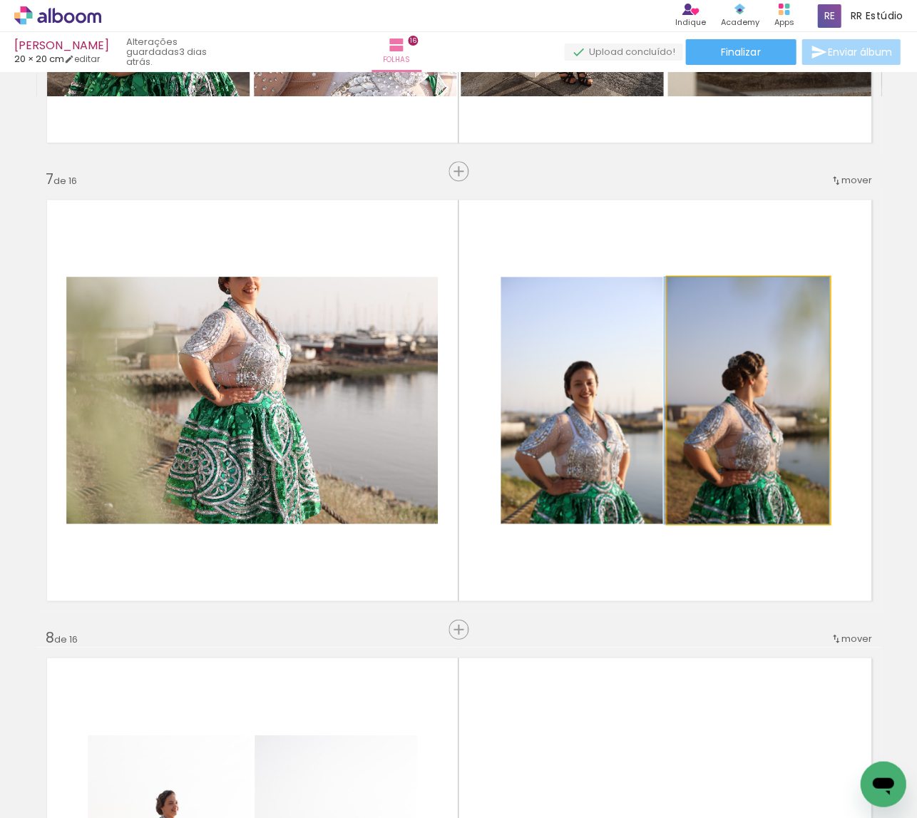
drag, startPoint x: 708, startPoint y: 446, endPoint x: 707, endPoint y: 433, distance: 12.9
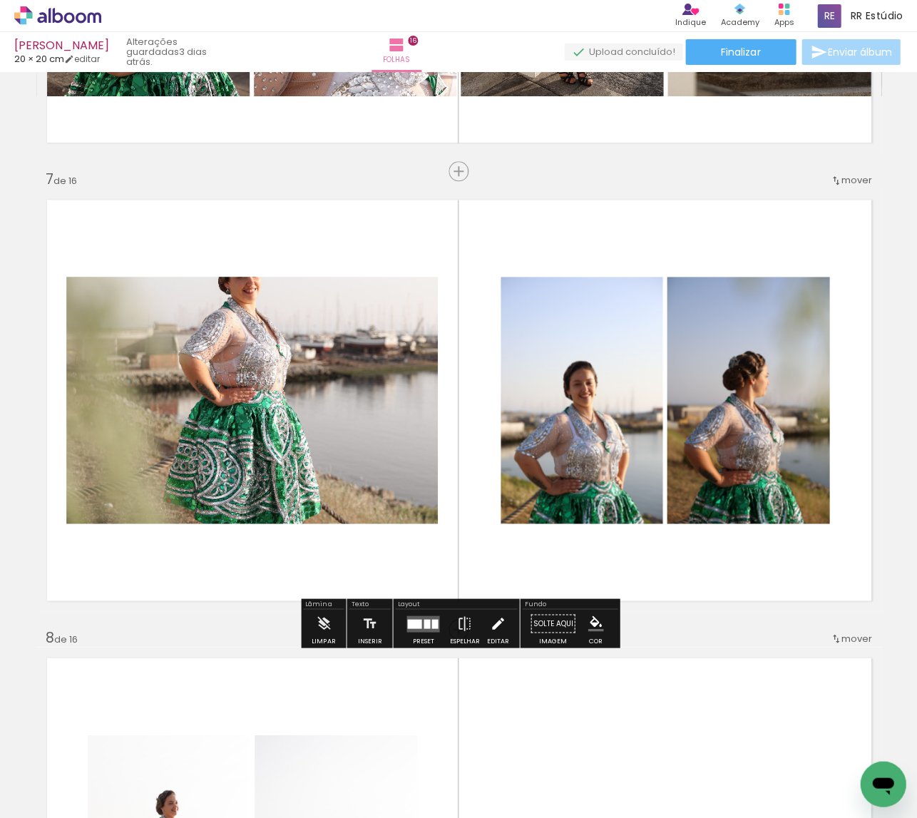
click at [490, 618] on iron-icon at bounding box center [498, 623] width 16 height 29
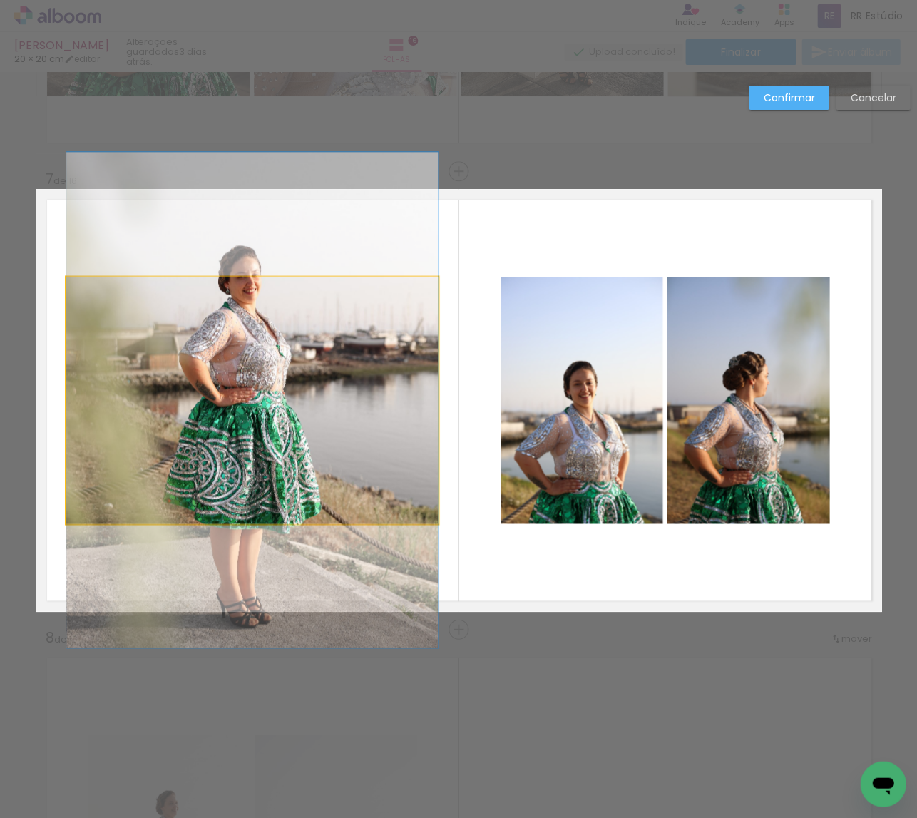
drag, startPoint x: 260, startPoint y: 392, endPoint x: 254, endPoint y: 337, distance: 56.0
click at [260, 392] on album-spread "7 de 16" at bounding box center [458, 400] width 845 height 422
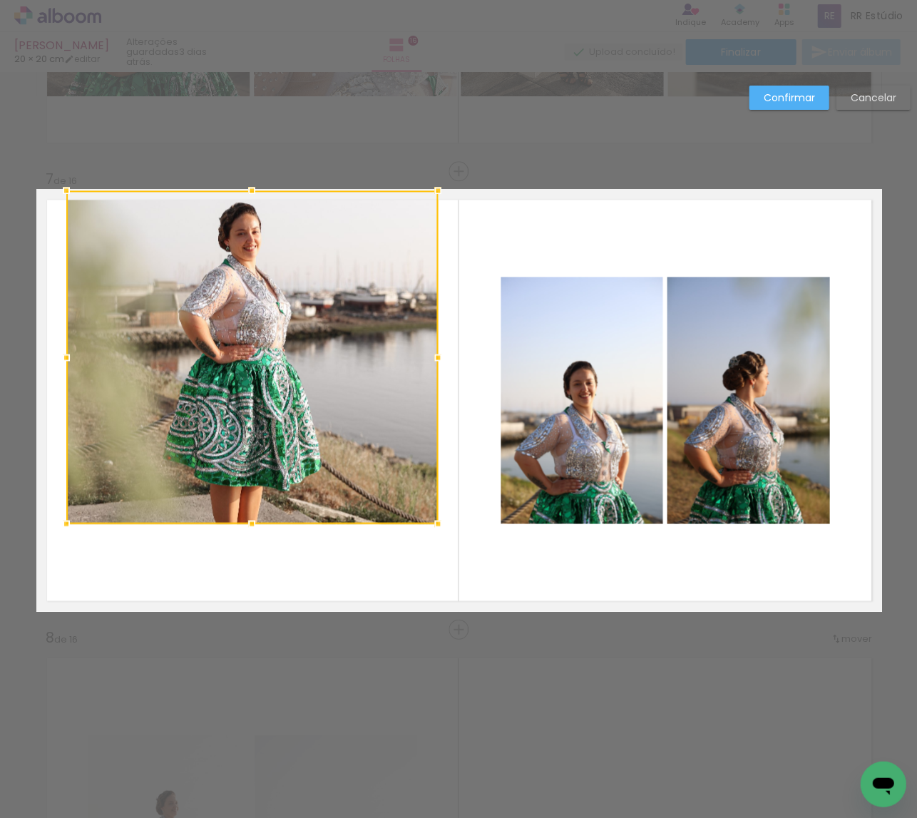
drag, startPoint x: 247, startPoint y: 275, endPoint x: 252, endPoint y: 138, distance: 137.0
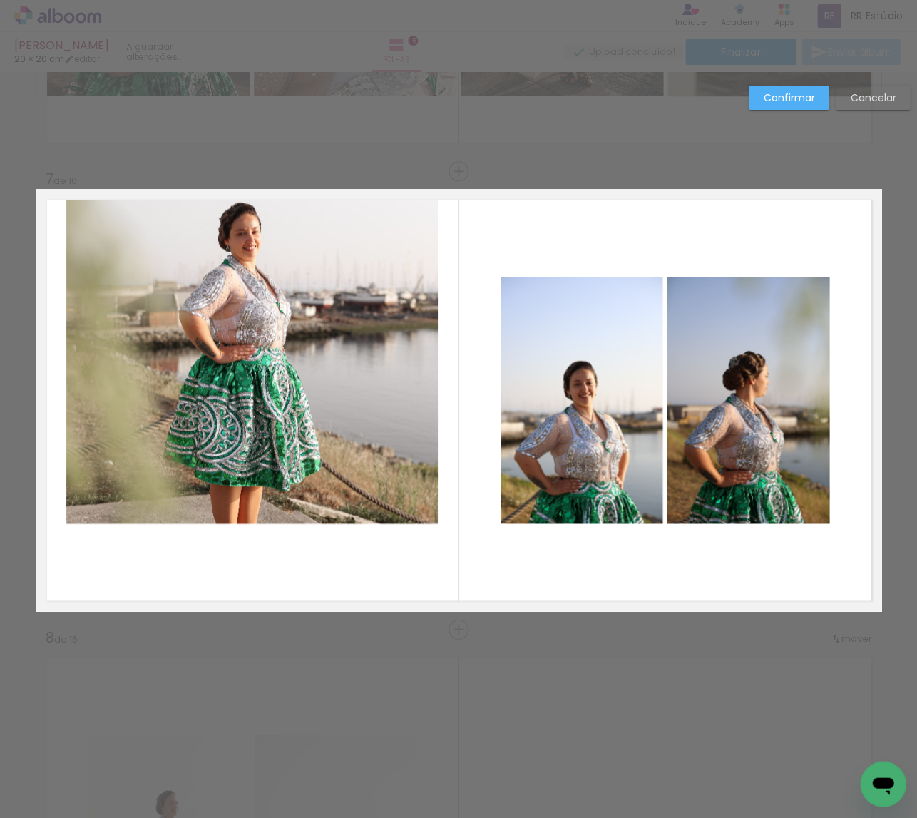
click at [237, 250] on quentale-photo at bounding box center [252, 356] width 372 height 333
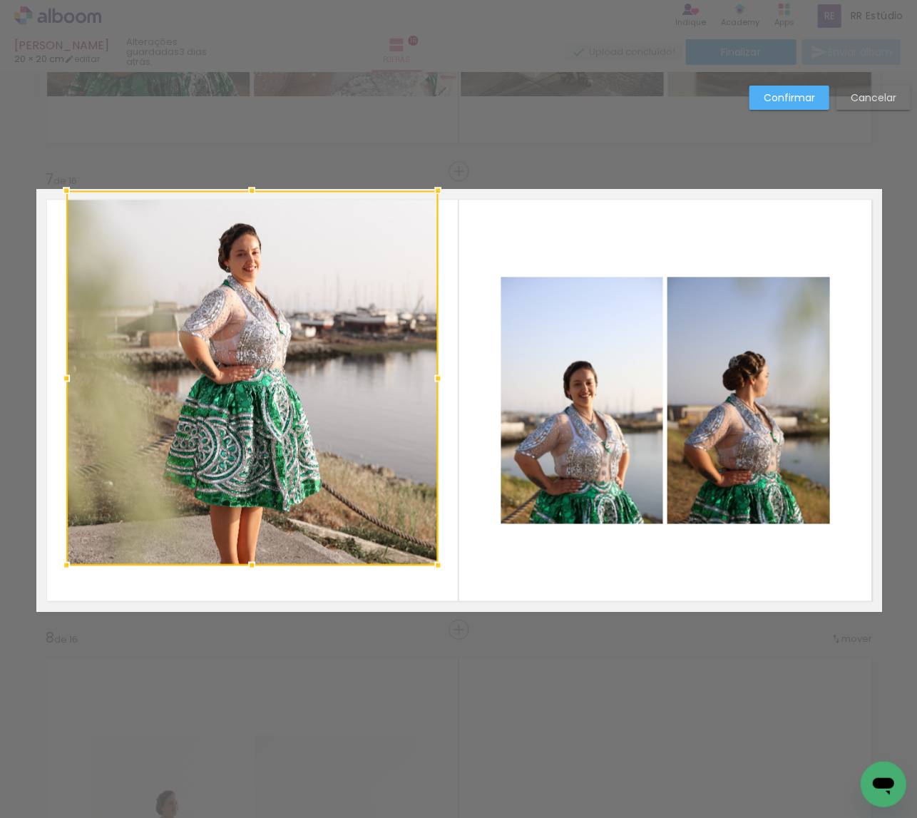
drag, startPoint x: 252, startPoint y: 519, endPoint x: 242, endPoint y: 709, distance: 190.7
drag, startPoint x: 265, startPoint y: 506, endPoint x: 264, endPoint y: 518, distance: 12.2
click at [265, 507] on div at bounding box center [252, 377] width 372 height 374
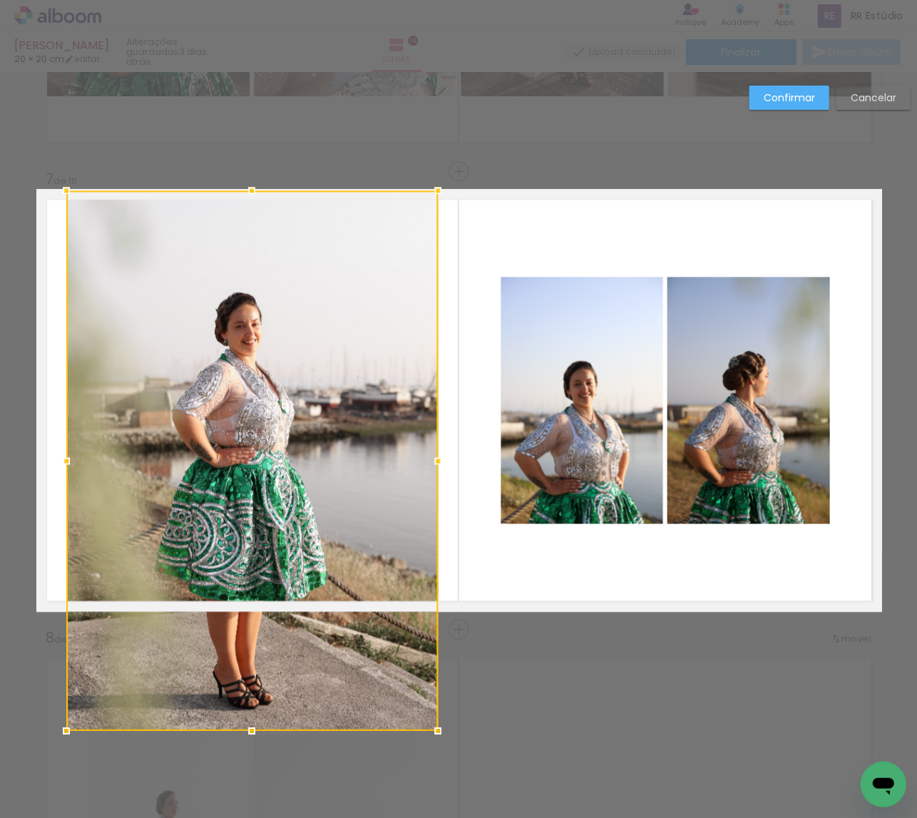
drag, startPoint x: 252, startPoint y: 567, endPoint x: 285, endPoint y: 568, distance: 32.8
click at [251, 634] on div at bounding box center [252, 460] width 372 height 540
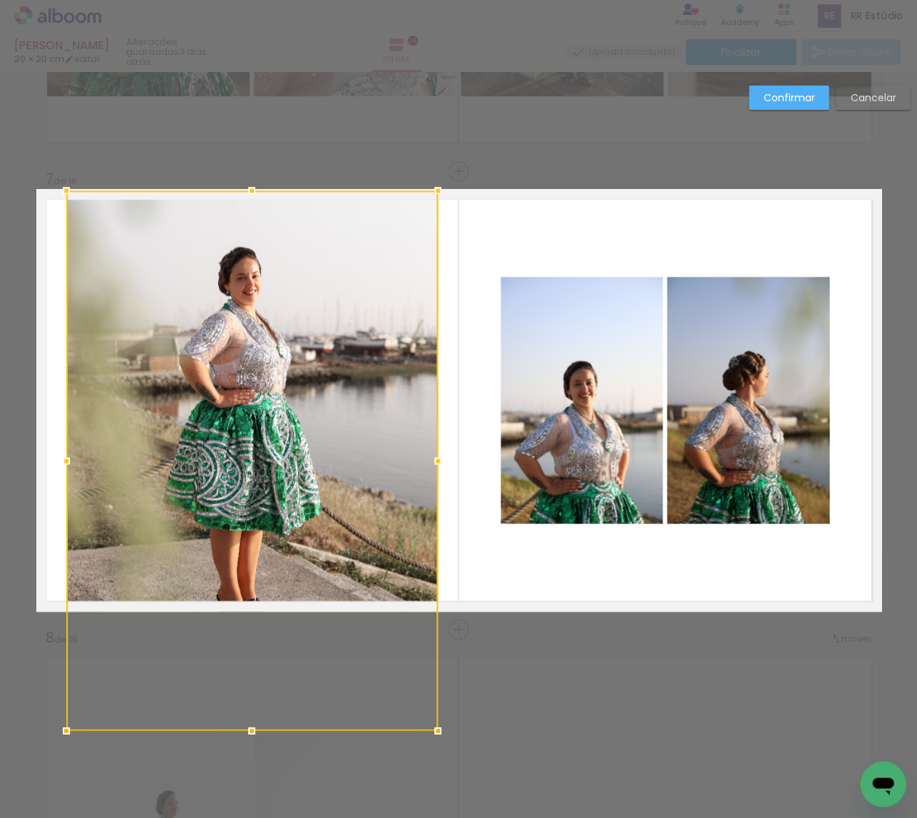
drag, startPoint x: 290, startPoint y: 532, endPoint x: 349, endPoint y: 496, distance: 68.9
click at [290, 532] on div at bounding box center [252, 460] width 372 height 540
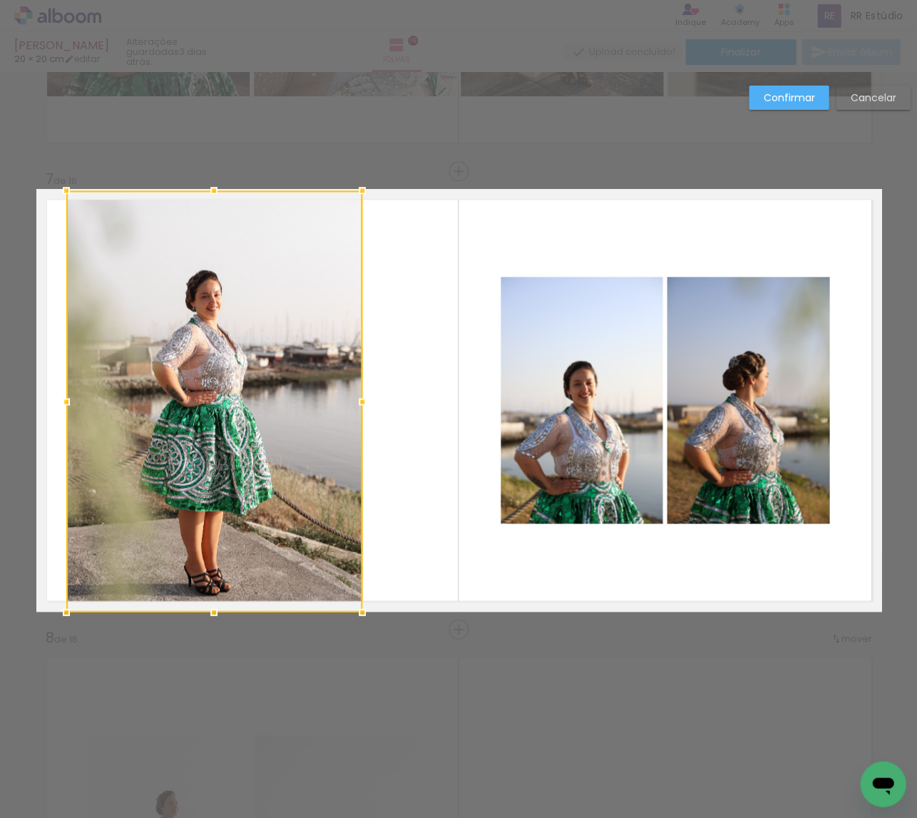
drag, startPoint x: 434, startPoint y: 401, endPoint x: 357, endPoint y: 401, distance: 77.0
click at [357, 401] on div at bounding box center [362, 401] width 29 height 29
click at [275, 409] on div at bounding box center [213, 400] width 294 height 421
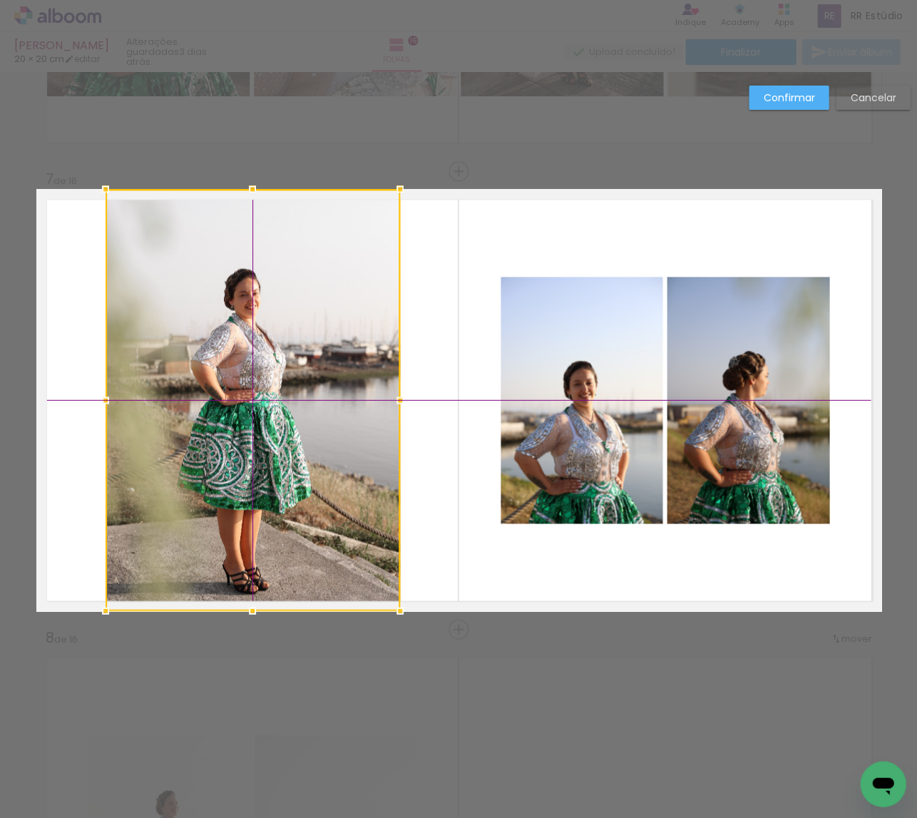
drag, startPoint x: 218, startPoint y: 413, endPoint x: 261, endPoint y: 413, distance: 42.8
click at [261, 413] on div at bounding box center [253, 399] width 294 height 421
click at [0, 0] on slot "Confirmar" at bounding box center [0, 0] width 0 height 0
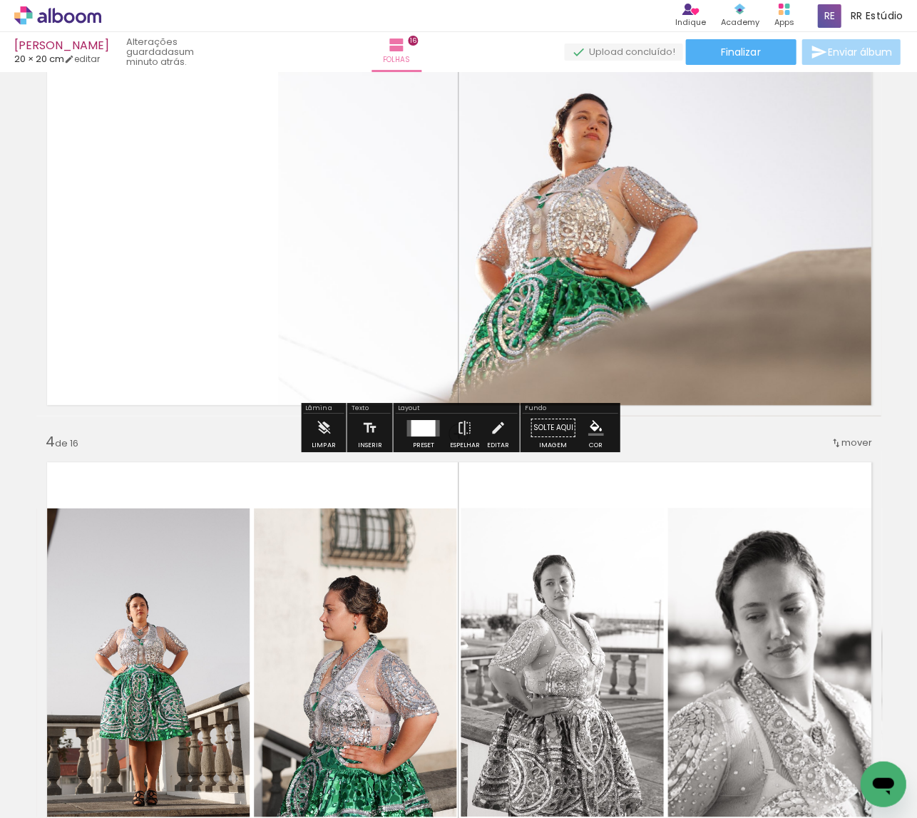
scroll to position [1035, 0]
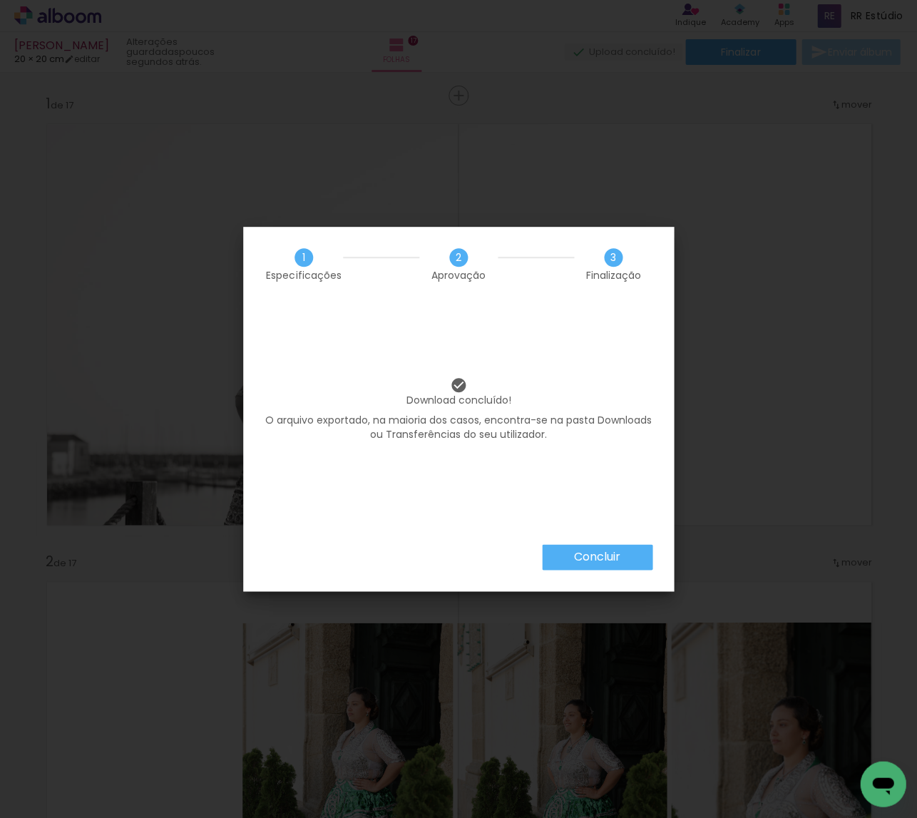
scroll to position [2891, 0]
